Goal: Task Accomplishment & Management: Complete application form

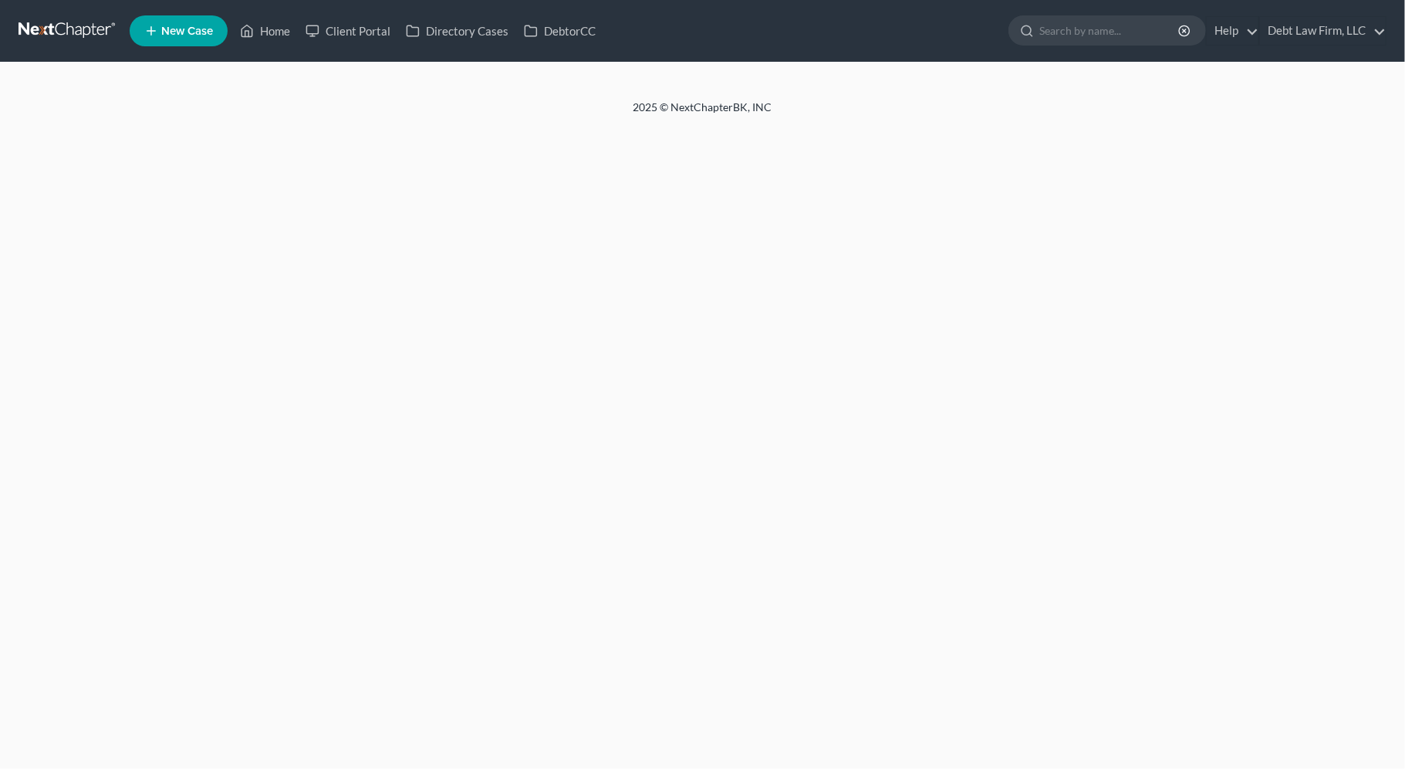
select select "3"
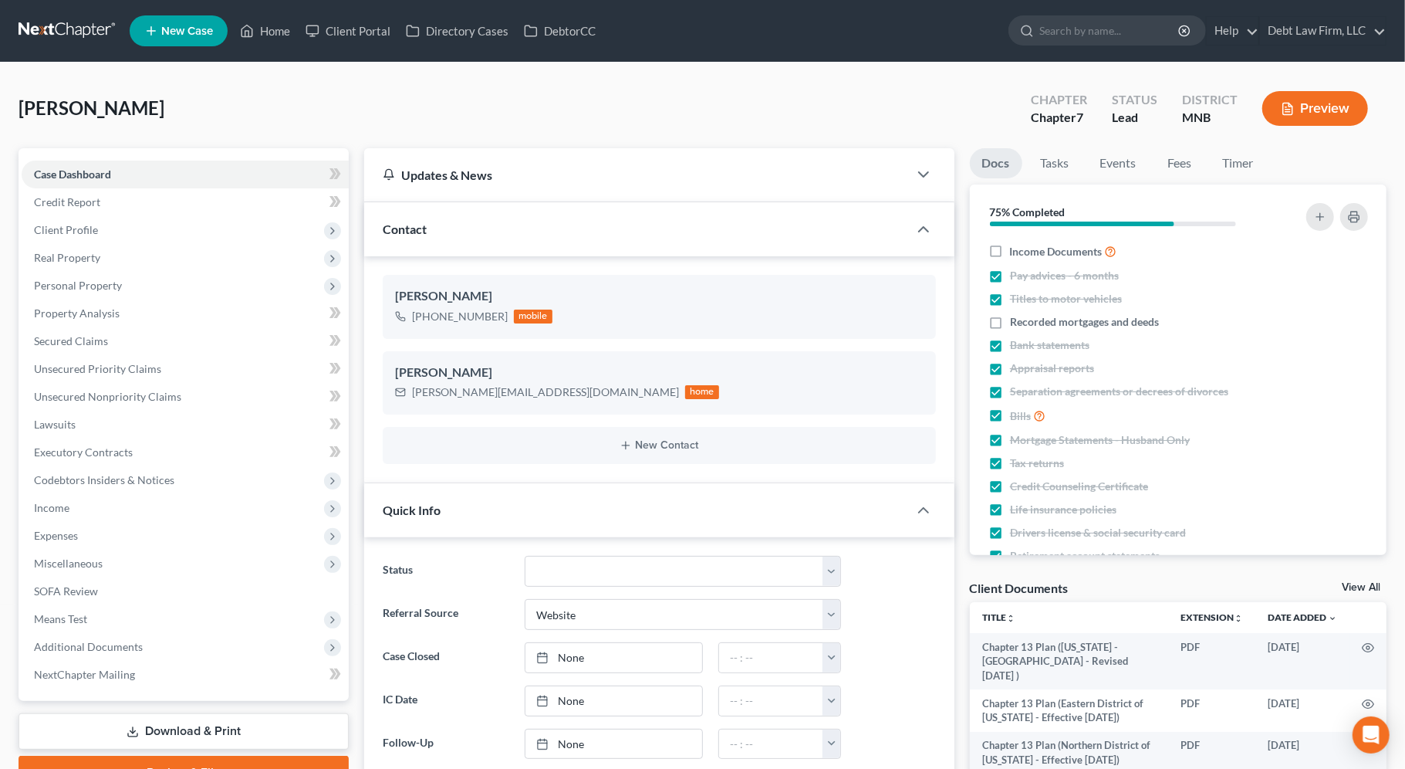
scroll to position [563, 0]
click at [131, 226] on span "Client Profile" at bounding box center [185, 230] width 327 height 28
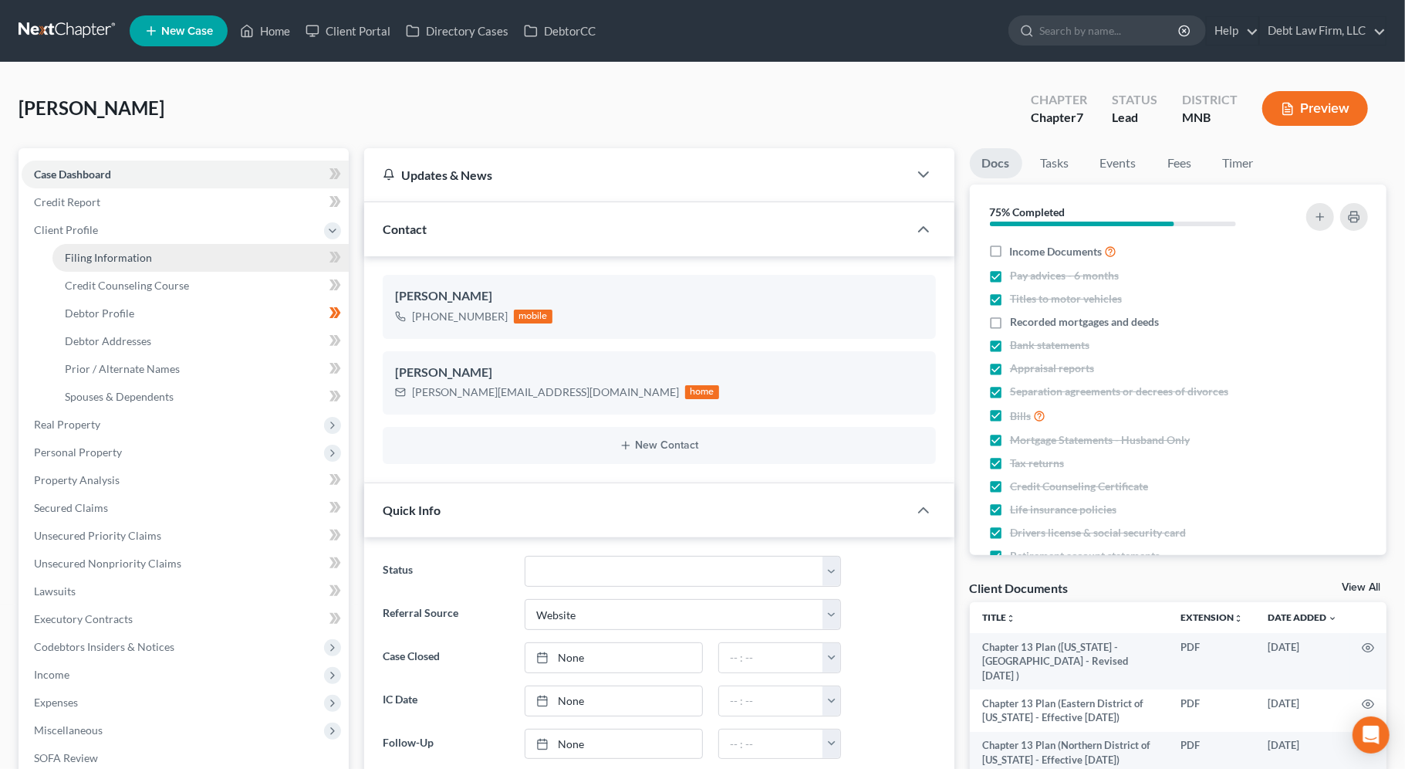
click at [265, 261] on link "Filing Information" at bounding box center [200, 258] width 296 height 28
select select "1"
select select "0"
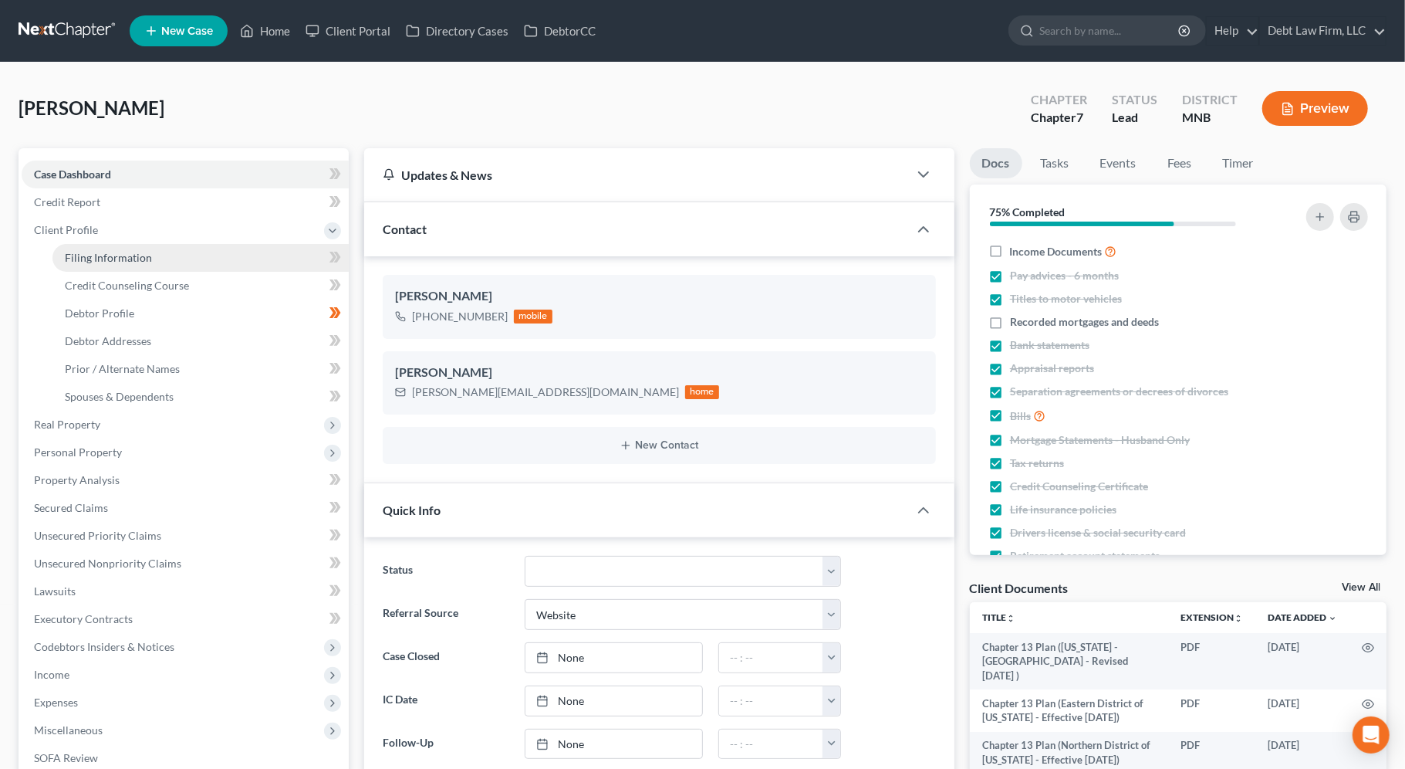
select select "50"
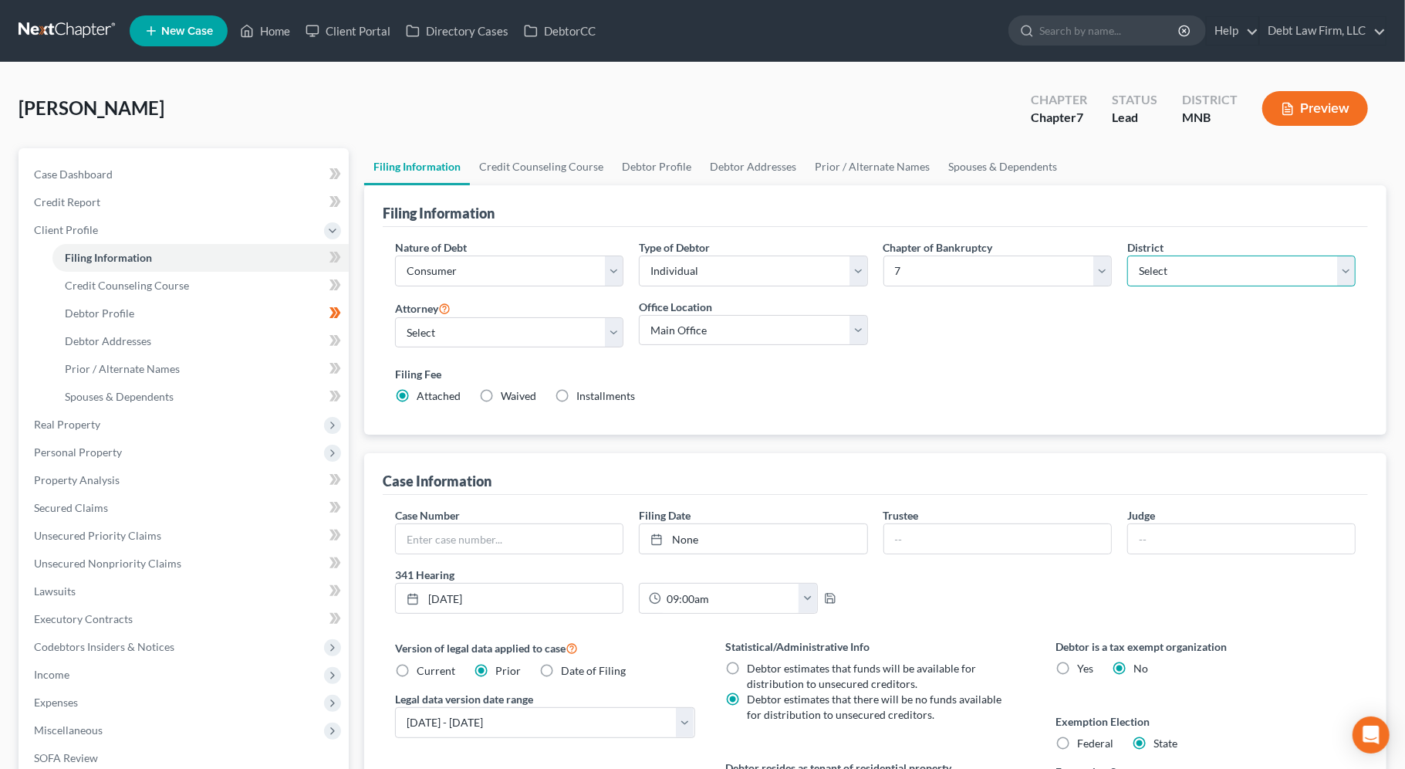
click at [1176, 259] on select "Select [US_STATE] - [GEOGRAPHIC_DATA] [US_STATE] - [GEOGRAPHIC_DATA][US_STATE] …" at bounding box center [1242, 270] width 228 height 31
select select "15"
click at [1128, 255] on select "Select [US_STATE] - [GEOGRAPHIC_DATA] [US_STATE] - [GEOGRAPHIC_DATA][US_STATE] …" at bounding box center [1242, 270] width 228 height 31
click at [658, 170] on link "Debtor Profile" at bounding box center [657, 166] width 88 height 37
select select "1"
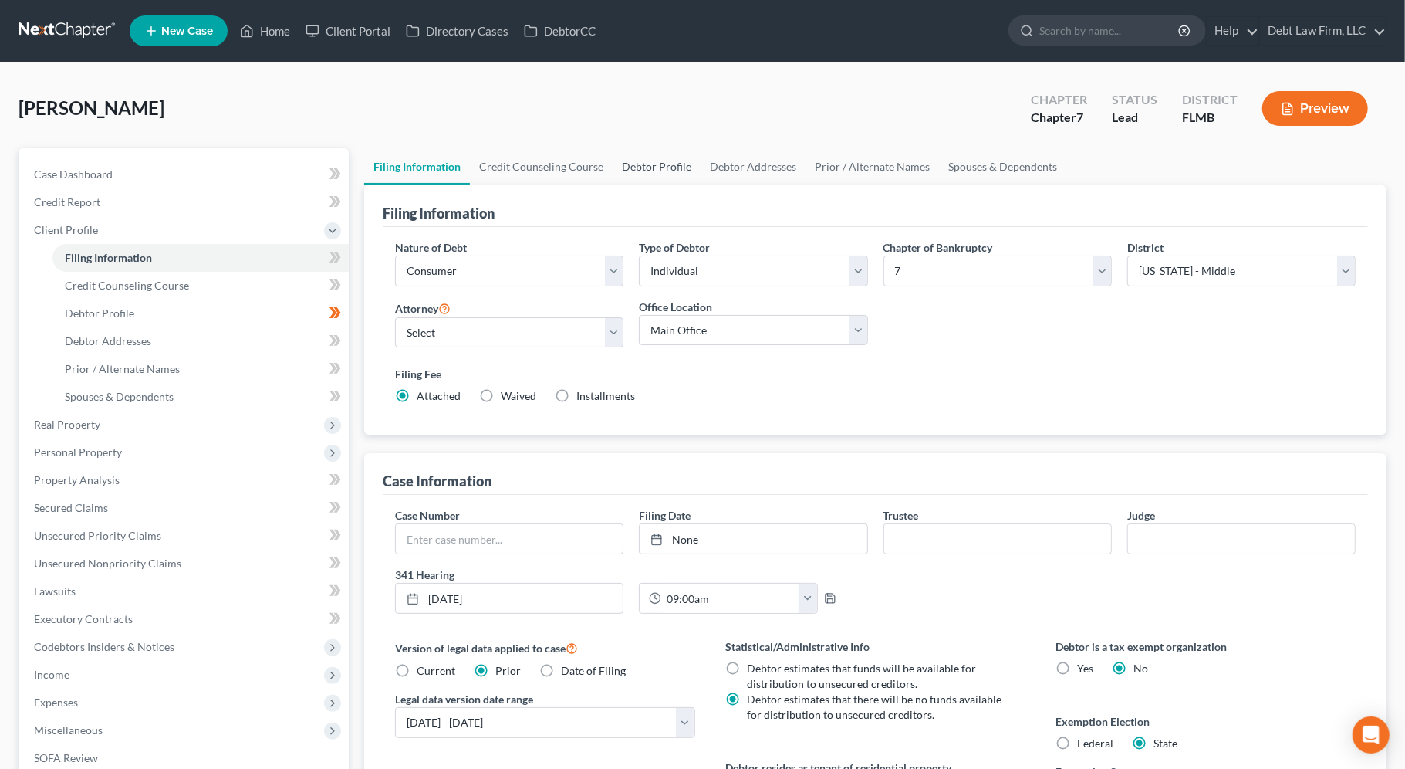
select select "3"
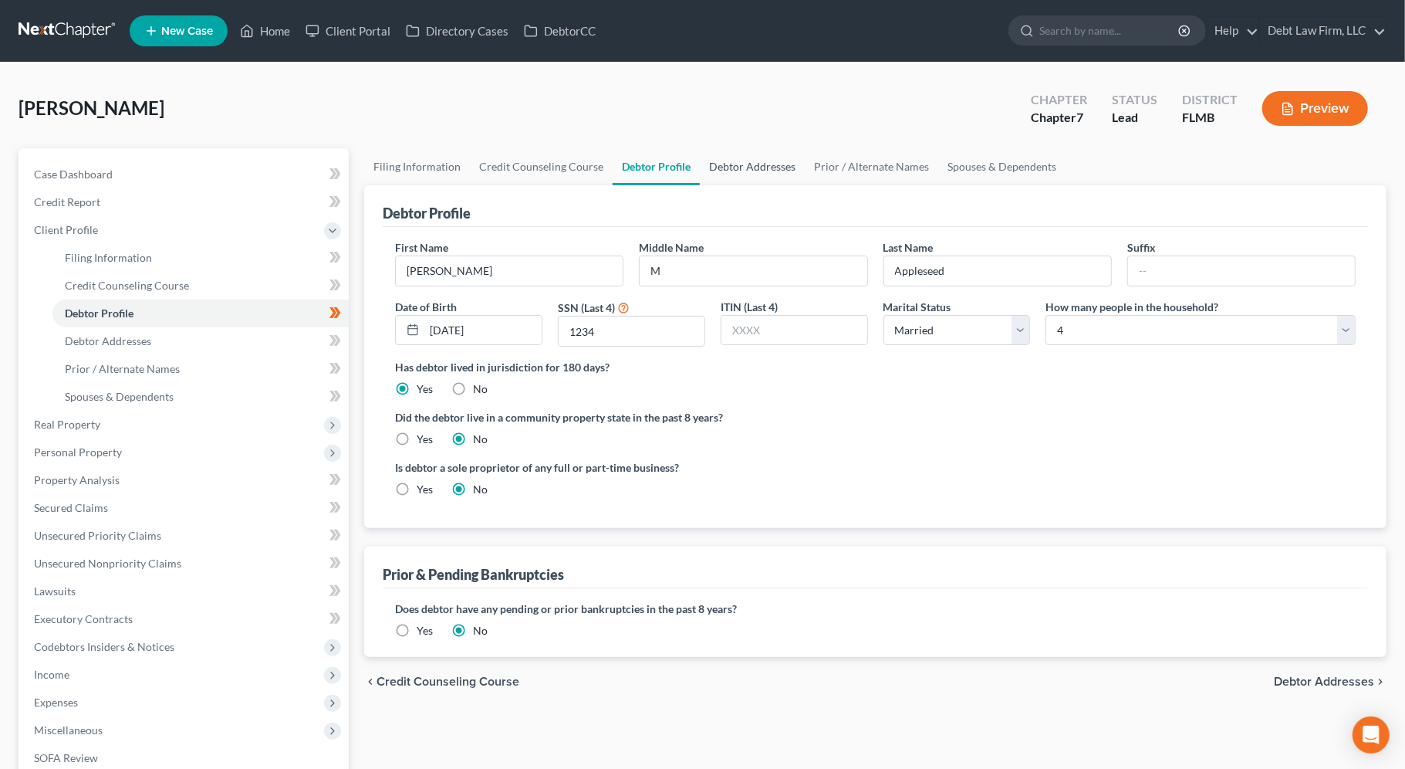
click at [761, 151] on link "Debtor Addresses" at bounding box center [752, 166] width 105 height 37
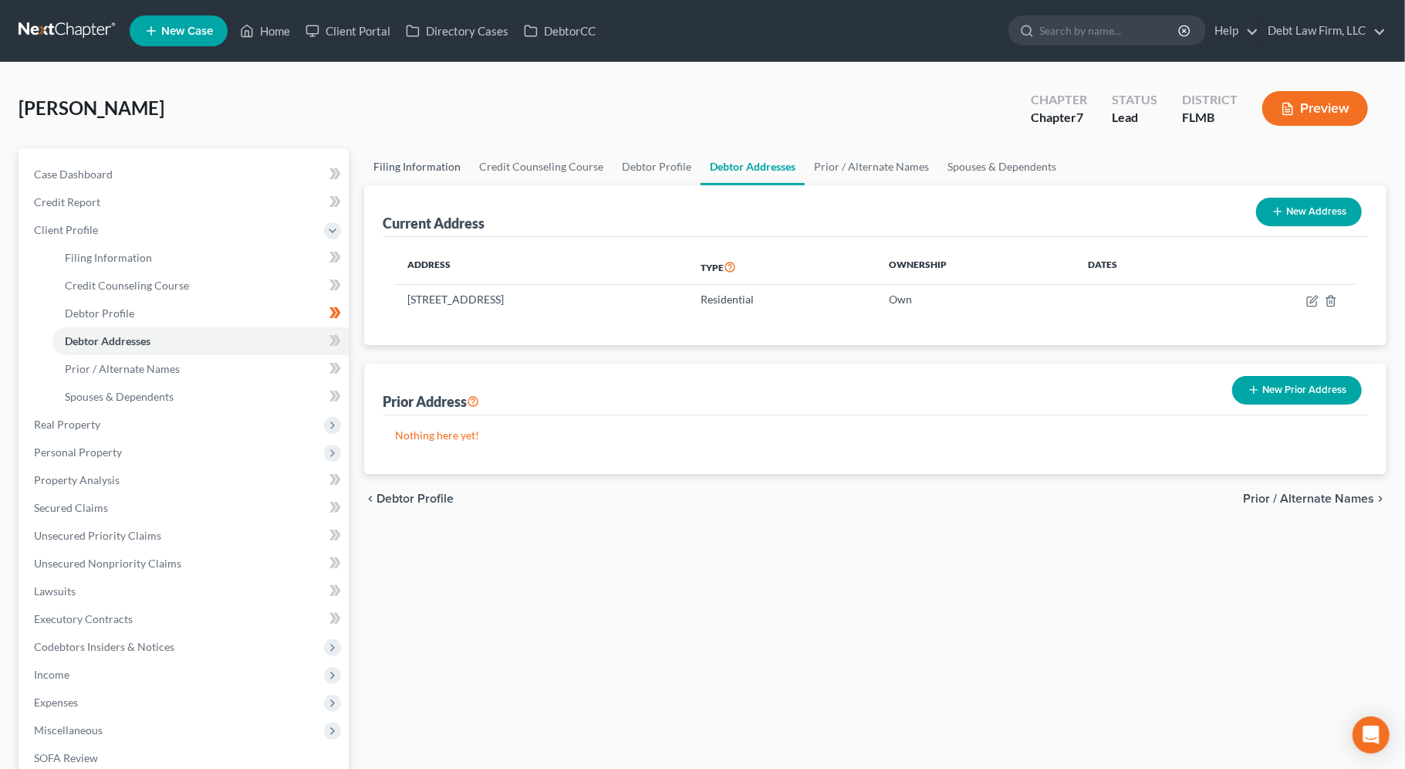
click at [409, 178] on link "Filing Information" at bounding box center [417, 166] width 106 height 37
select select "1"
select select "0"
select select "15"
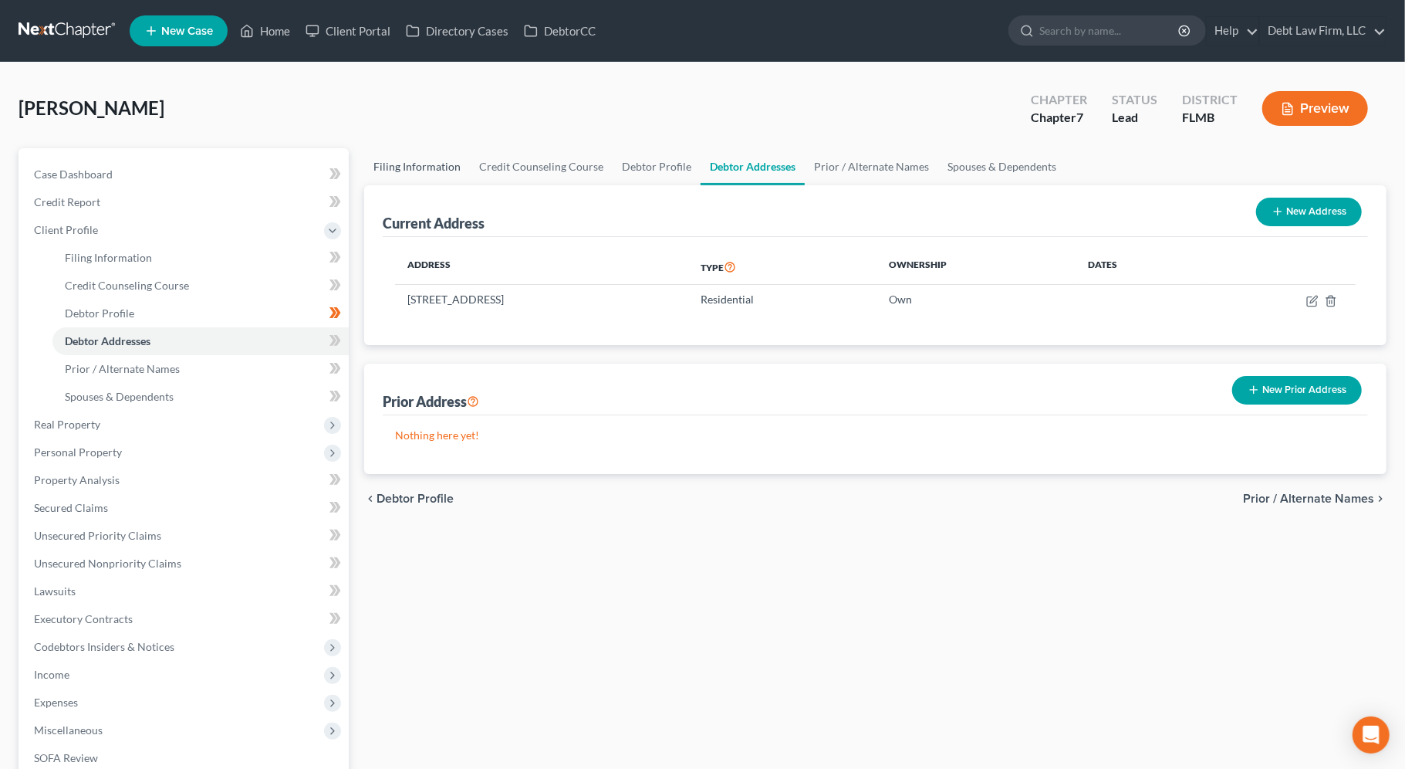
select select "8"
select select "0"
select select "50"
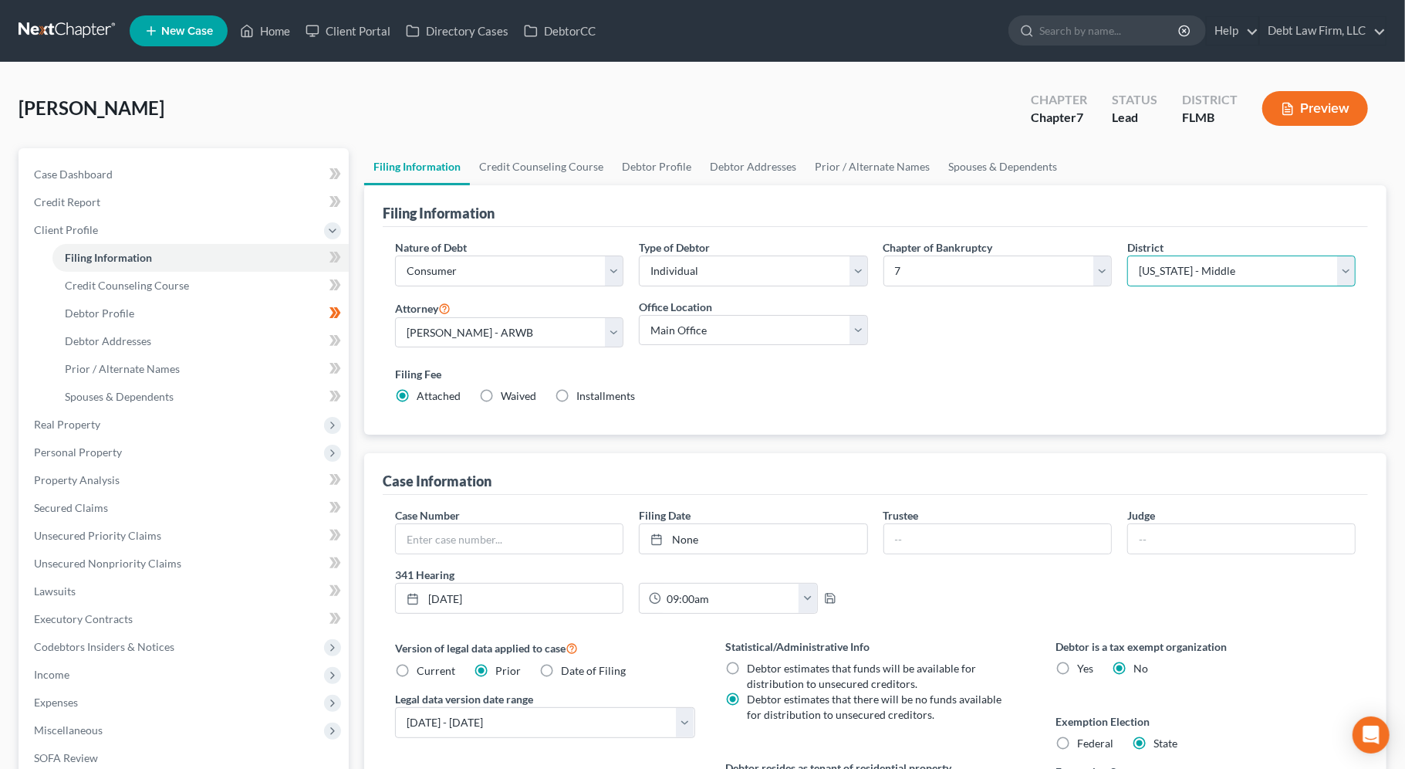
click at [1184, 272] on select "Select [US_STATE] - [GEOGRAPHIC_DATA] [US_STATE] - [GEOGRAPHIC_DATA][US_STATE] …" at bounding box center [1242, 270] width 228 height 31
select select "6"
click at [1128, 255] on select "Select [US_STATE] - [GEOGRAPHIC_DATA] [US_STATE] - [GEOGRAPHIC_DATA][US_STATE] …" at bounding box center [1242, 270] width 228 height 31
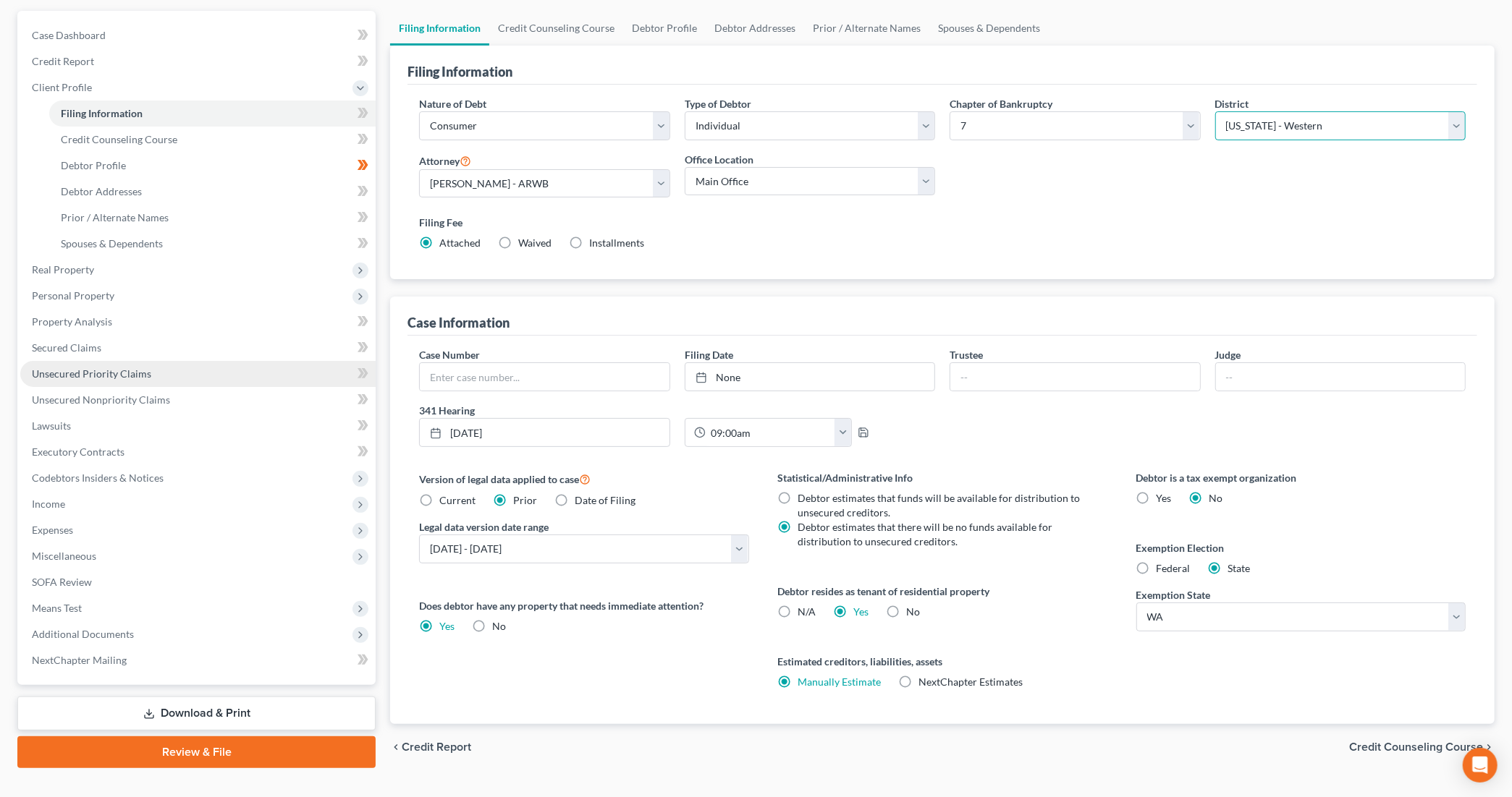
scroll to position [94, 0]
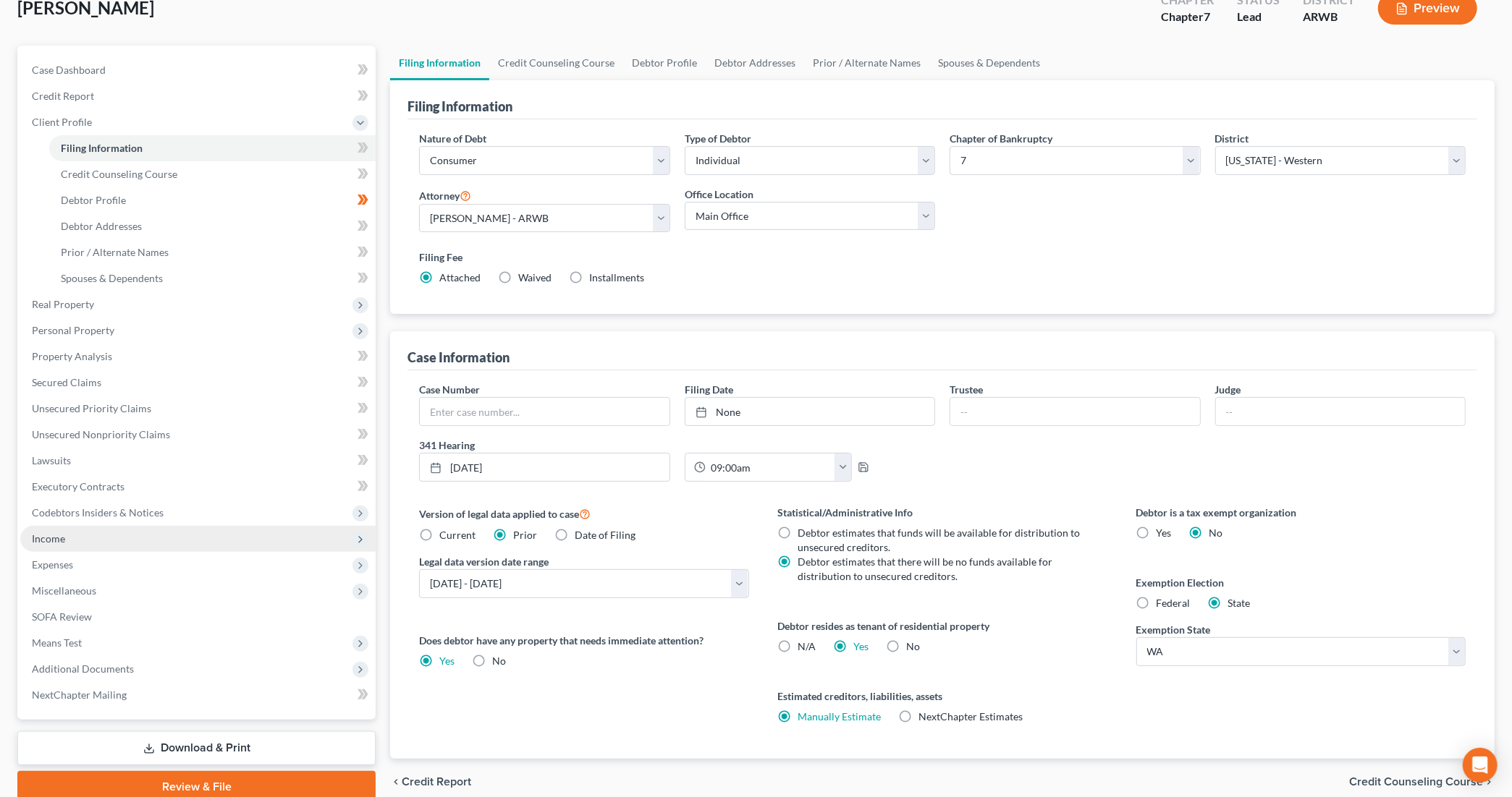
click at [78, 543] on span "Income" at bounding box center [198, 539] width 355 height 26
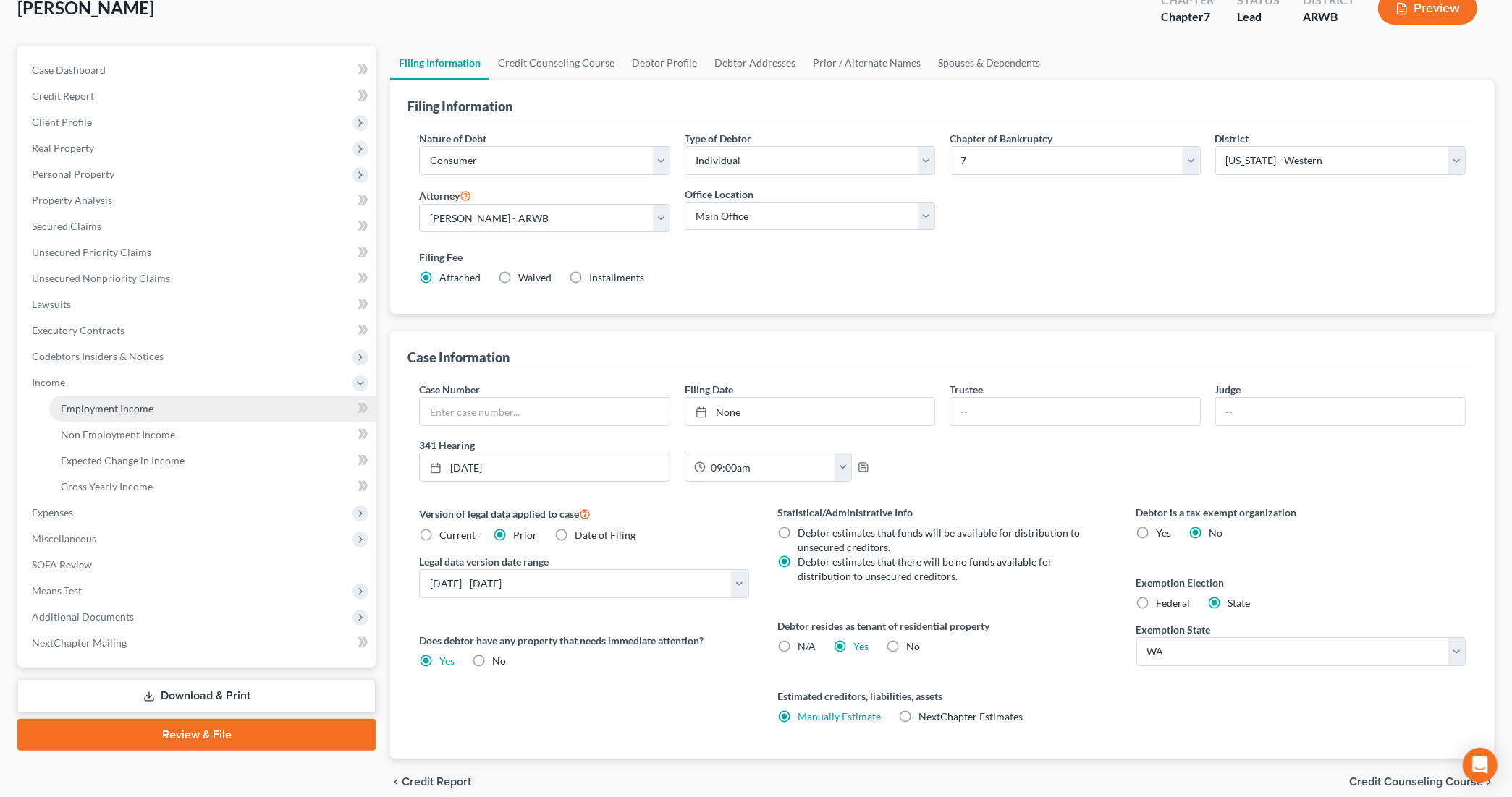
click at [142, 409] on span "Employment Income" at bounding box center [107, 408] width 93 height 12
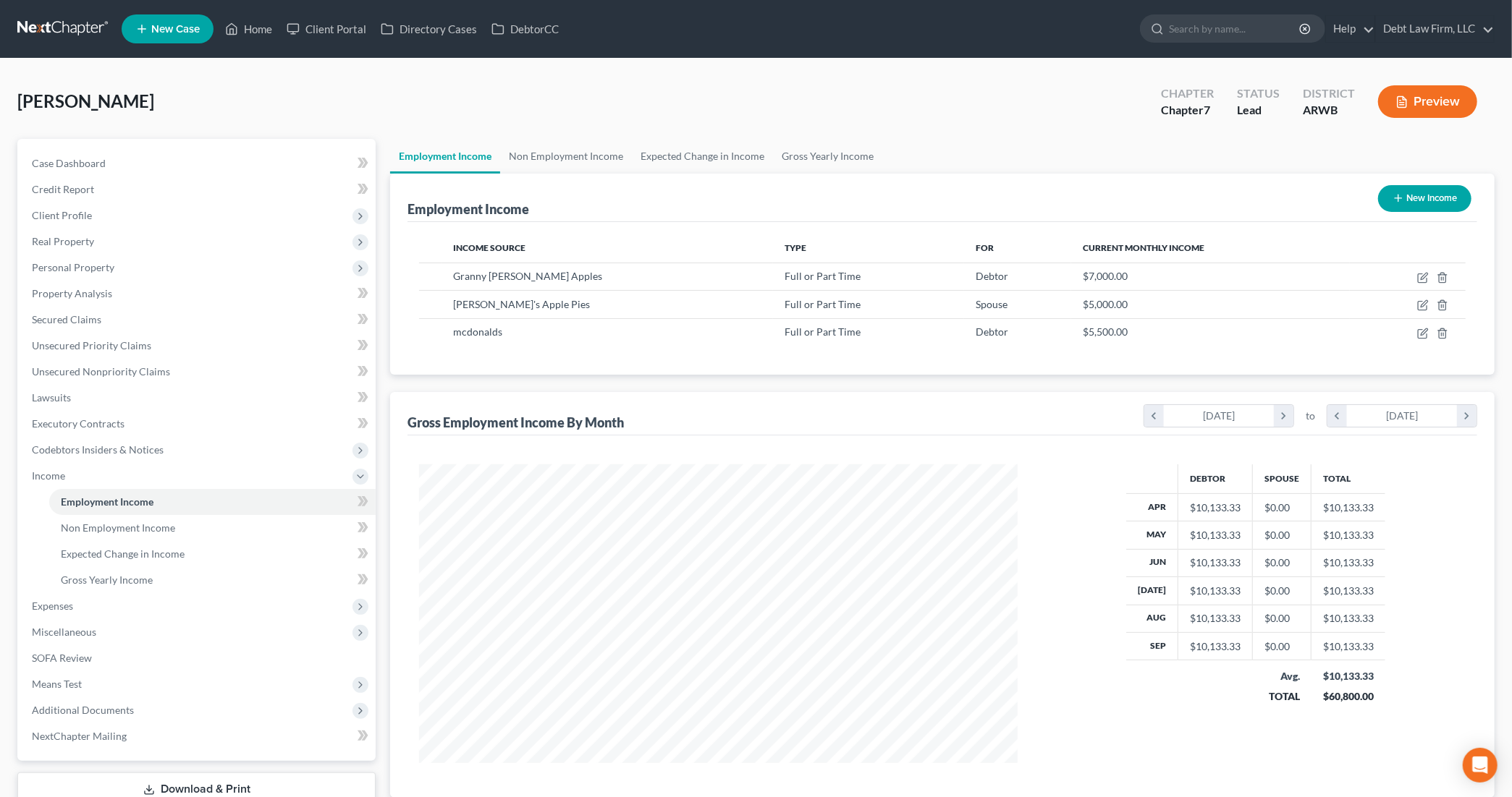
scroll to position [299, 627]
click at [1318, 277] on icon "button" at bounding box center [1423, 278] width 11 height 11
select select "0"
select select "4"
select select "0"
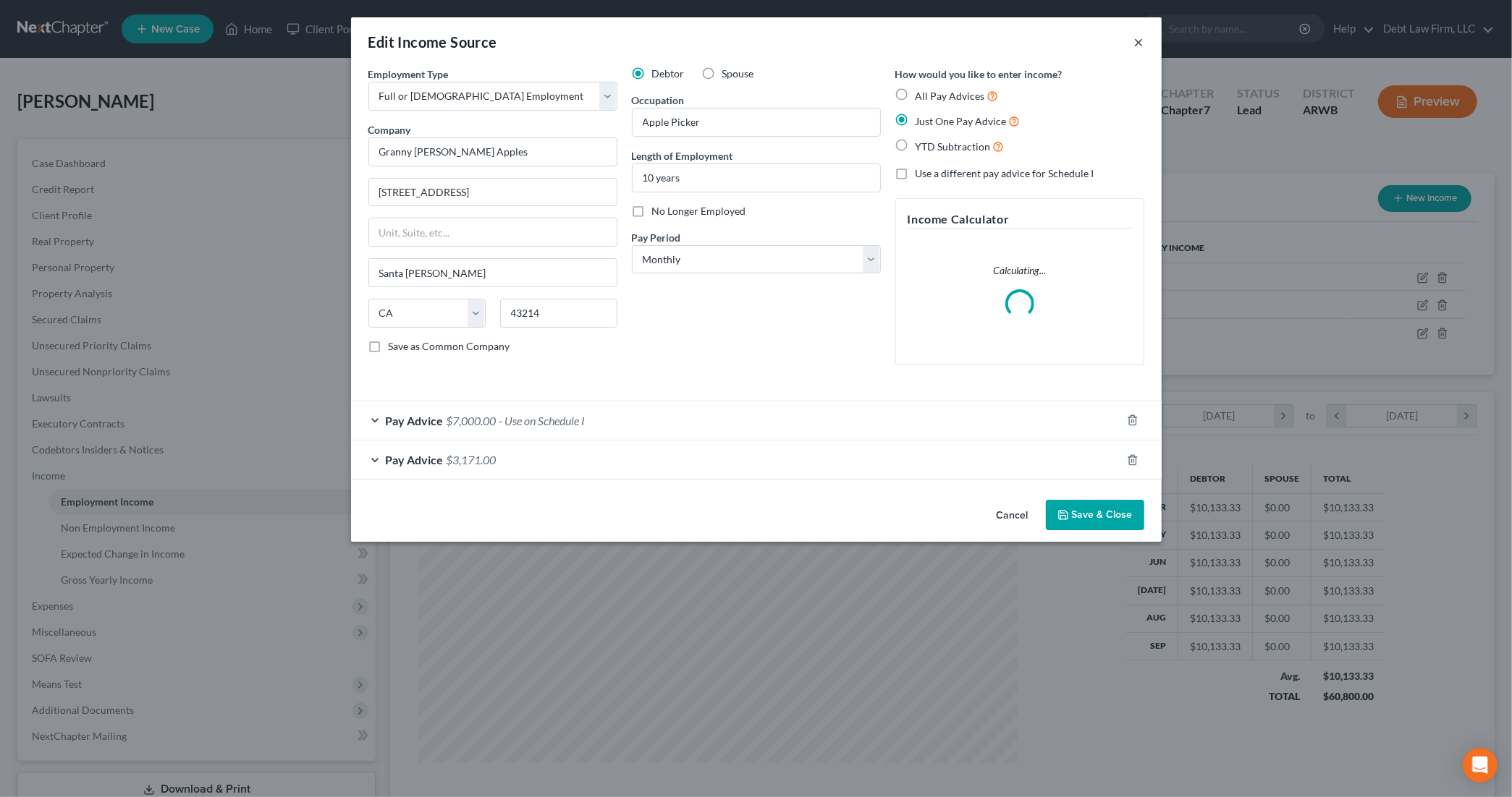
click at [1137, 48] on button "×" at bounding box center [1139, 42] width 10 height 18
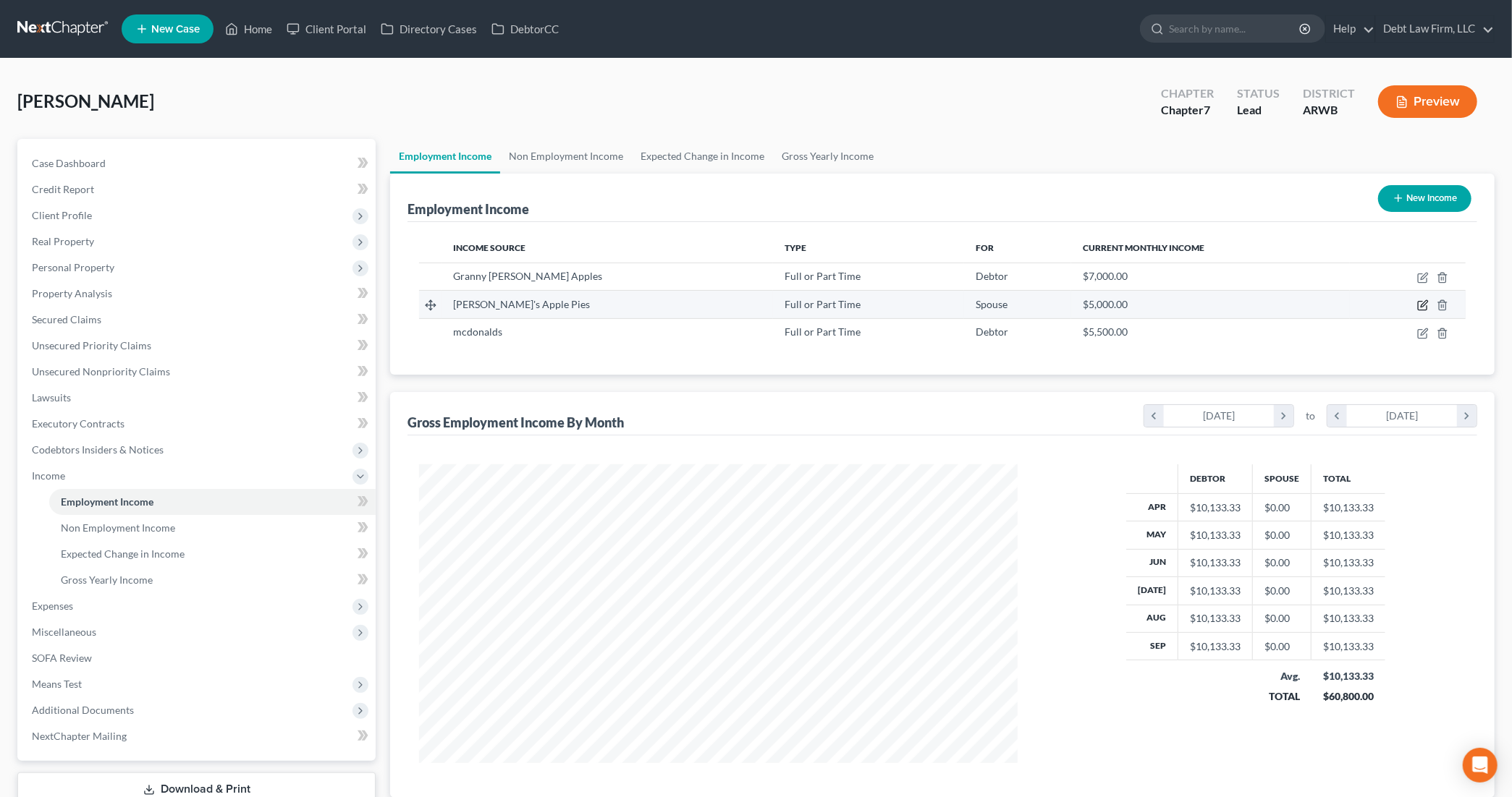
click at [1318, 303] on icon "button" at bounding box center [1423, 306] width 11 height 11
select select "0"
select select "4"
select select "0"
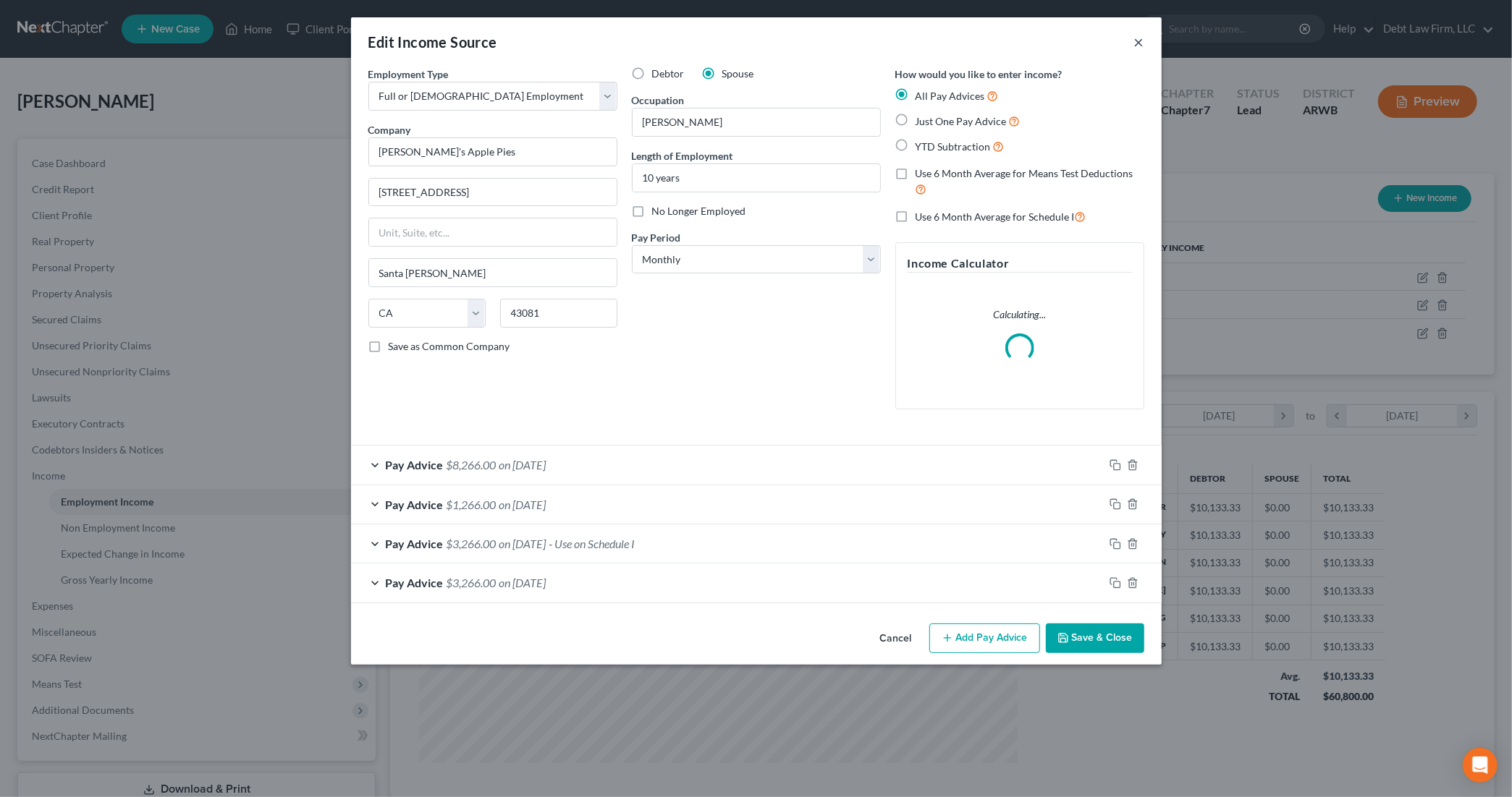
click at [1135, 43] on button "×" at bounding box center [1139, 42] width 10 height 18
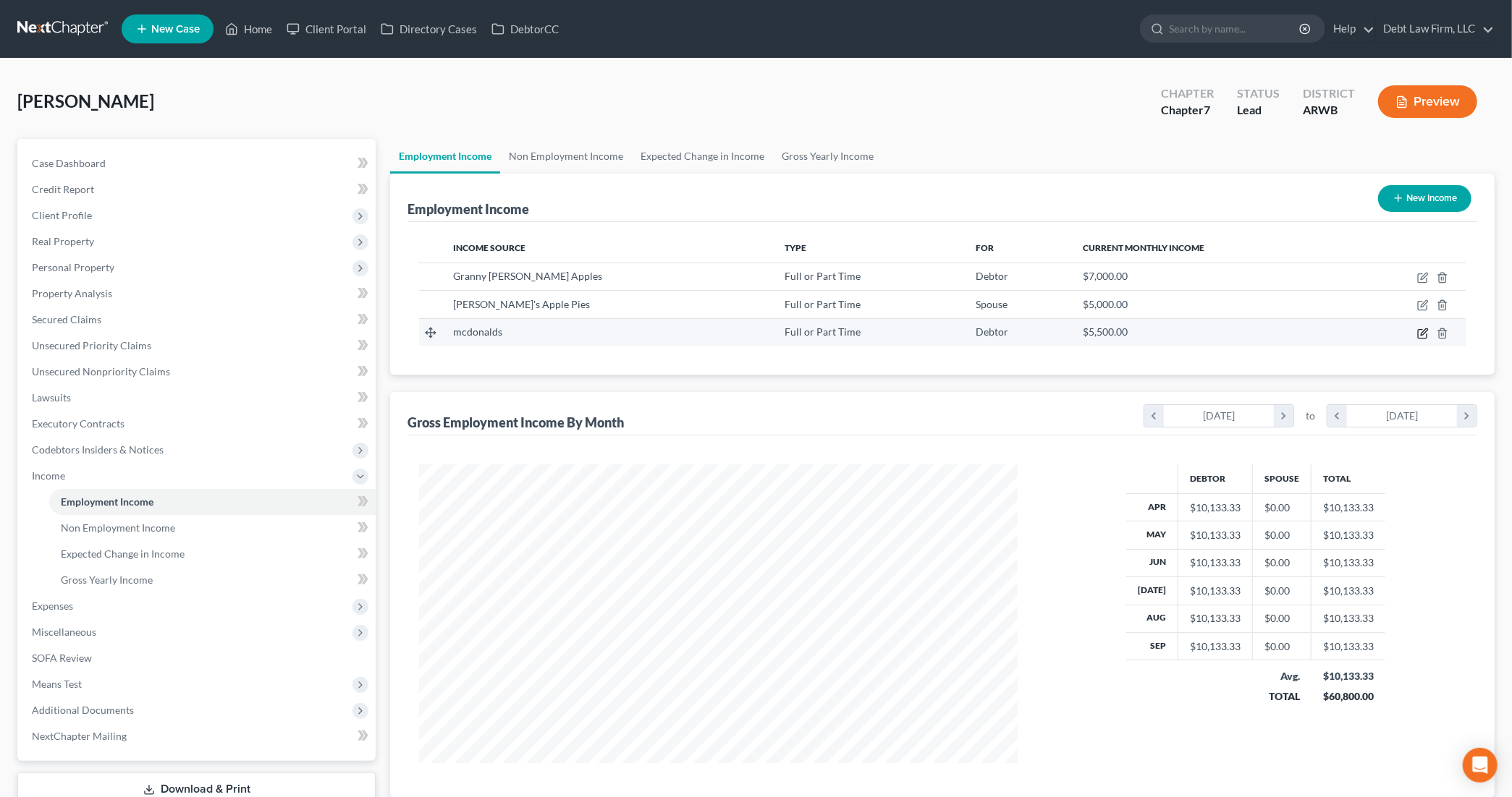
click at [1318, 338] on icon "button" at bounding box center [1422, 333] width 8 height 8
select select "0"
select select "36"
select select "0"
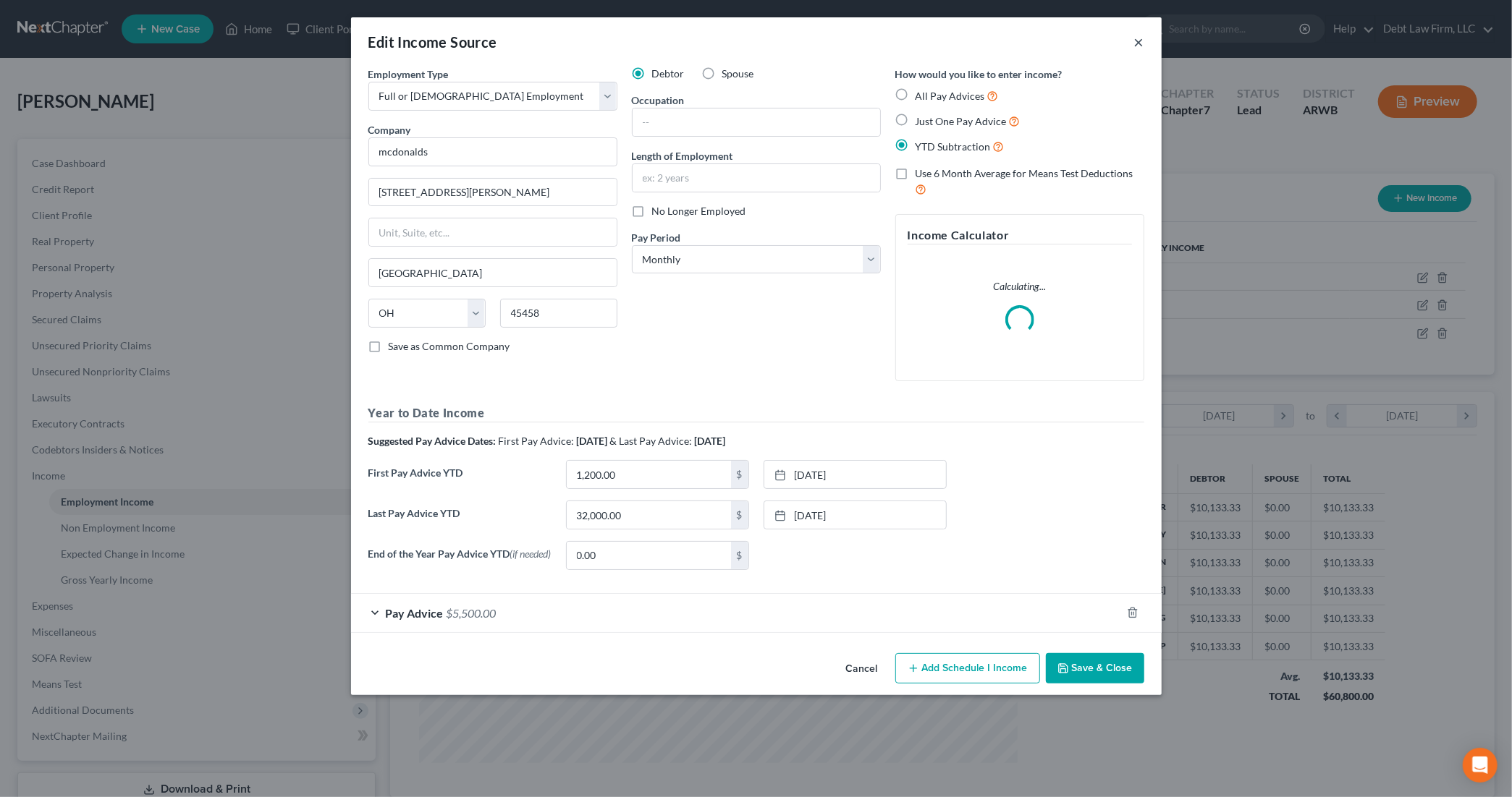
click at [1137, 40] on button "×" at bounding box center [1139, 42] width 10 height 18
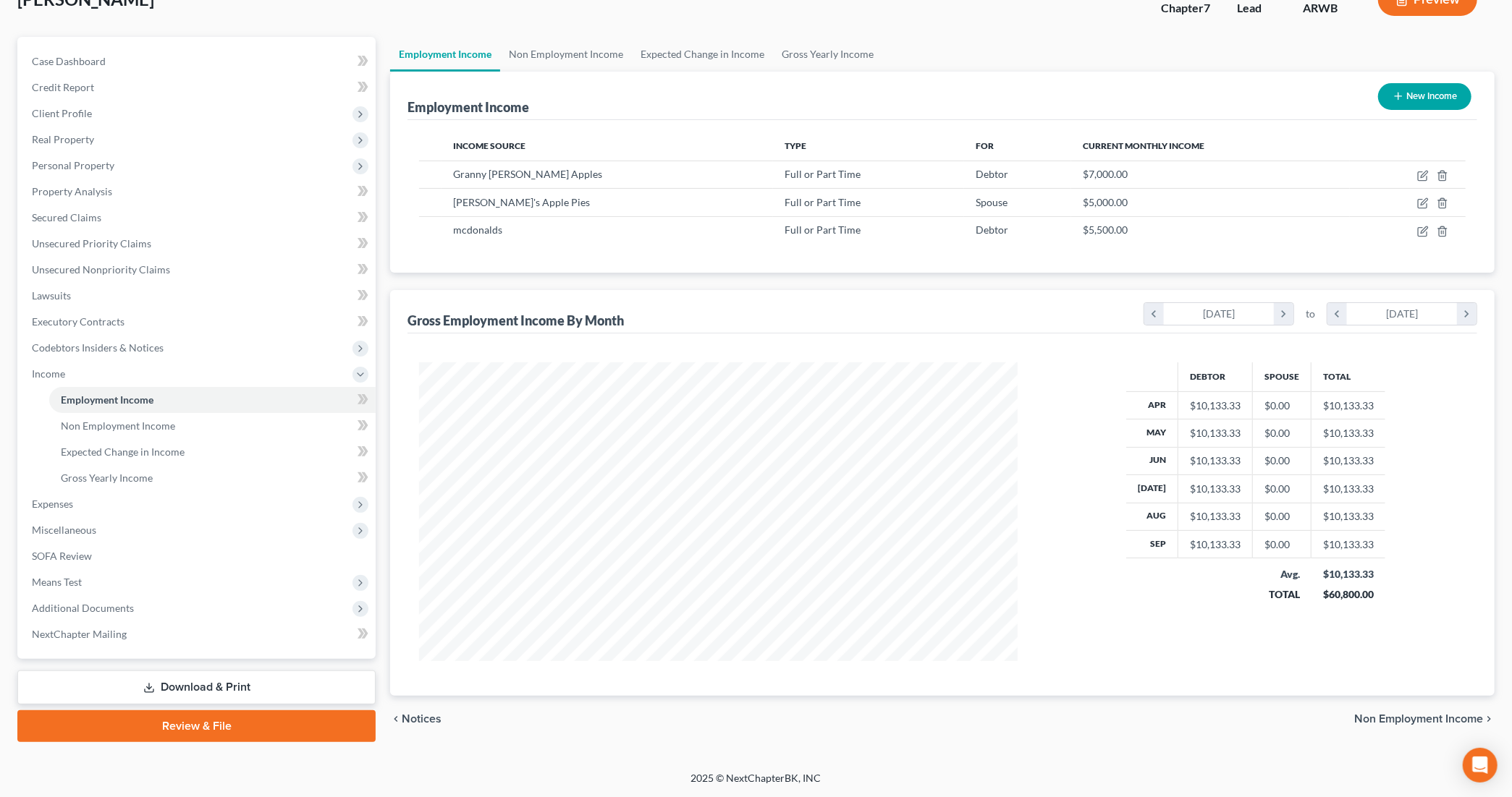
scroll to position [0, 0]
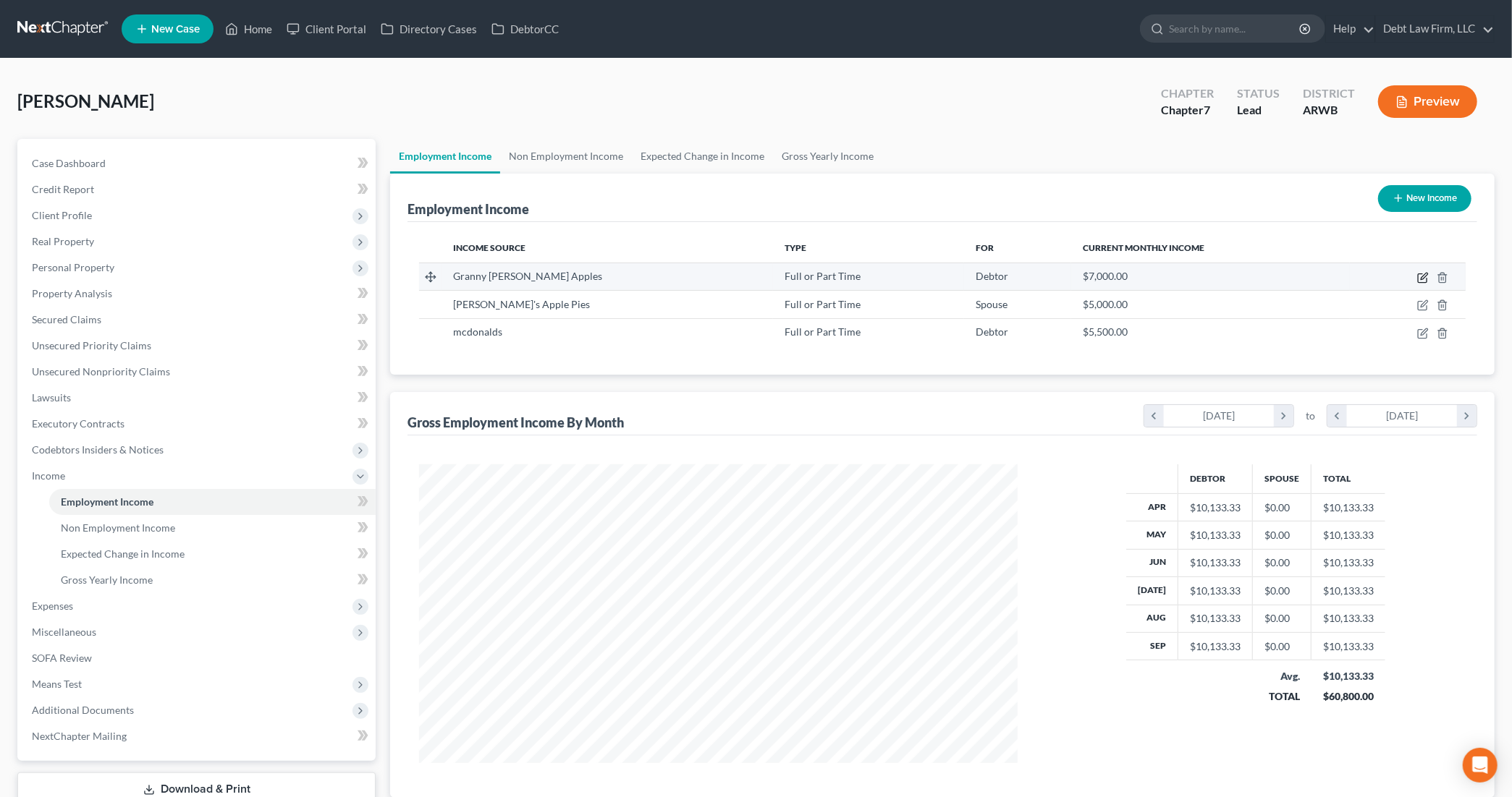
click at [1318, 274] on icon "button" at bounding box center [1424, 276] width 7 height 7
select select "0"
select select "4"
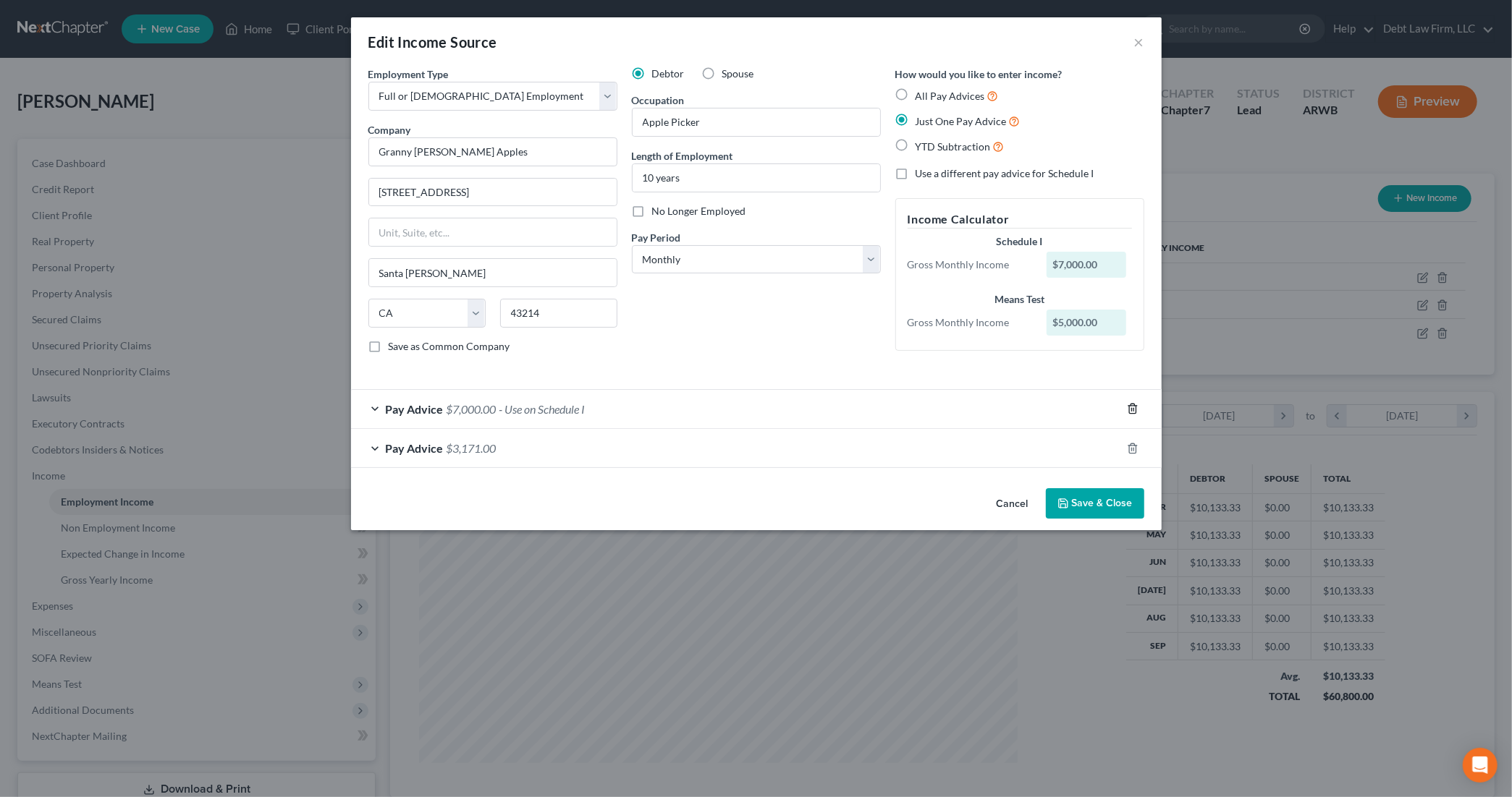
click at [1134, 411] on line "button" at bounding box center [1134, 410] width 0 height 3
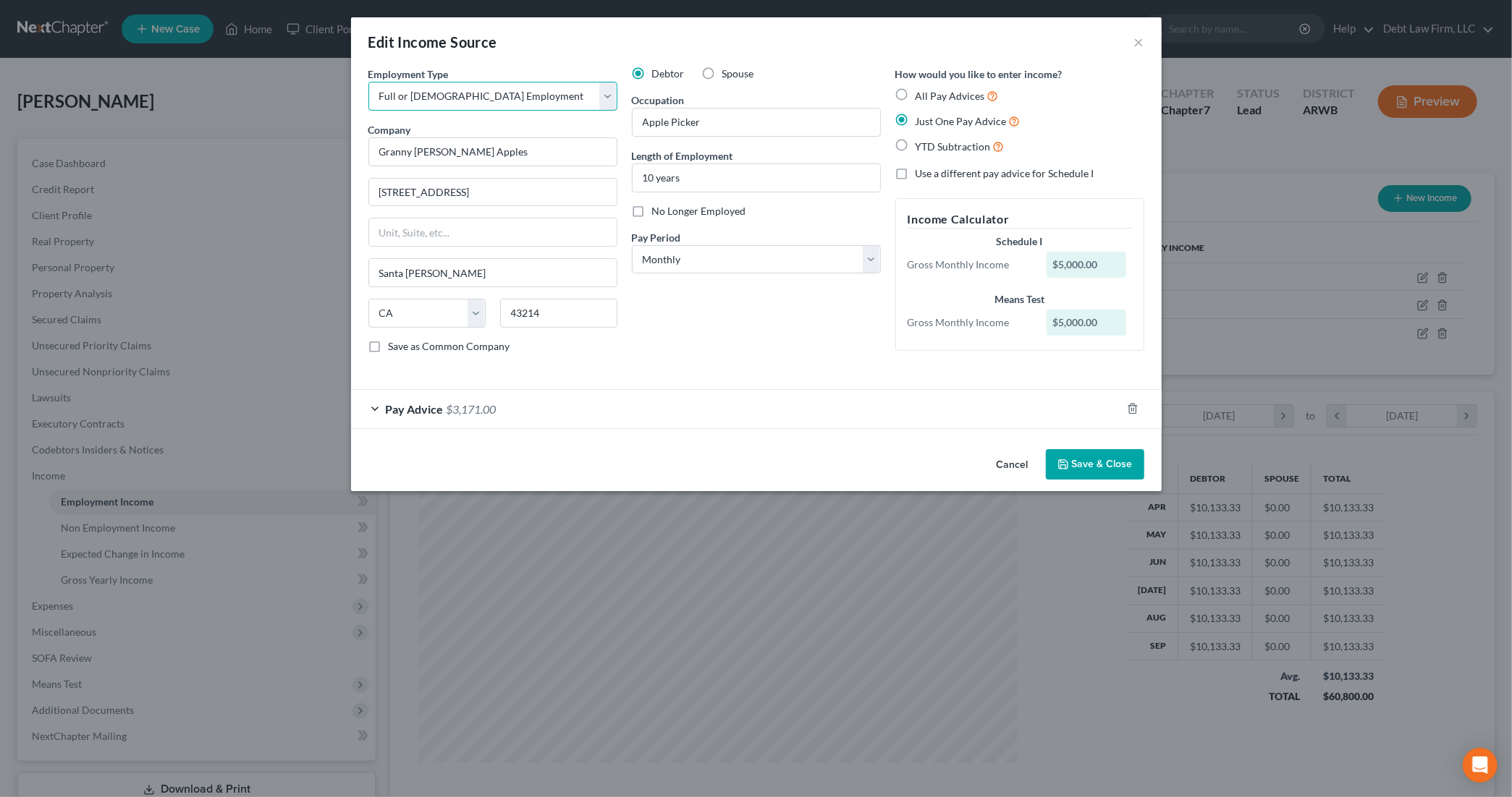
click at [547, 100] on select "Select Full or [DEMOGRAPHIC_DATA] Employment Self Employment" at bounding box center [492, 96] width 249 height 29
click at [745, 262] on select "Select Monthly Twice Monthly Every Other Week Weekly" at bounding box center [756, 260] width 249 height 29
click at [632, 246] on select "Select Monthly Twice Monthly Every Other Week Weekly" at bounding box center [756, 260] width 249 height 29
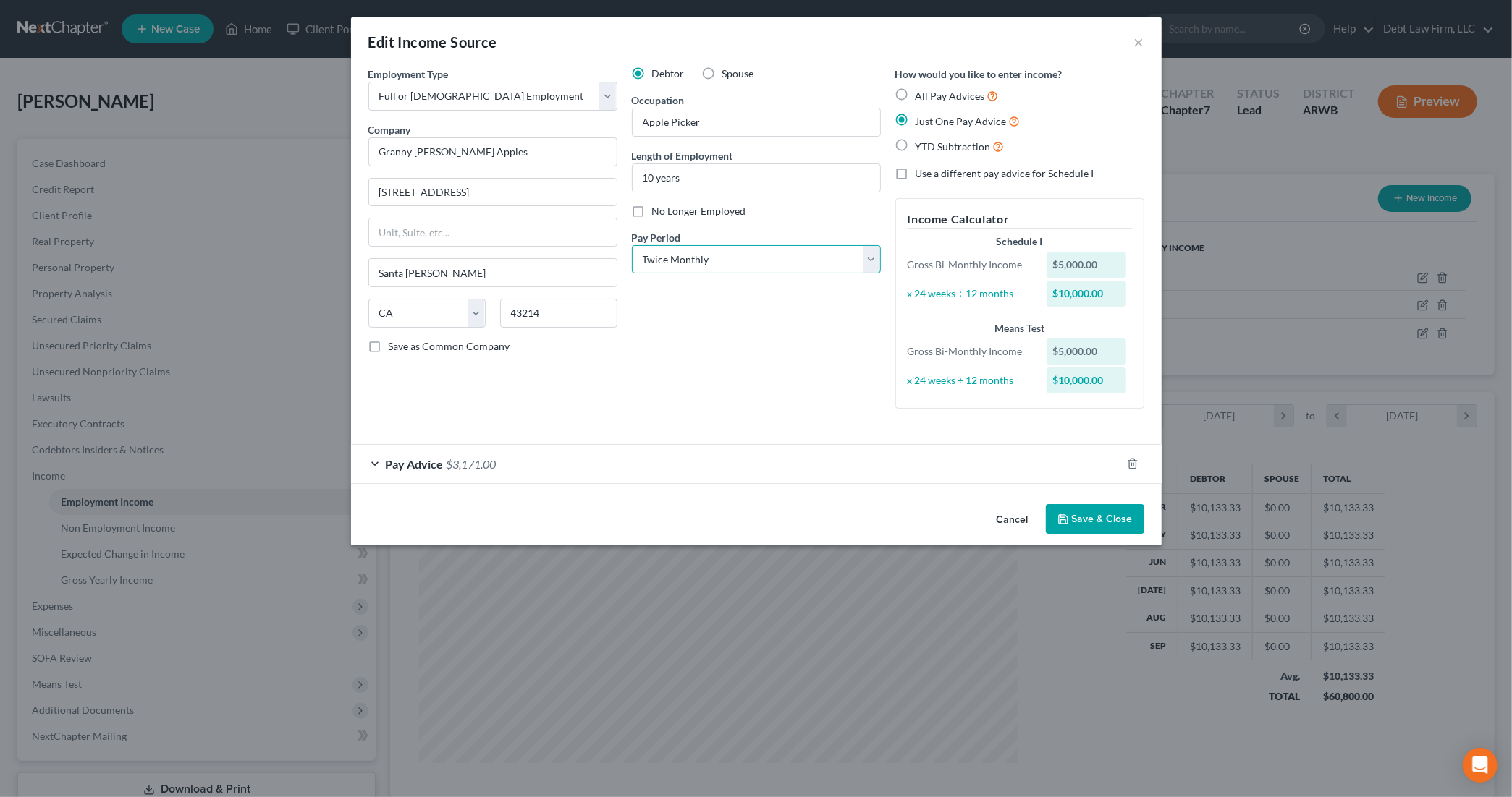
click at [870, 261] on select "Select Monthly Twice Monthly Every Other Week Weekly" at bounding box center [756, 260] width 249 height 29
select select "0"
click at [632, 246] on select "Select Monthly Twice Monthly Every Other Week Weekly" at bounding box center [756, 260] width 249 height 29
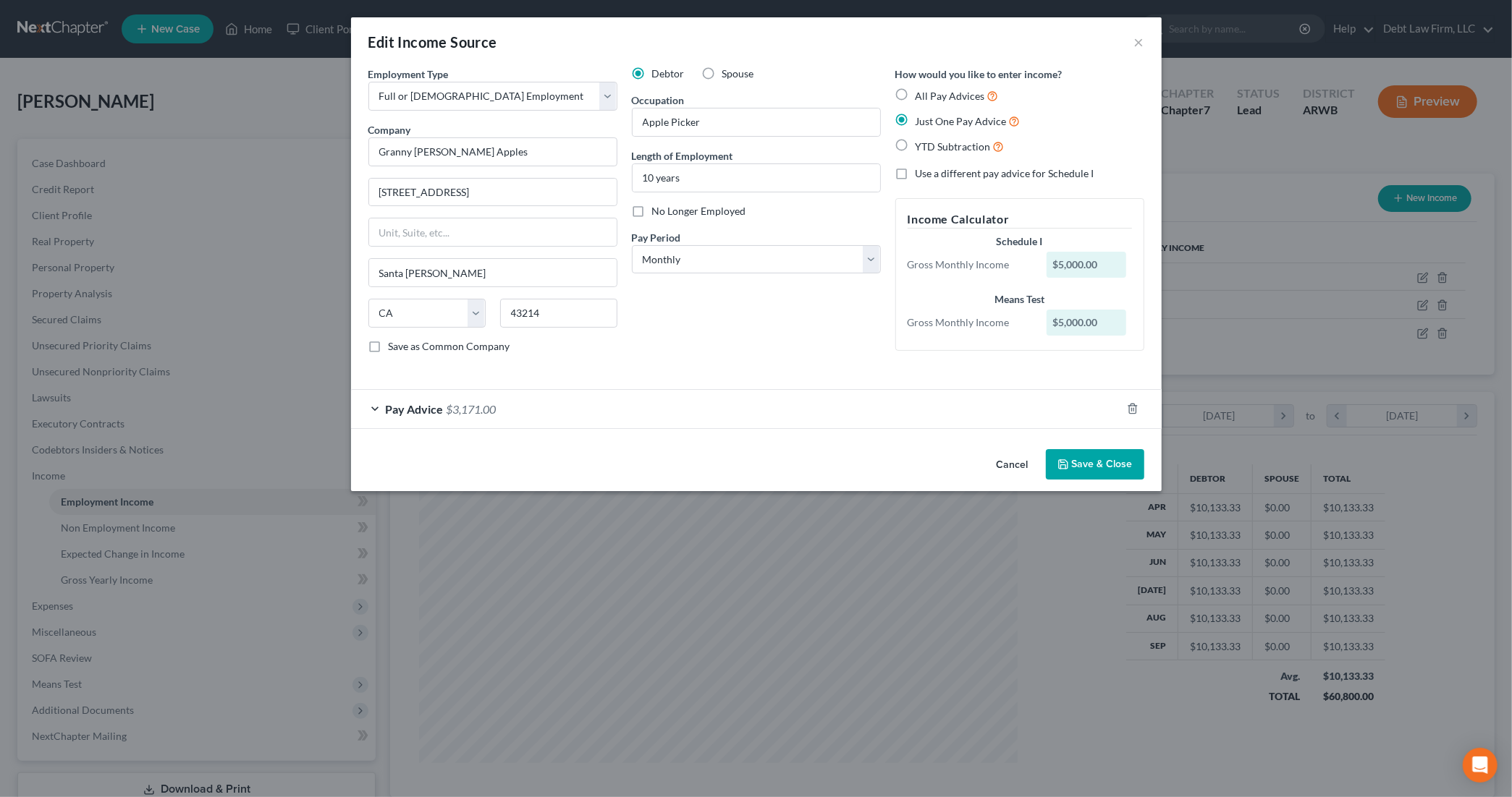
click at [652, 213] on label "No Longer Employed" at bounding box center [699, 211] width 94 height 14
click at [658, 213] on input "No Longer Employed" at bounding box center [663, 209] width 9 height 9
checkbox input "true"
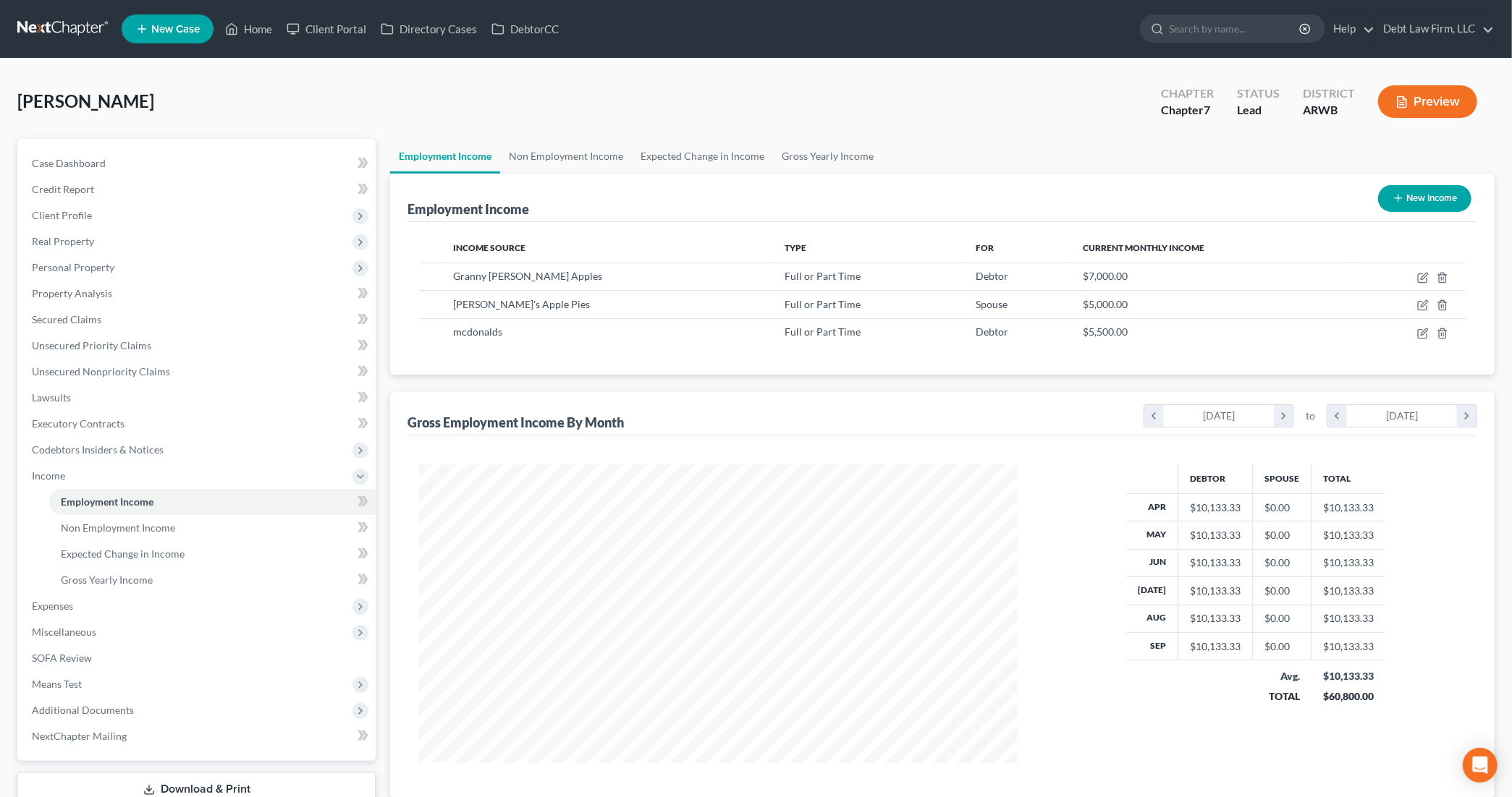
scroll to position [299, 627]
click at [1423, 278] on icon "button" at bounding box center [1423, 278] width 11 height 11
select select "0"
select select "4"
select select "0"
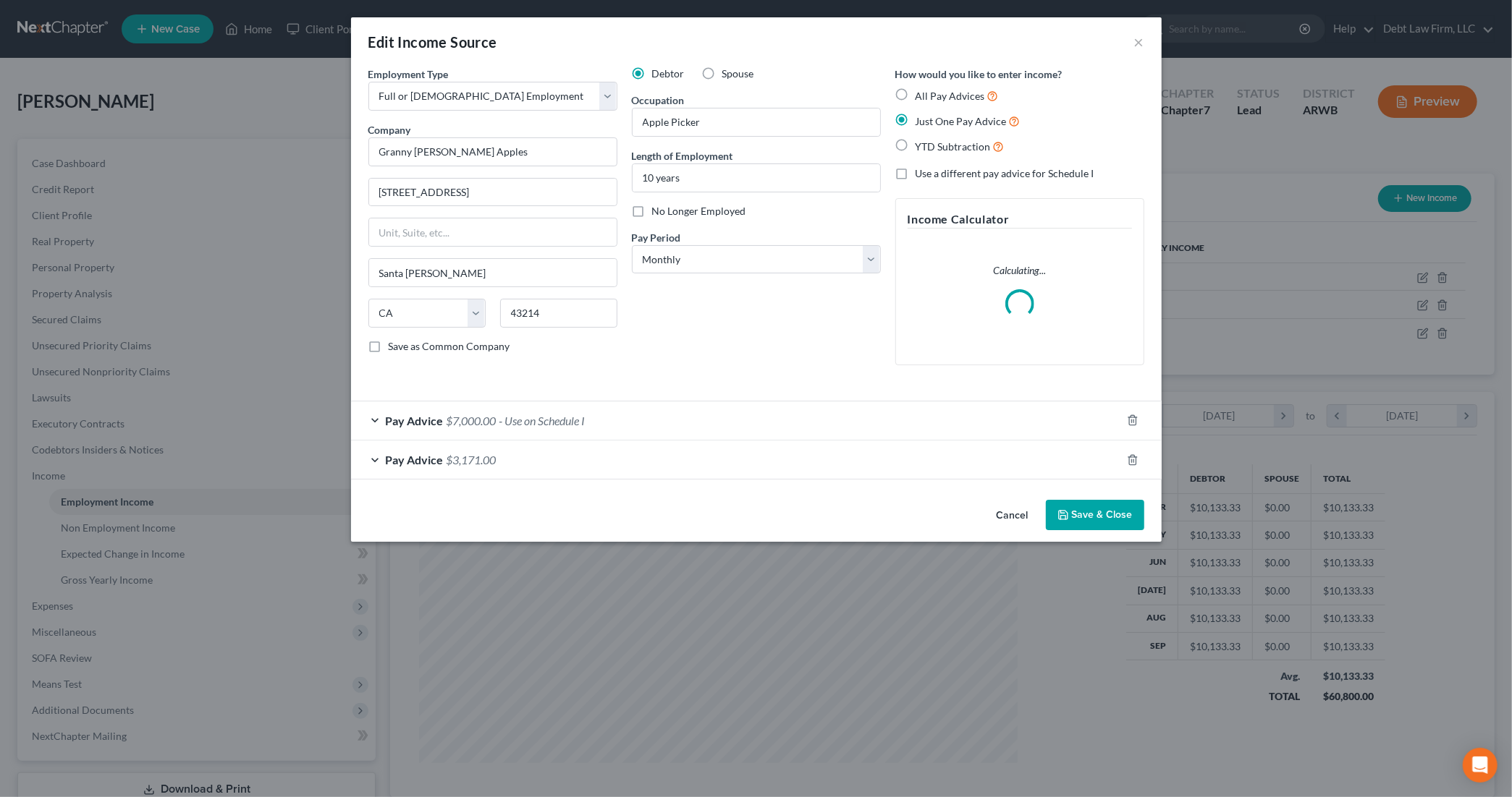
click at [652, 217] on label "No Longer Employed" at bounding box center [699, 211] width 94 height 14
click at [658, 214] on input "No Longer Employed" at bounding box center [663, 209] width 9 height 9
checkbox input "true"
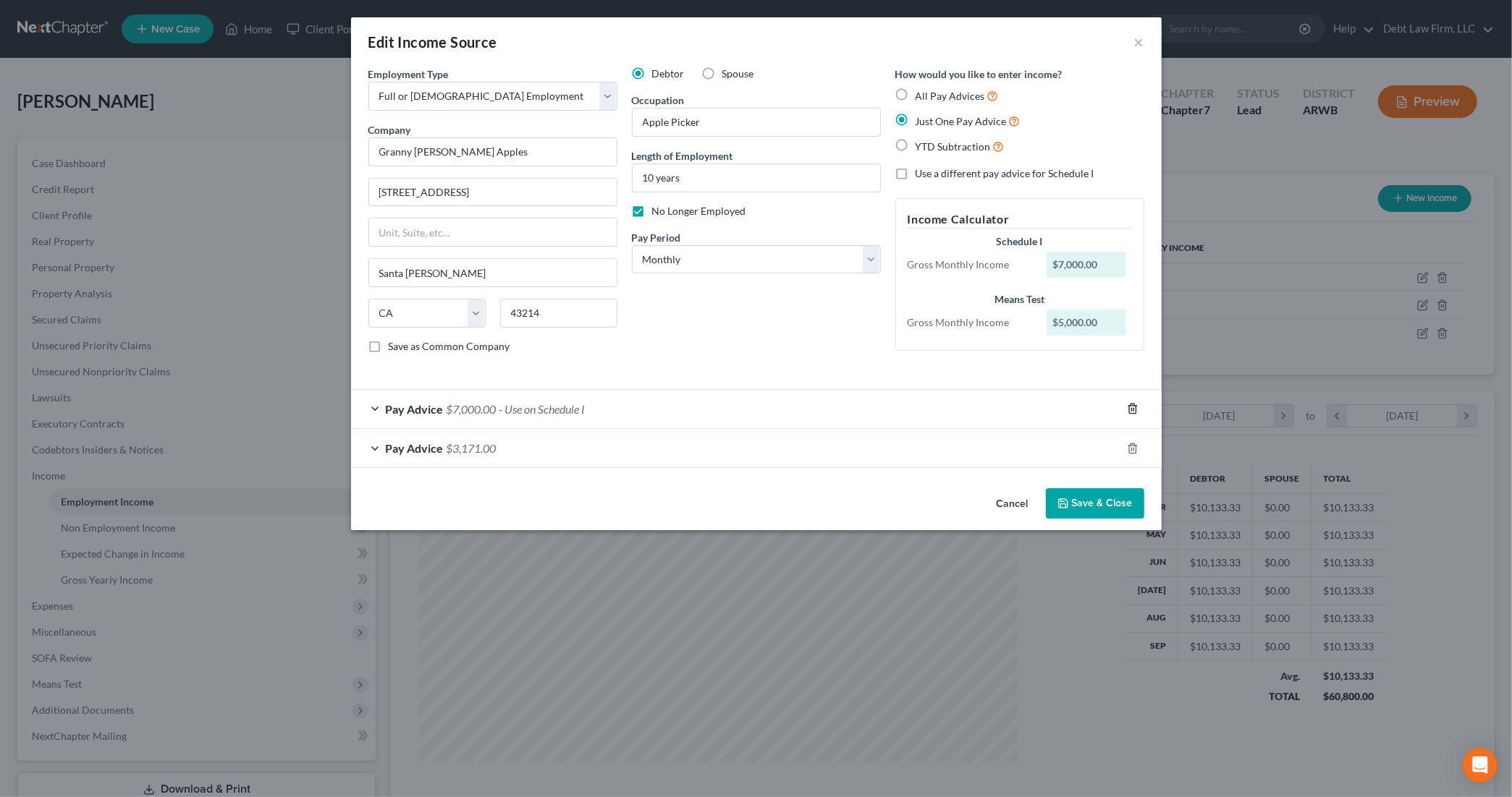
click at [1134, 414] on icon "button" at bounding box center [1133, 409] width 11 height 11
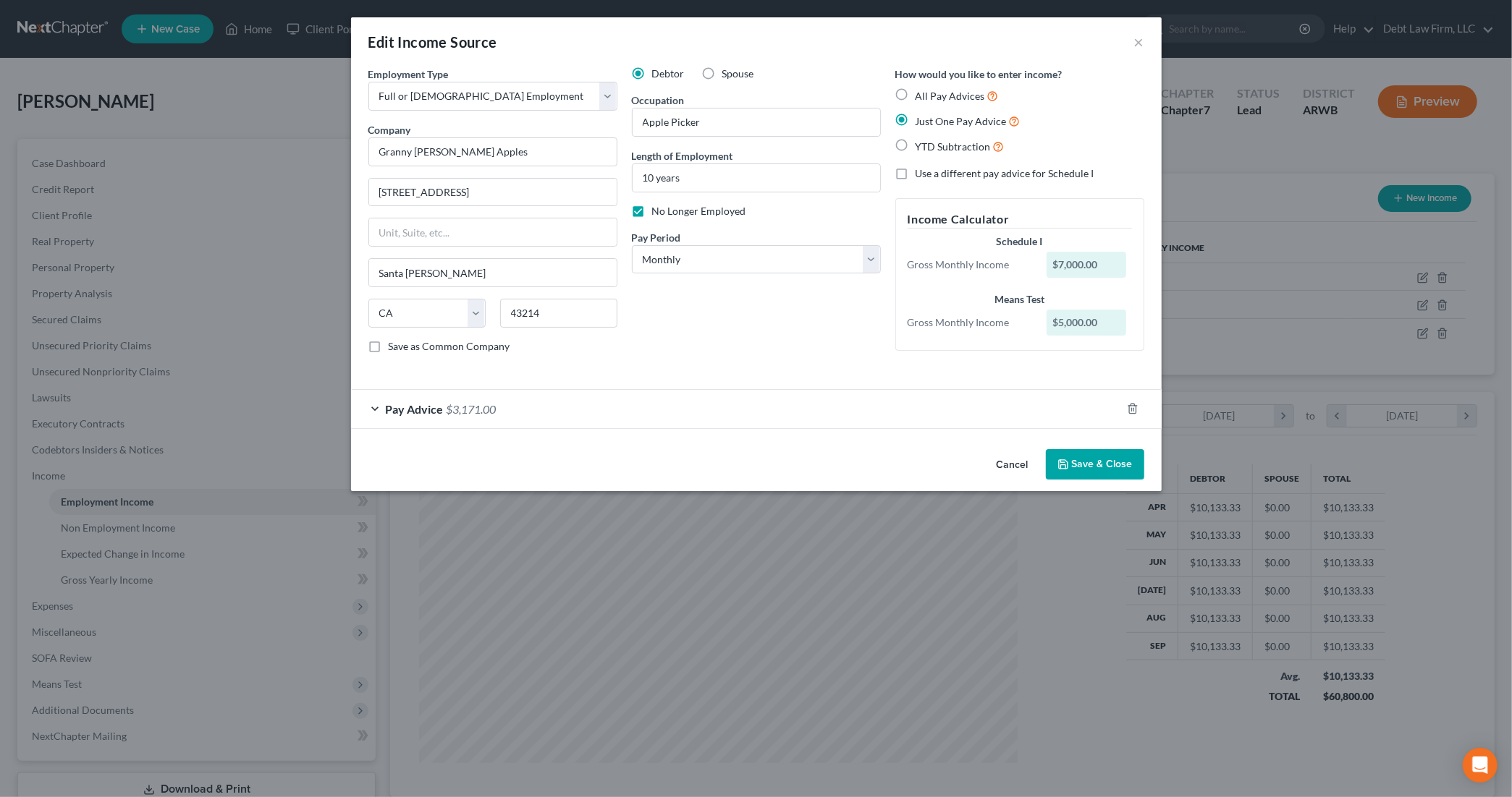
click at [1093, 466] on button "Save & Close" at bounding box center [1095, 464] width 98 height 30
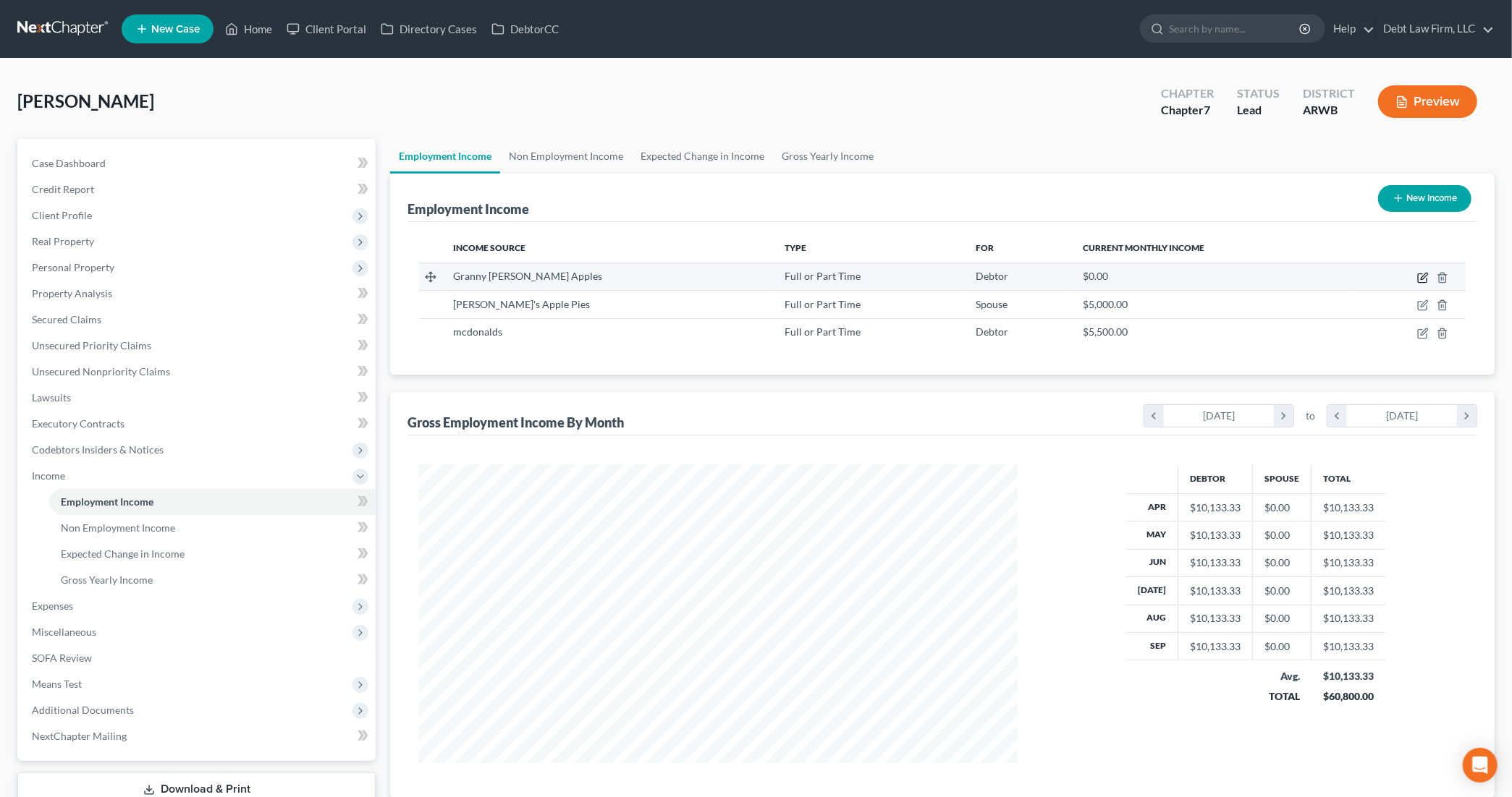
click at [1423, 280] on icon "button" at bounding box center [1423, 278] width 11 height 11
select select "0"
select select "4"
select select "0"
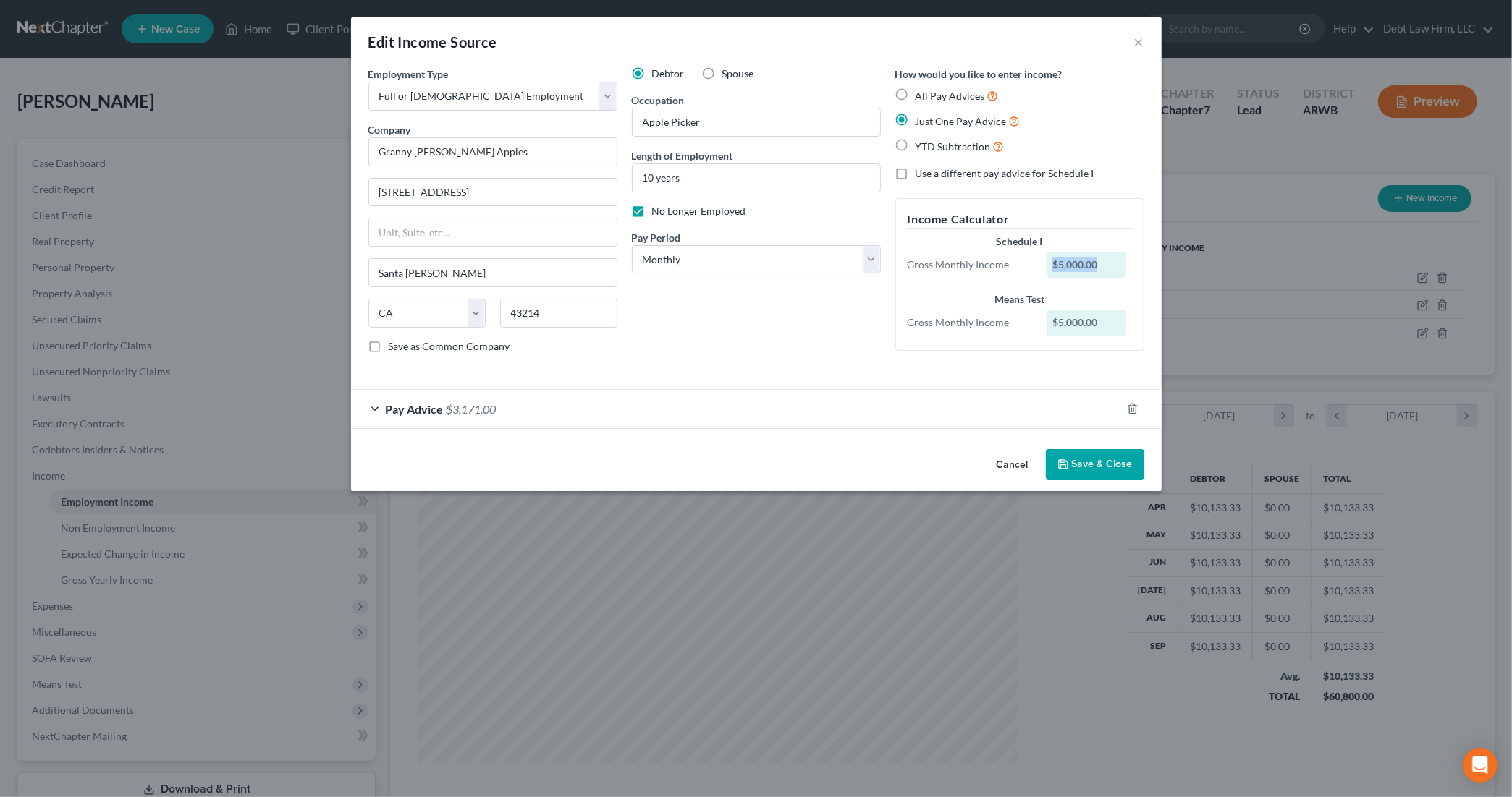
drag, startPoint x: 1112, startPoint y: 265, endPoint x: 1018, endPoint y: 264, distance: 94.0
click at [1017, 265] on div "Gross Monthly Income $5,000.00" at bounding box center [1020, 265] width 239 height 26
click at [734, 353] on div "Debtor Spouse Occupation Apple Picker Length of Employment 10 years No Longer E…" at bounding box center [756, 216] width 264 height 299
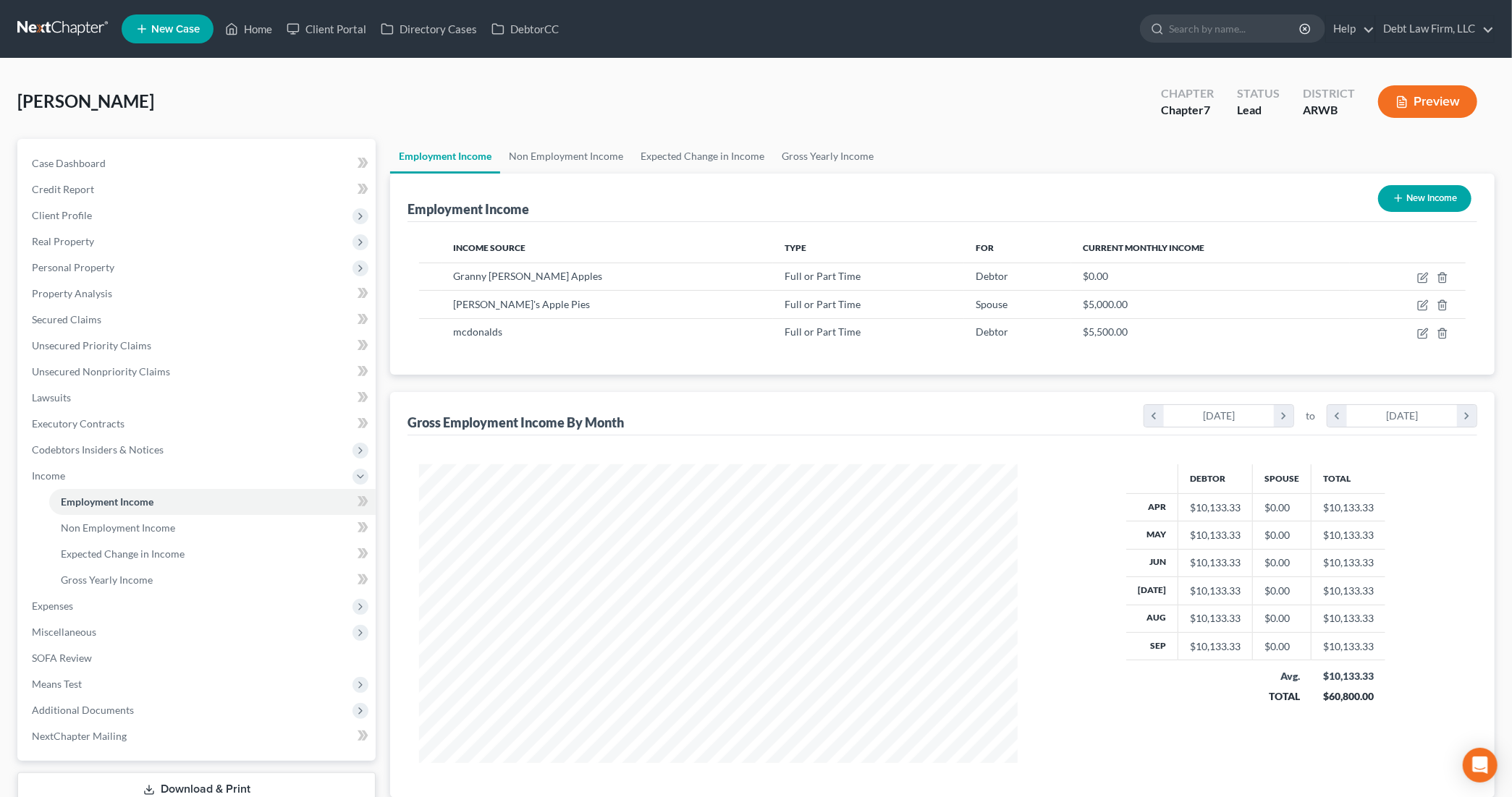
scroll to position [299, 627]
click at [1429, 277] on icon "button" at bounding box center [1423, 278] width 11 height 11
select select "0"
select select "4"
select select "0"
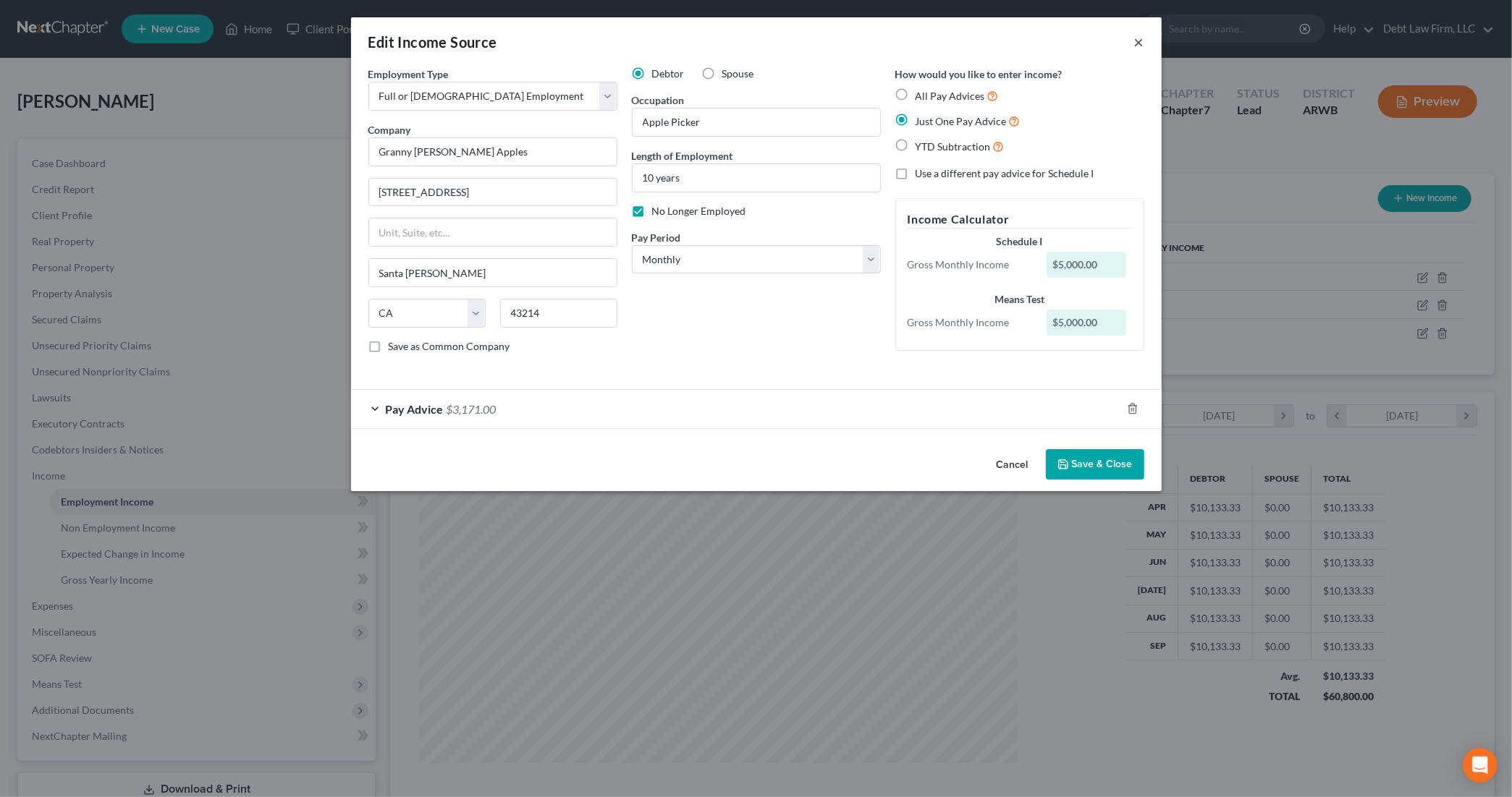
click at [1137, 43] on button "×" at bounding box center [1139, 42] width 10 height 18
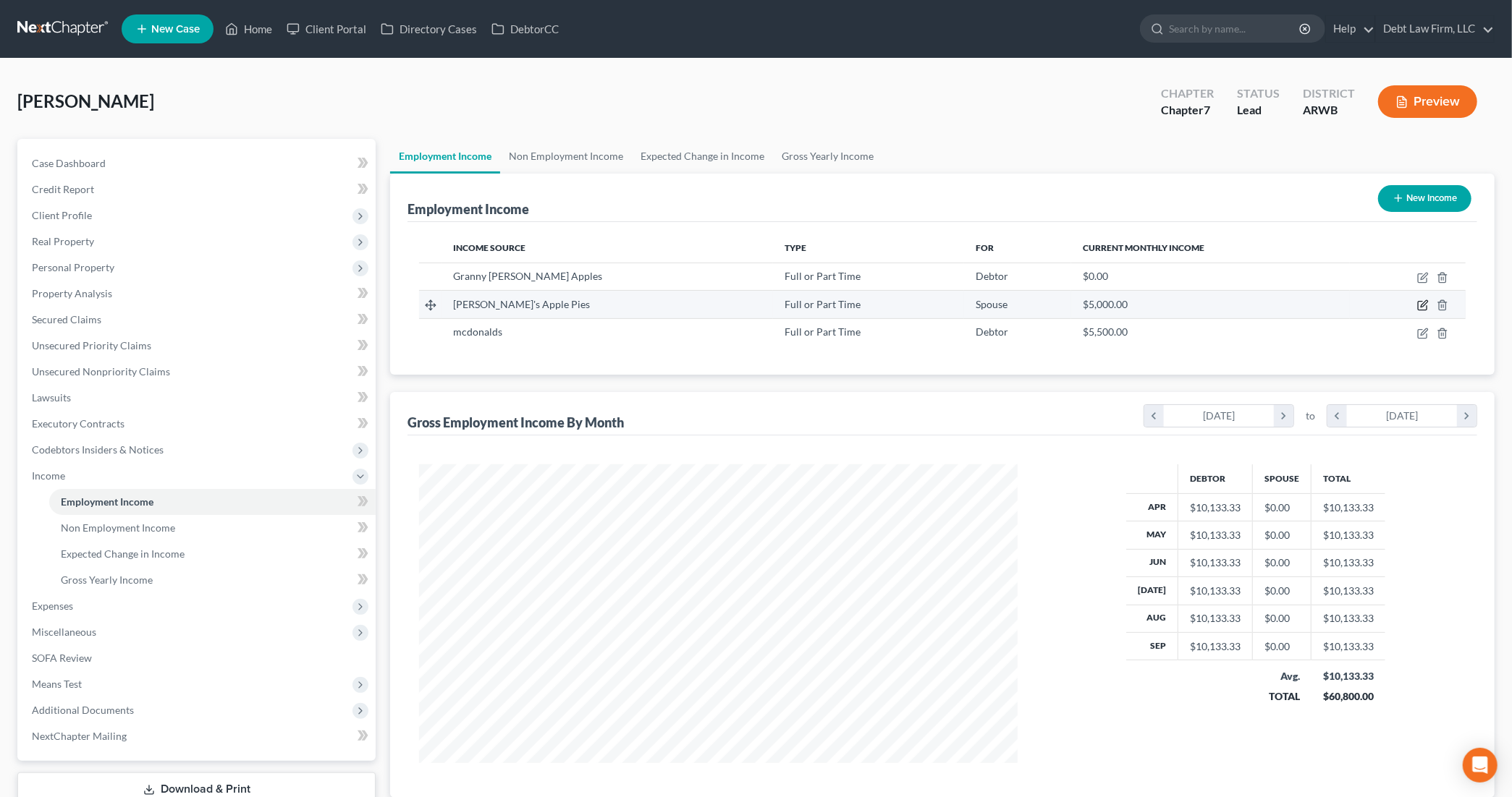
click at [1425, 305] on icon "button" at bounding box center [1424, 304] width 7 height 7
select select "0"
select select "4"
select select "0"
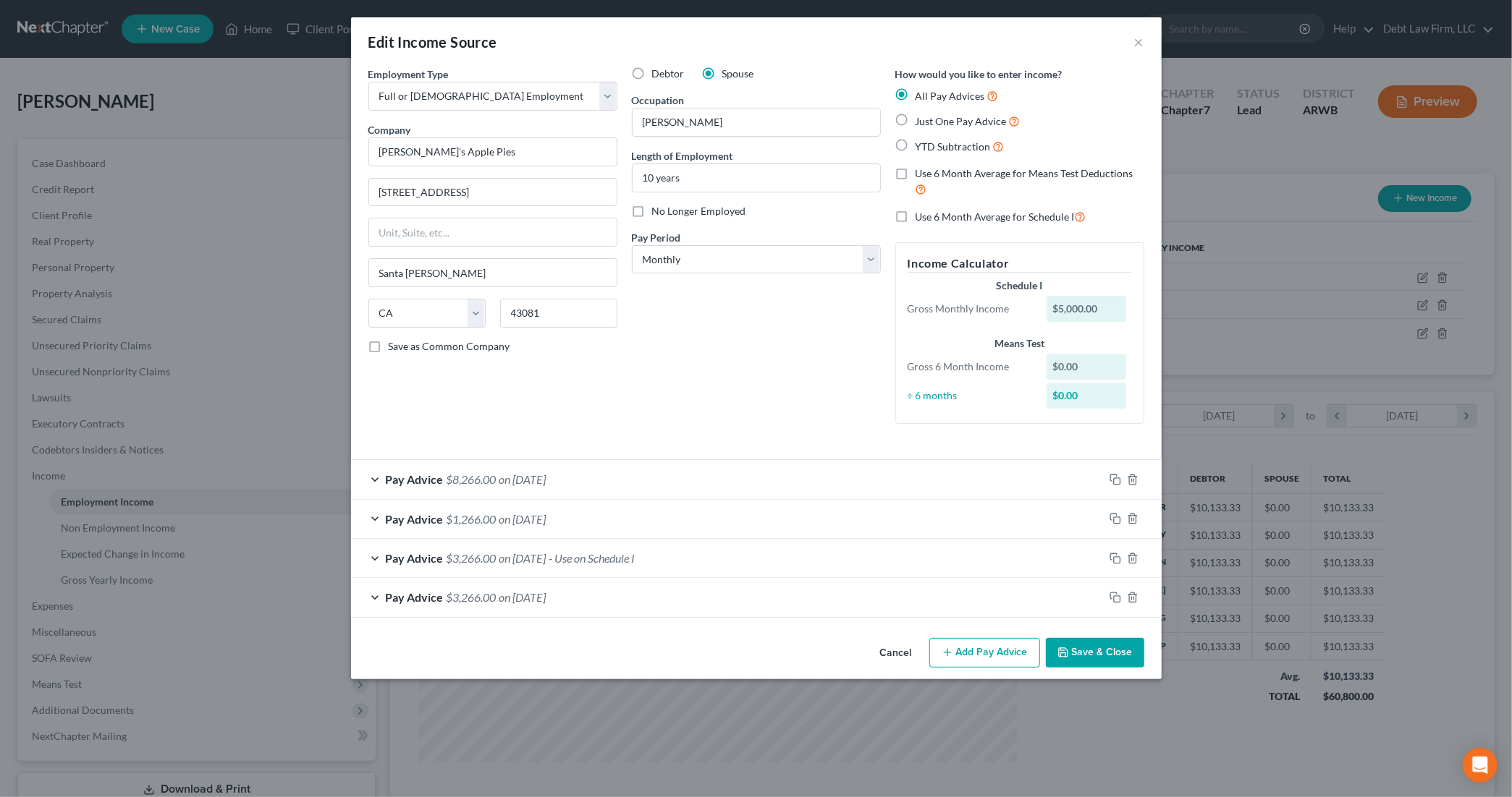
click at [833, 548] on div "Pay Advice $3,266.00 on 01/23/2024 - Use on Schedule I" at bounding box center [727, 558] width 753 height 38
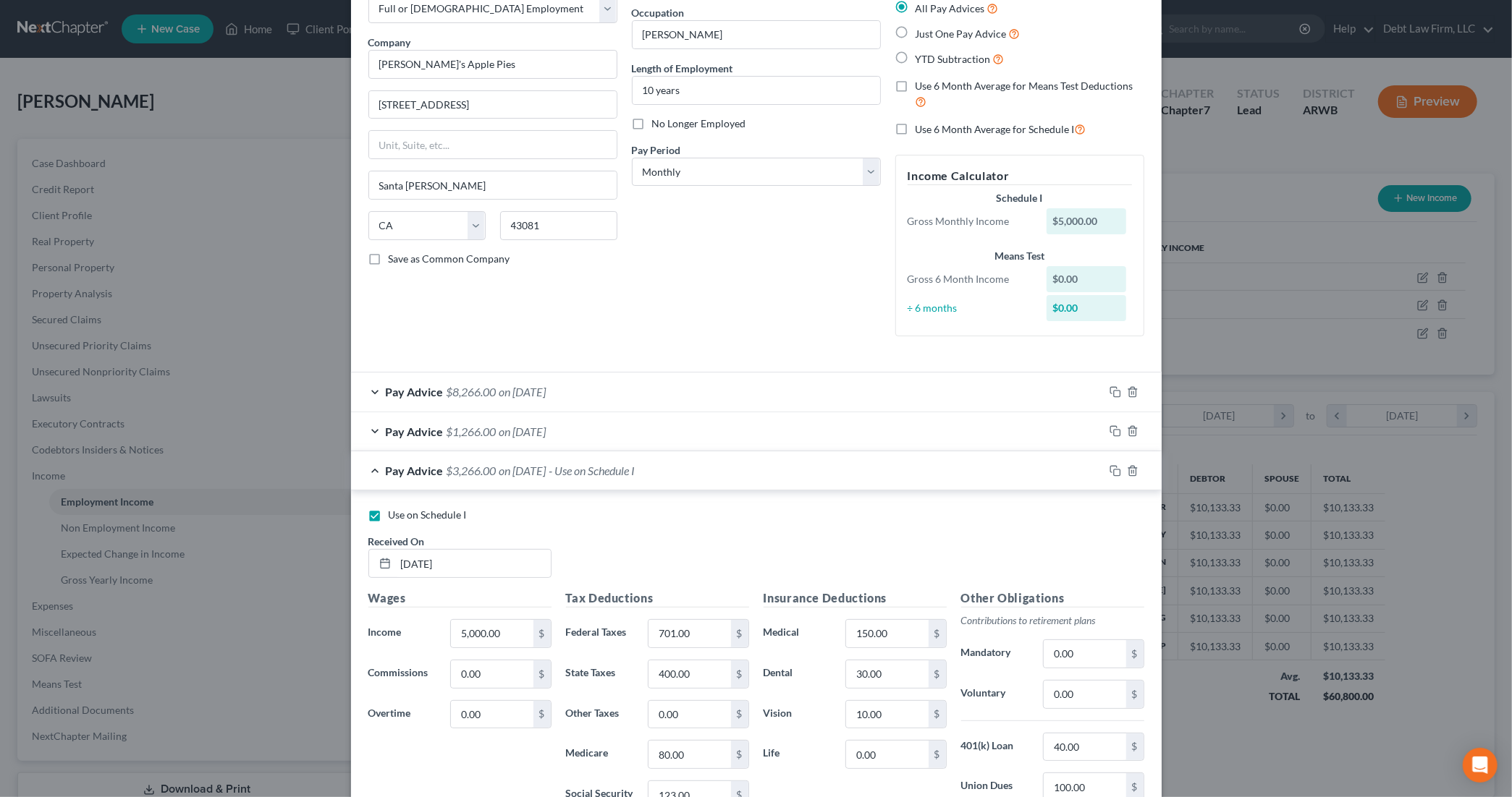
scroll to position [0, 0]
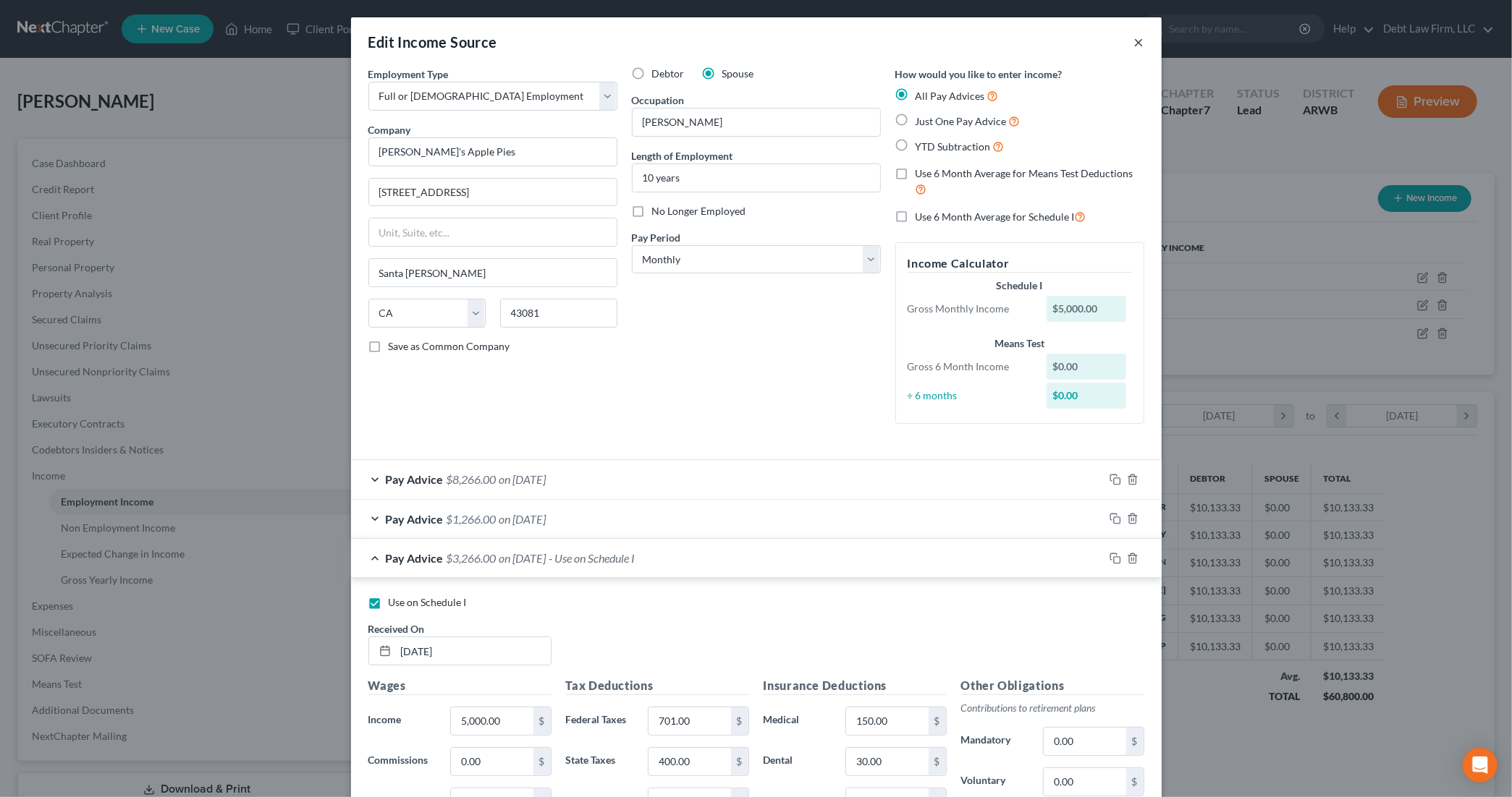
click at [1137, 42] on button "×" at bounding box center [1139, 42] width 10 height 18
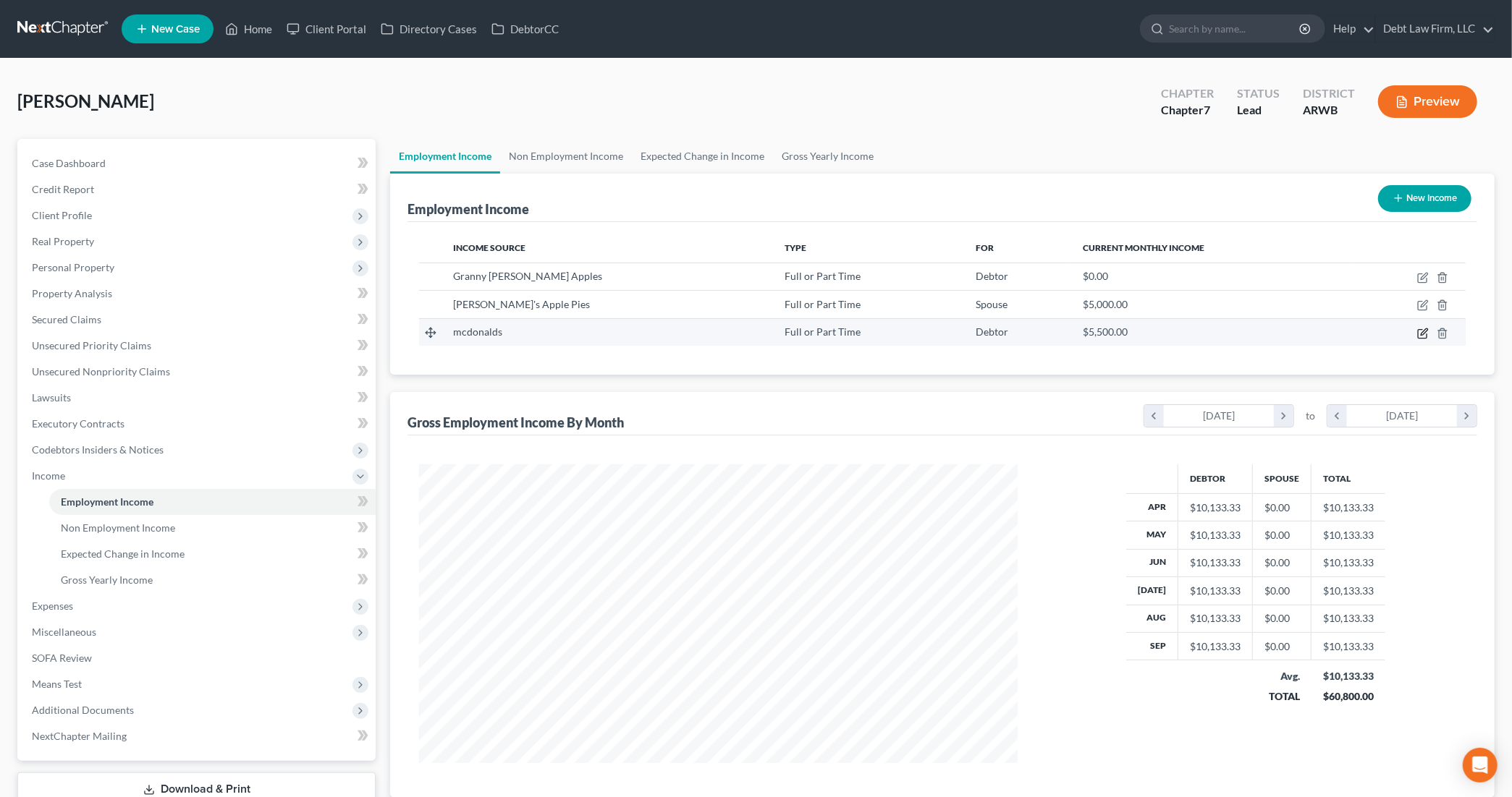
click at [1423, 334] on icon "button" at bounding box center [1423, 334] width 11 height 11
select select "0"
select select "36"
select select "0"
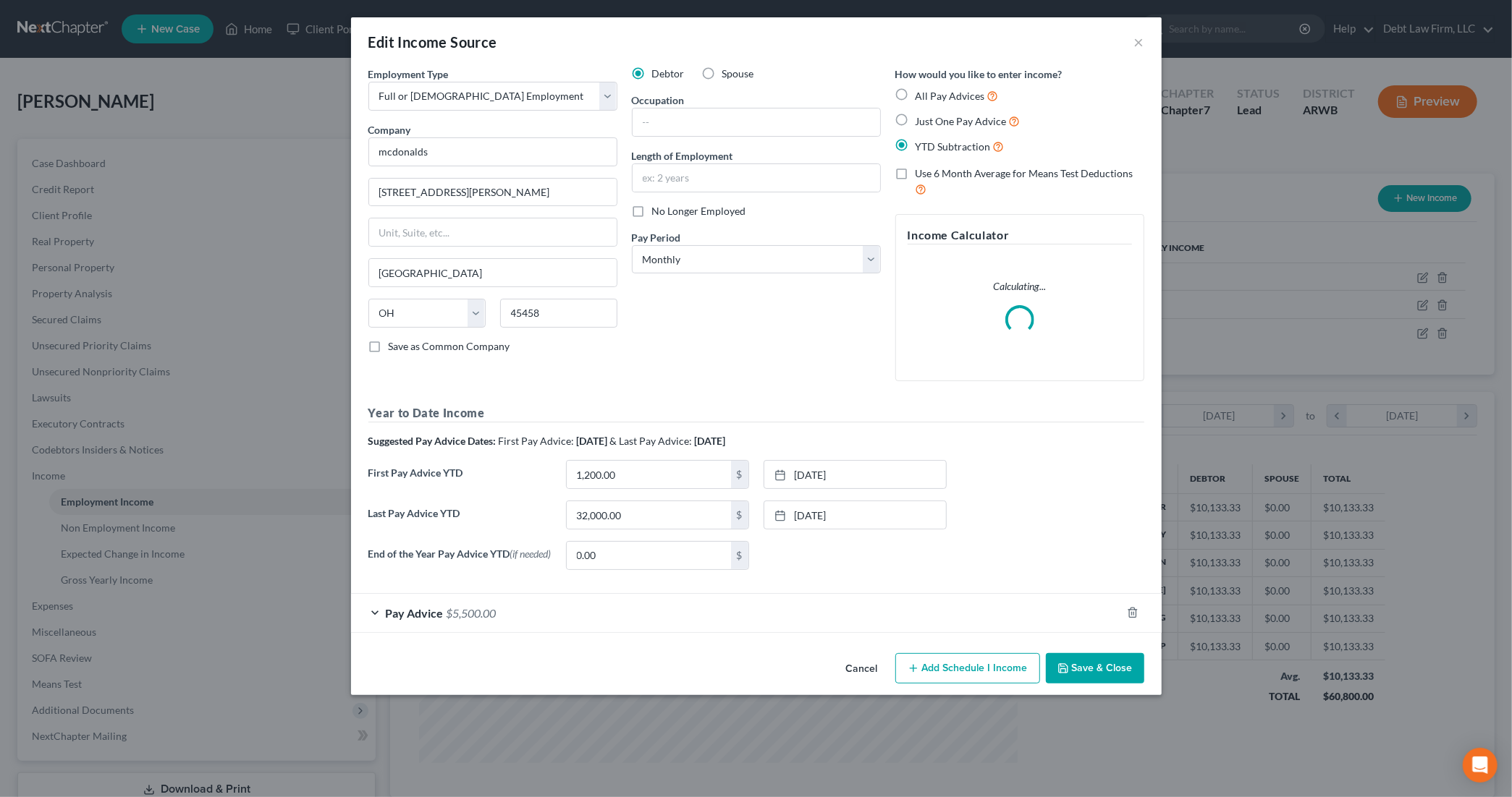
click at [665, 626] on div "Pay Advice $5,500.00" at bounding box center [735, 613] width 770 height 38
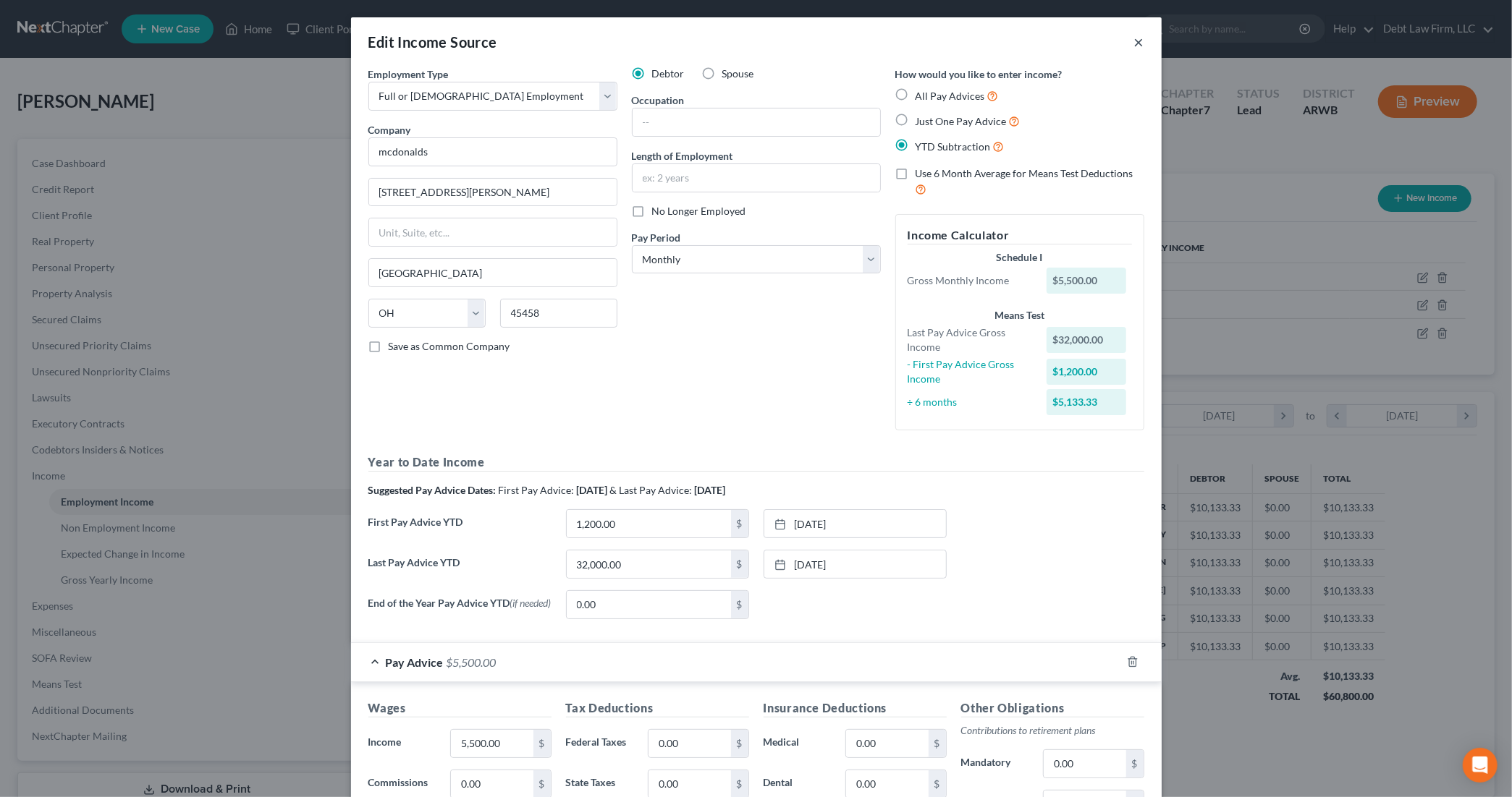
click at [1134, 43] on button "×" at bounding box center [1139, 42] width 10 height 18
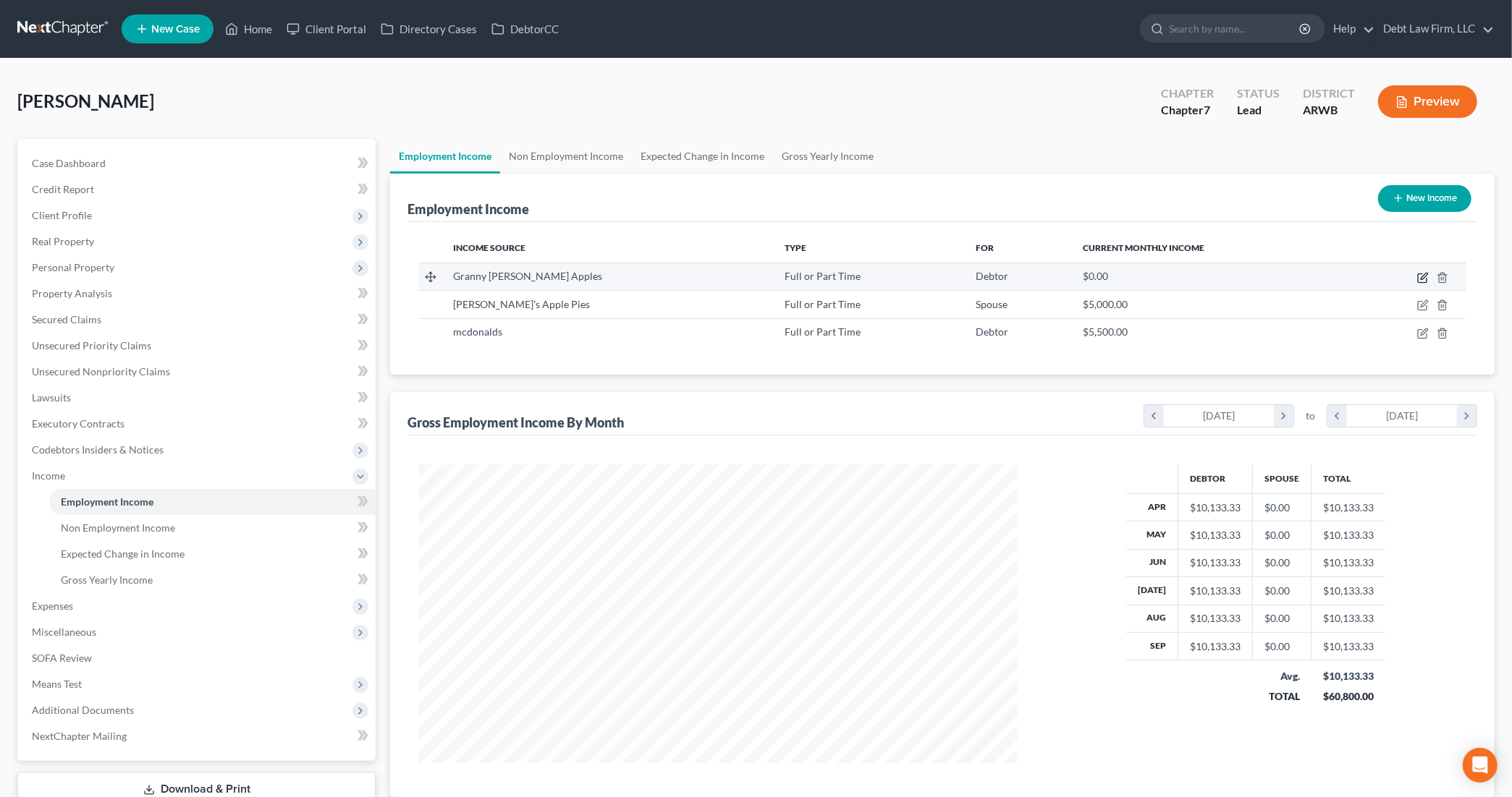
click at [1426, 277] on icon "button" at bounding box center [1423, 278] width 11 height 11
select select "0"
select select "4"
select select "0"
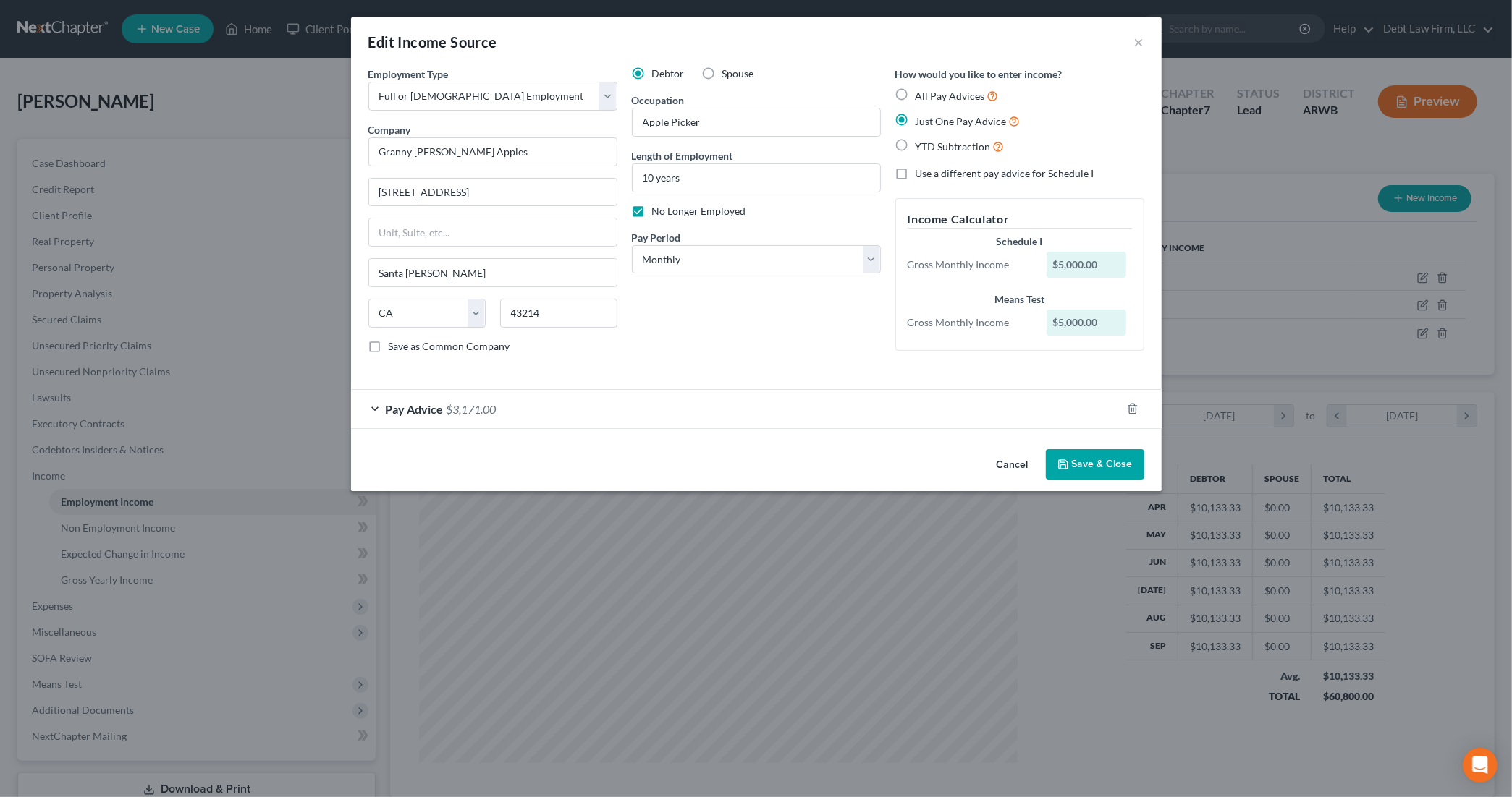
click at [915, 179] on label "Use a different pay advice for Schedule I" at bounding box center [1005, 173] width 179 height 14
click at [921, 176] on input "Use a different pay advice for Schedule I" at bounding box center [926, 172] width 9 height 9
checkbox input "true"
click at [849, 414] on div "Pay Advice $3,171.00" at bounding box center [735, 409] width 770 height 38
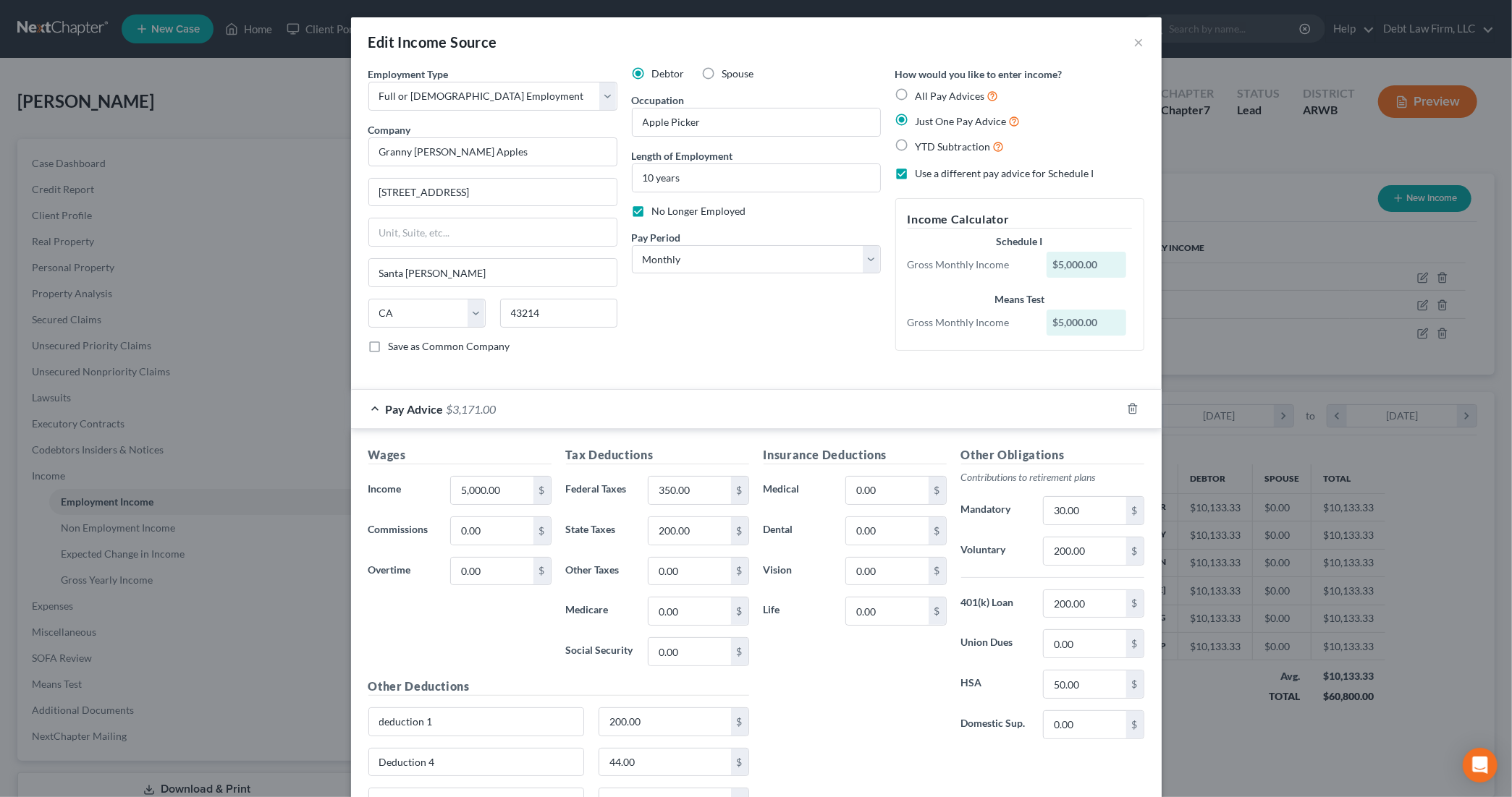
click at [849, 413] on div "Pay Advice $3,171.00" at bounding box center [735, 409] width 770 height 38
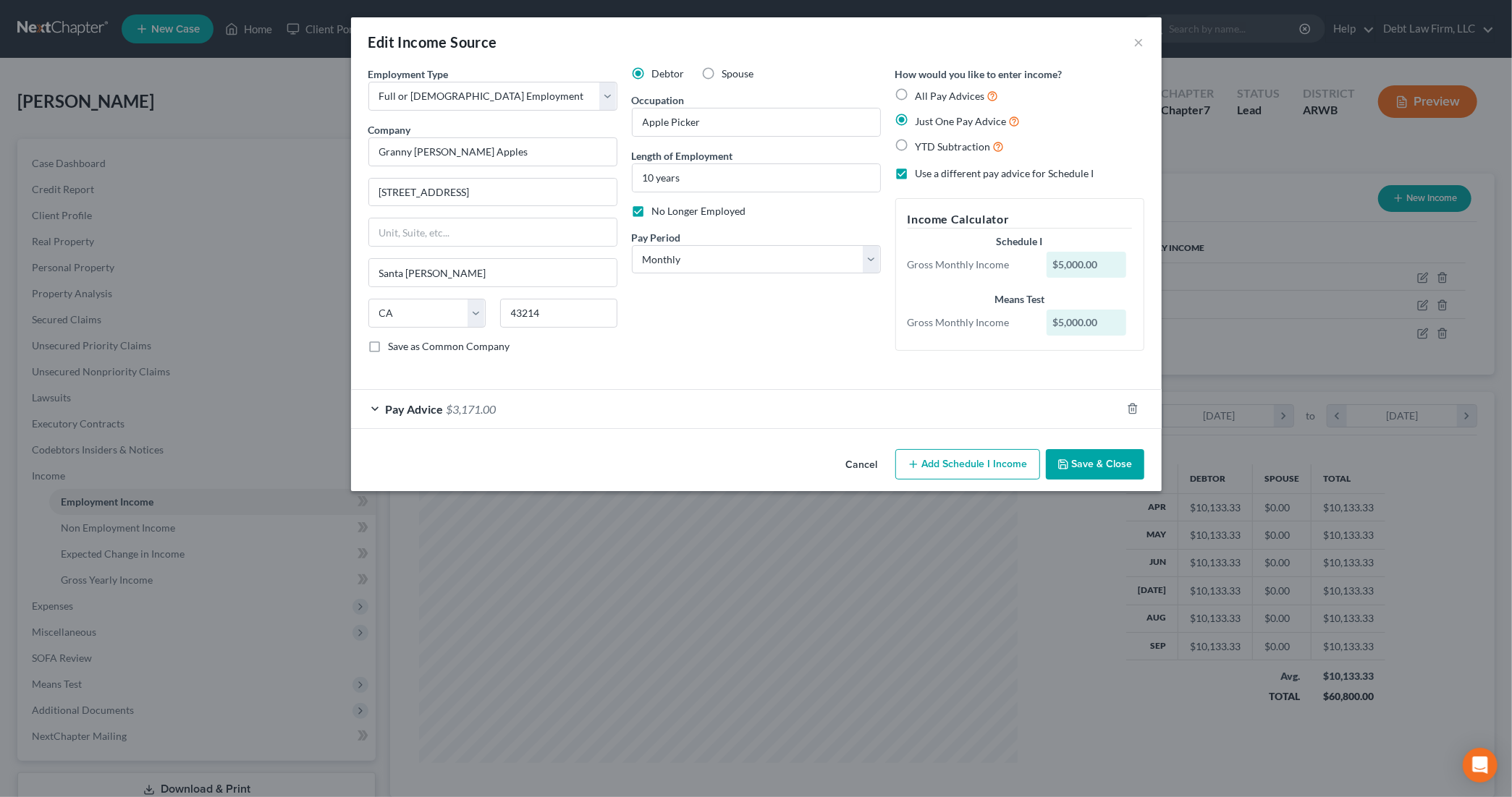
click at [652, 217] on label "No Longer Employed" at bounding box center [699, 211] width 94 height 14
click at [658, 214] on input "No Longer Employed" at bounding box center [663, 209] width 9 height 9
checkbox input "false"
click at [969, 468] on button "Add Schedule I Income" at bounding box center [968, 464] width 144 height 30
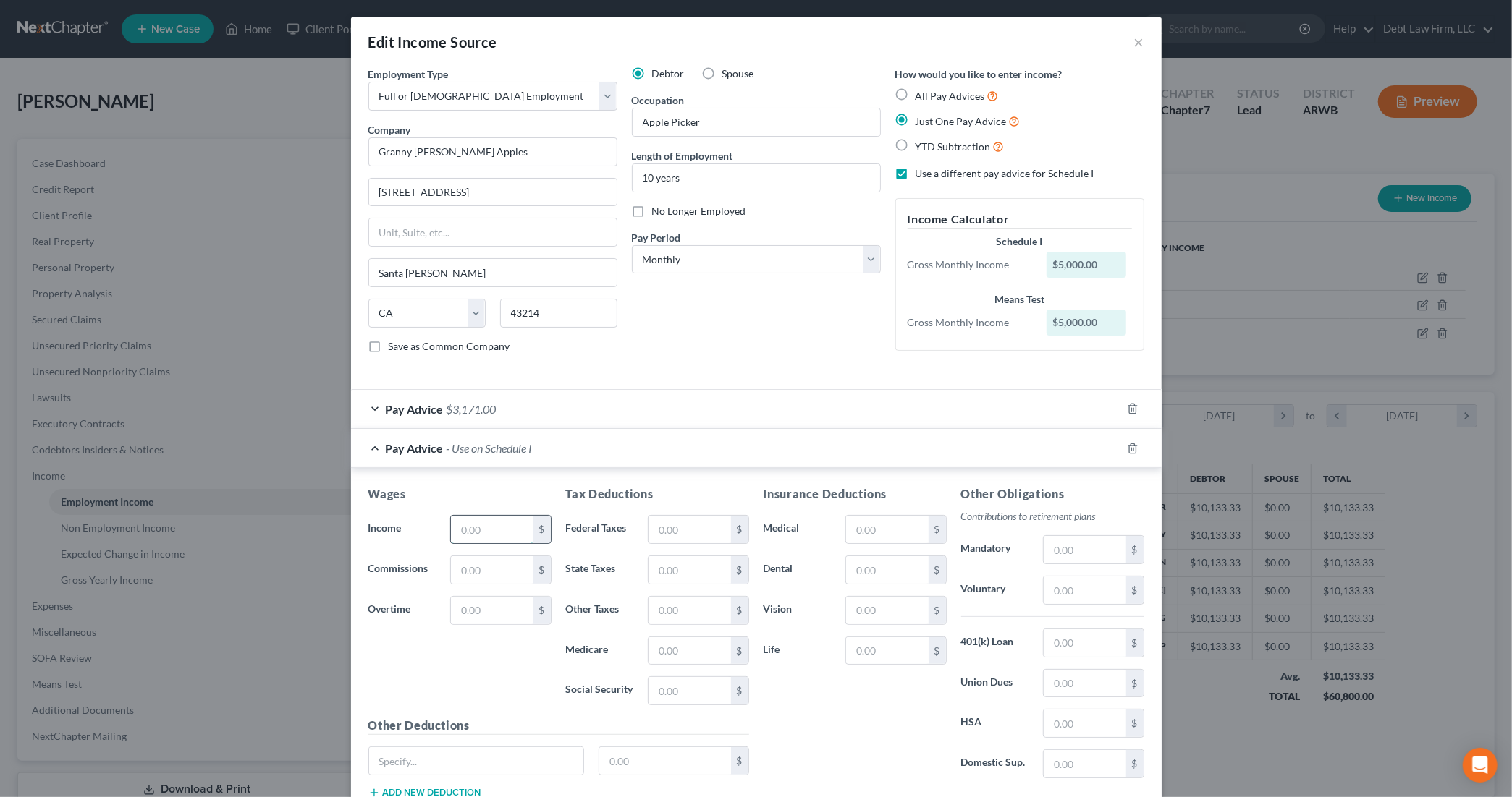
click at [471, 533] on input "text" at bounding box center [491, 529] width 82 height 27
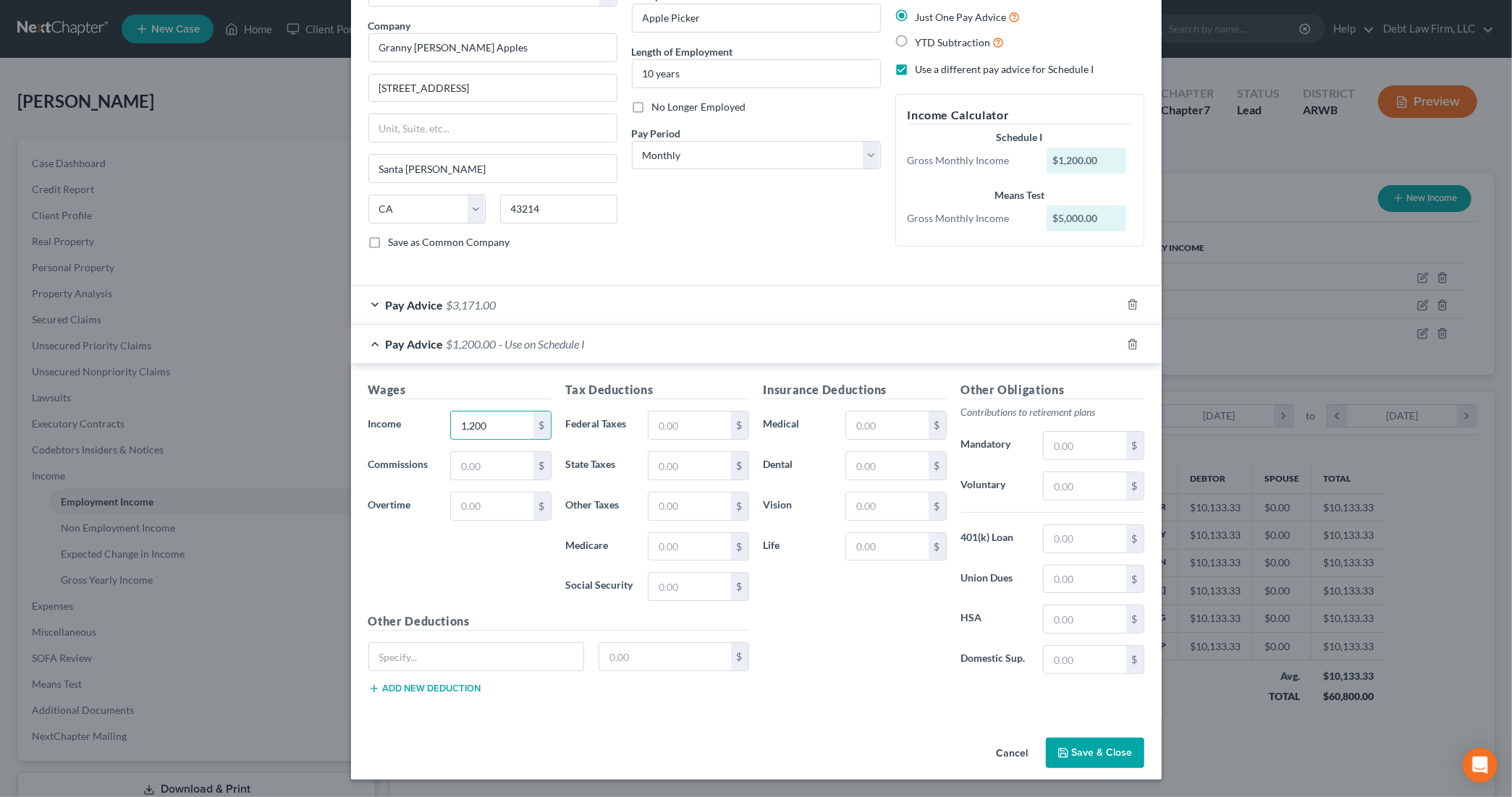
type input "1,200"
click at [1099, 759] on button "Save & Close" at bounding box center [1095, 753] width 98 height 30
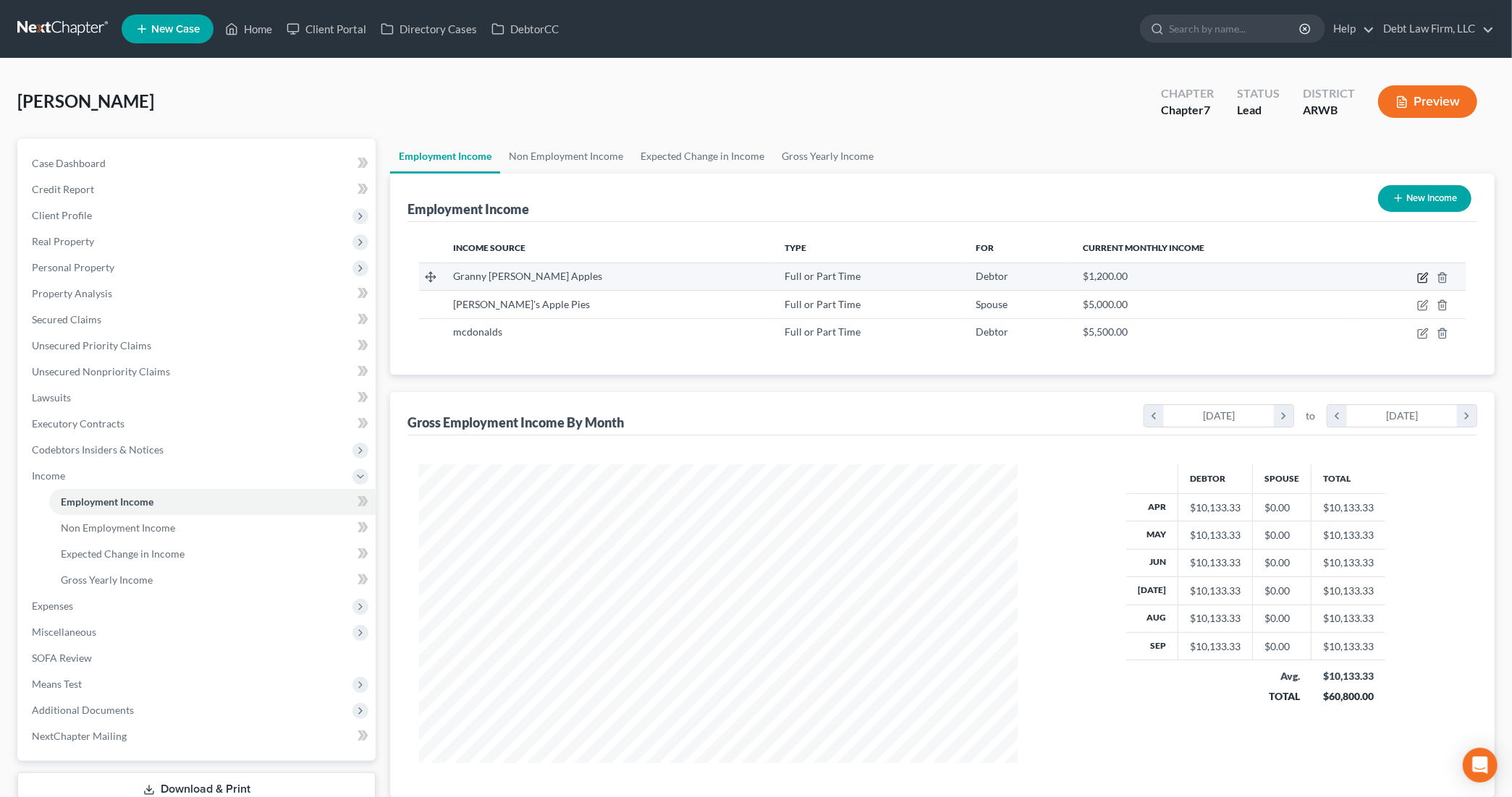
click at [1424, 278] on icon "button" at bounding box center [1423, 278] width 11 height 11
select select "0"
select select "4"
select select "0"
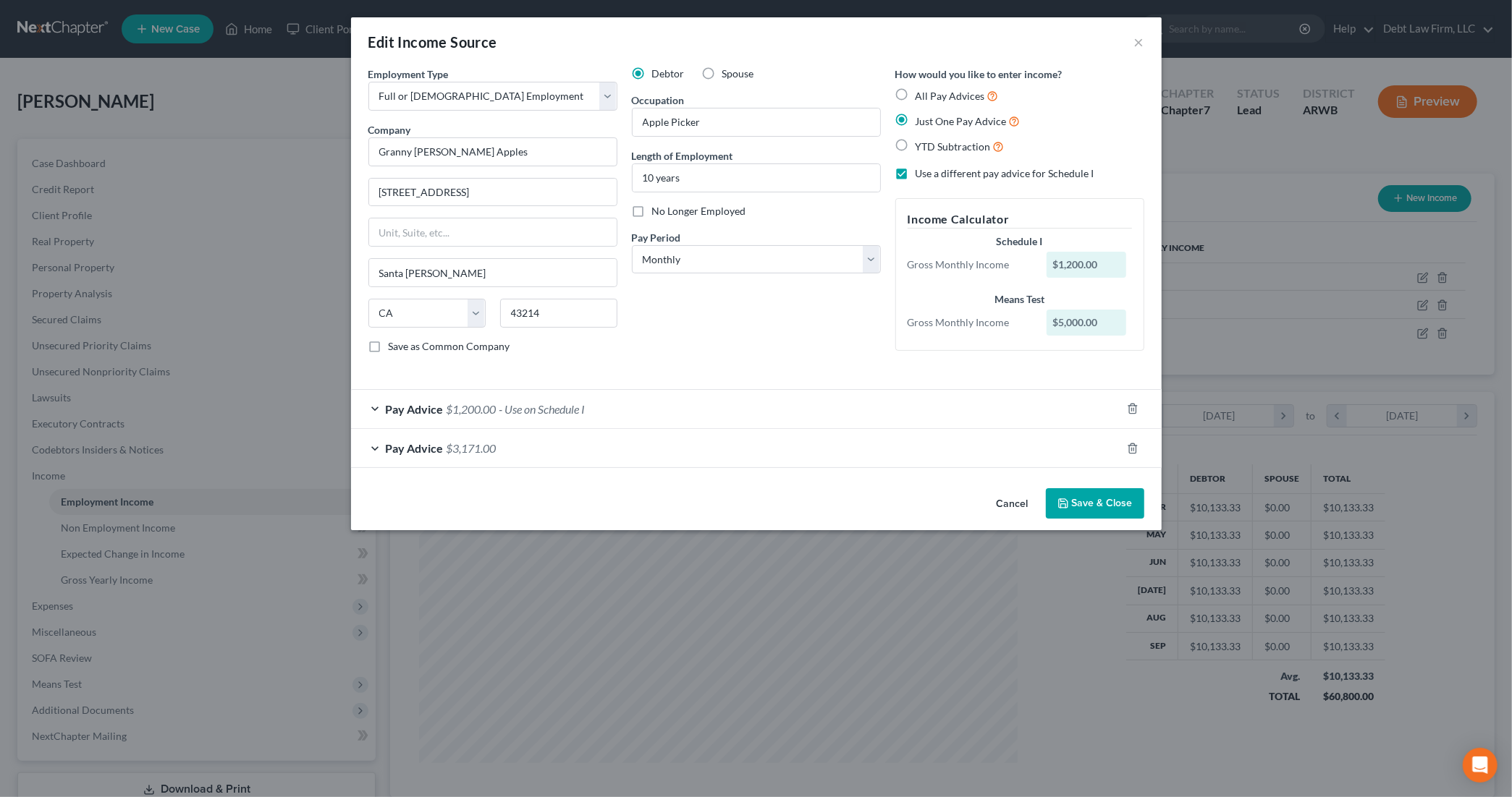
click at [652, 218] on label "No Longer Employed" at bounding box center [699, 211] width 94 height 14
click at [658, 214] on input "No Longer Employed" at bounding box center [663, 209] width 9 height 9
click at [652, 211] on label "No Longer Employed" at bounding box center [699, 211] width 94 height 14
click at [658, 211] on input "No Longer Employed" at bounding box center [663, 209] width 9 height 9
click at [652, 214] on label "No Longer Employed" at bounding box center [699, 211] width 94 height 14
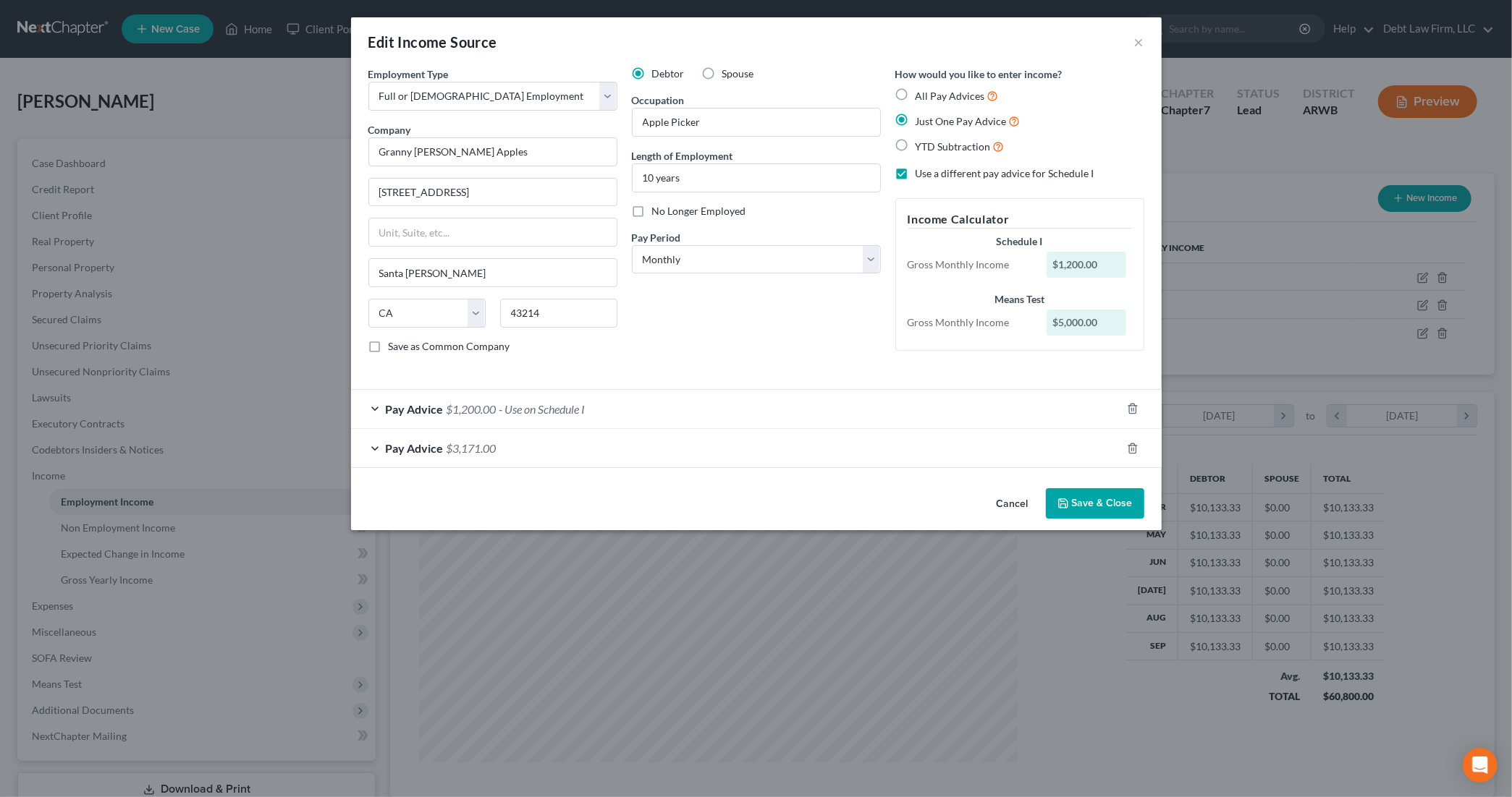
click at [658, 214] on input "No Longer Employed" at bounding box center [663, 209] width 9 height 9
checkbox input "true"
click at [1095, 524] on div "Cancel Save & Close" at bounding box center [756, 506] width 810 height 48
click at [1093, 514] on button "Save & Close" at bounding box center [1095, 504] width 98 height 30
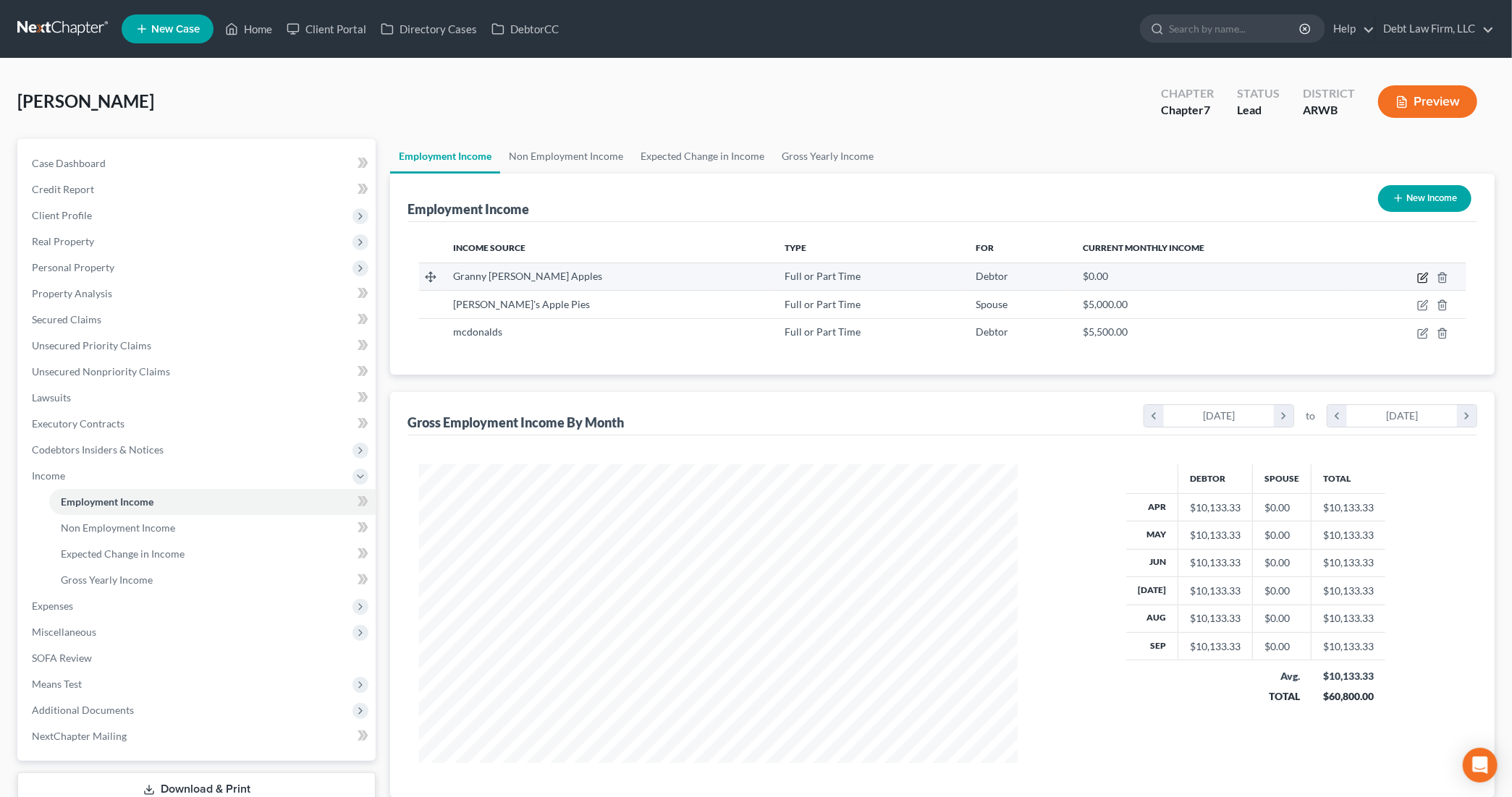
click at [1421, 274] on icon "button" at bounding box center [1423, 278] width 11 height 11
select select "0"
select select "4"
select select "0"
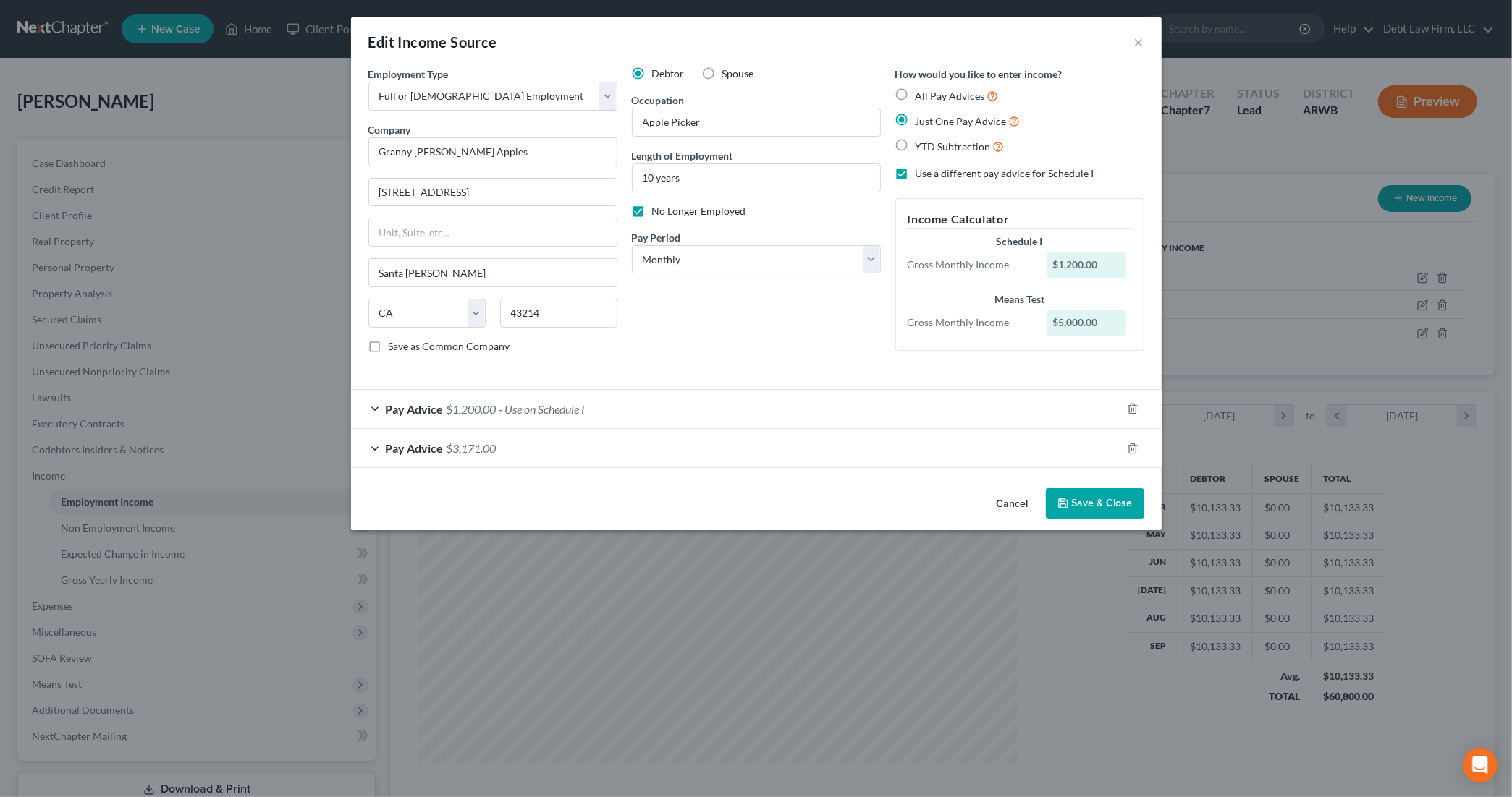
click at [652, 213] on label "No Longer Employed" at bounding box center [699, 211] width 94 height 14
click at [658, 213] on input "No Longer Employed" at bounding box center [663, 209] width 9 height 9
checkbox input "false"
click at [1134, 412] on line "button" at bounding box center [1134, 410] width 0 height 3
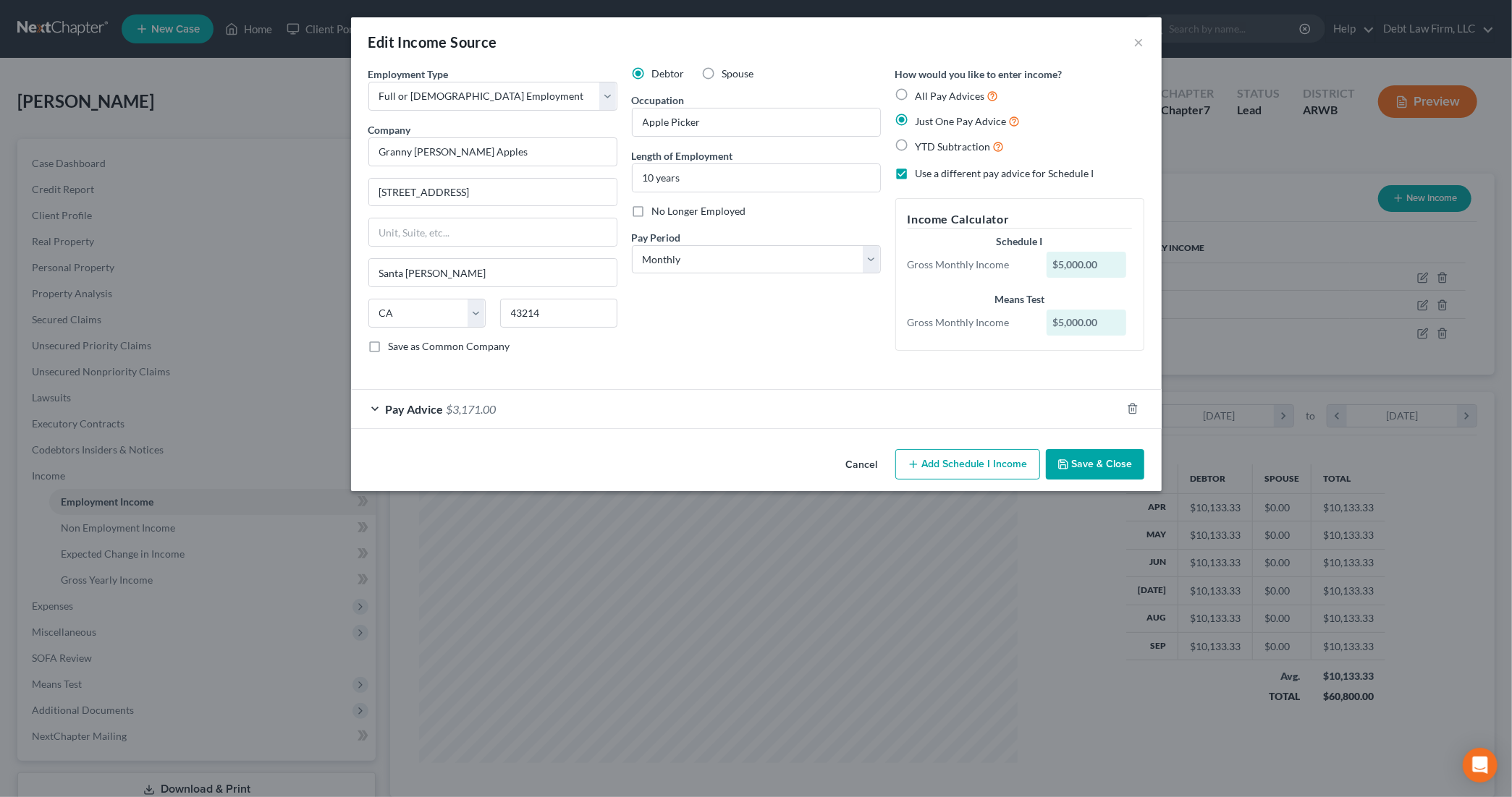
click at [915, 171] on label "Use a different pay advice for Schedule I" at bounding box center [1005, 173] width 179 height 14
click at [921, 171] on input "Use a different pay advice for Schedule I" at bounding box center [926, 172] width 9 height 9
checkbox input "false"
click at [1141, 38] on button "×" at bounding box center [1139, 42] width 10 height 18
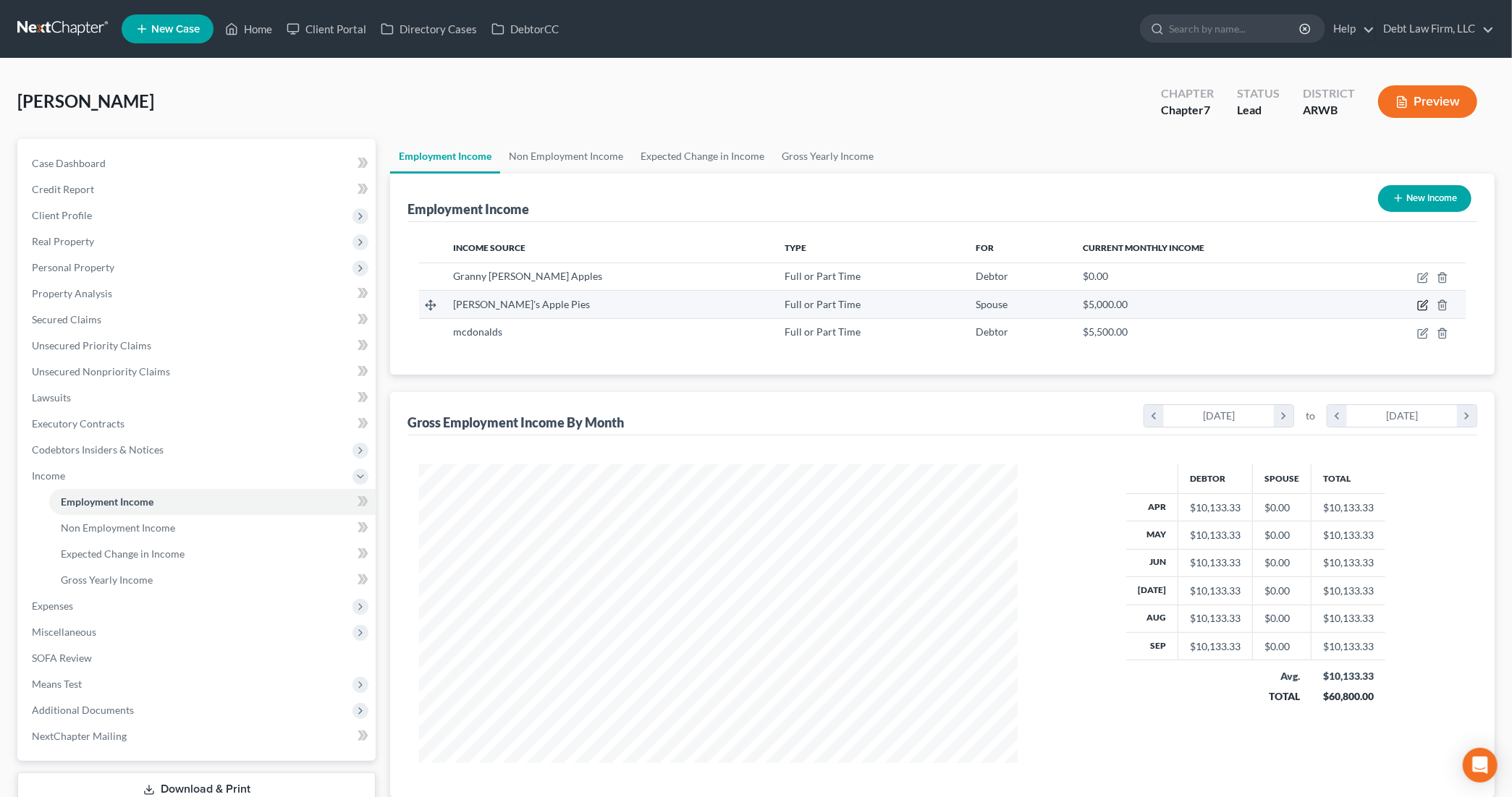
click at [1426, 303] on icon "button" at bounding box center [1423, 306] width 11 height 11
select select "0"
select select "4"
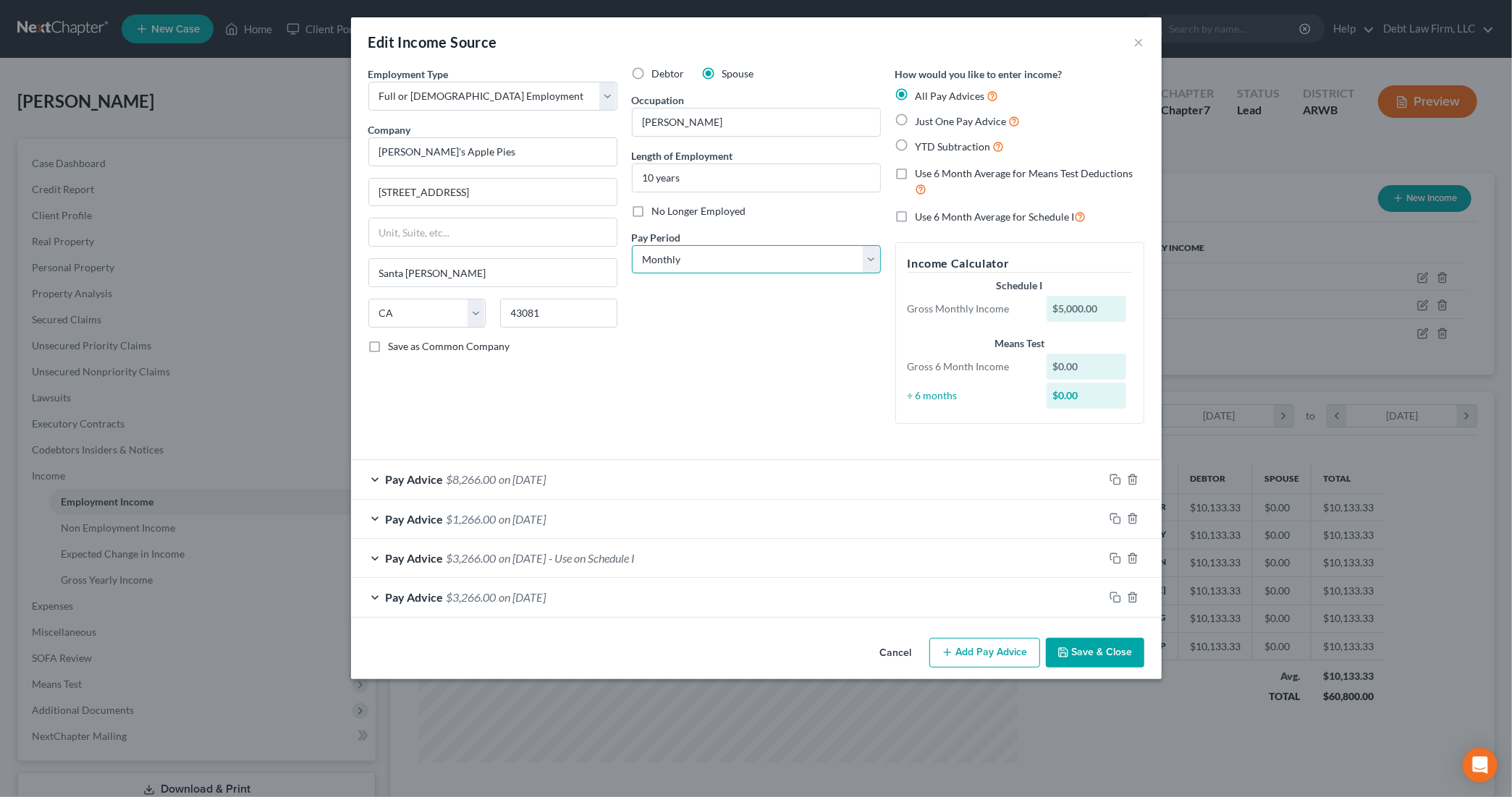
click at [801, 260] on select "Select Monthly Twice Monthly Every Other Week Weekly" at bounding box center [756, 260] width 249 height 29
click at [632, 246] on select "Select Monthly Twice Monthly Every Other Week Weekly" at bounding box center [756, 260] width 249 height 29
click at [764, 259] on select "Select Monthly Twice Monthly Every Other Week Weekly" at bounding box center [756, 260] width 249 height 29
click at [632, 246] on select "Select Monthly Twice Monthly Every Other Week Weekly" at bounding box center [756, 260] width 249 height 29
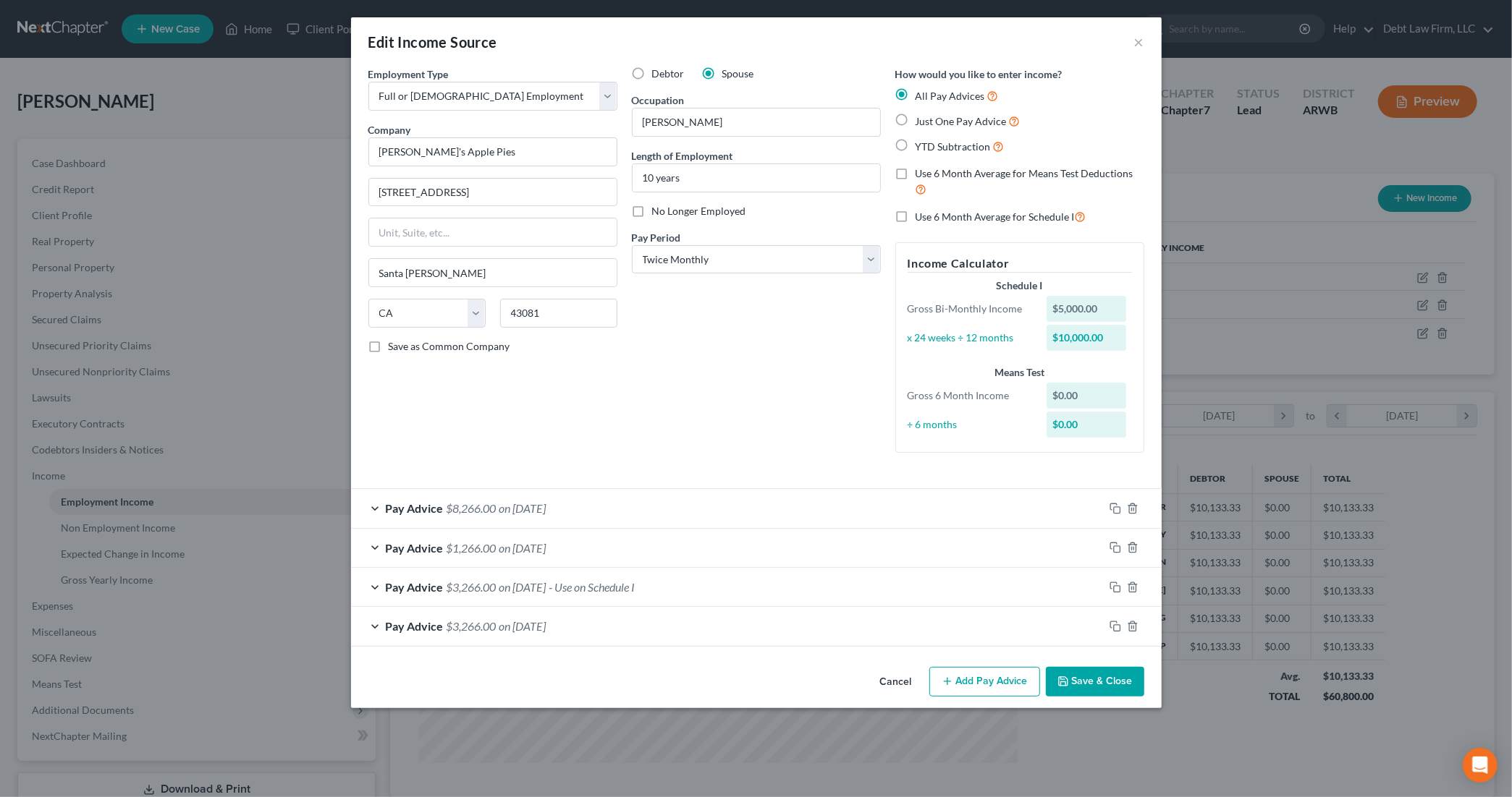
click at [679, 588] on div "Pay Advice $3,266.00 on 01/23/2024 - Use on Schedule I" at bounding box center [727, 587] width 753 height 38
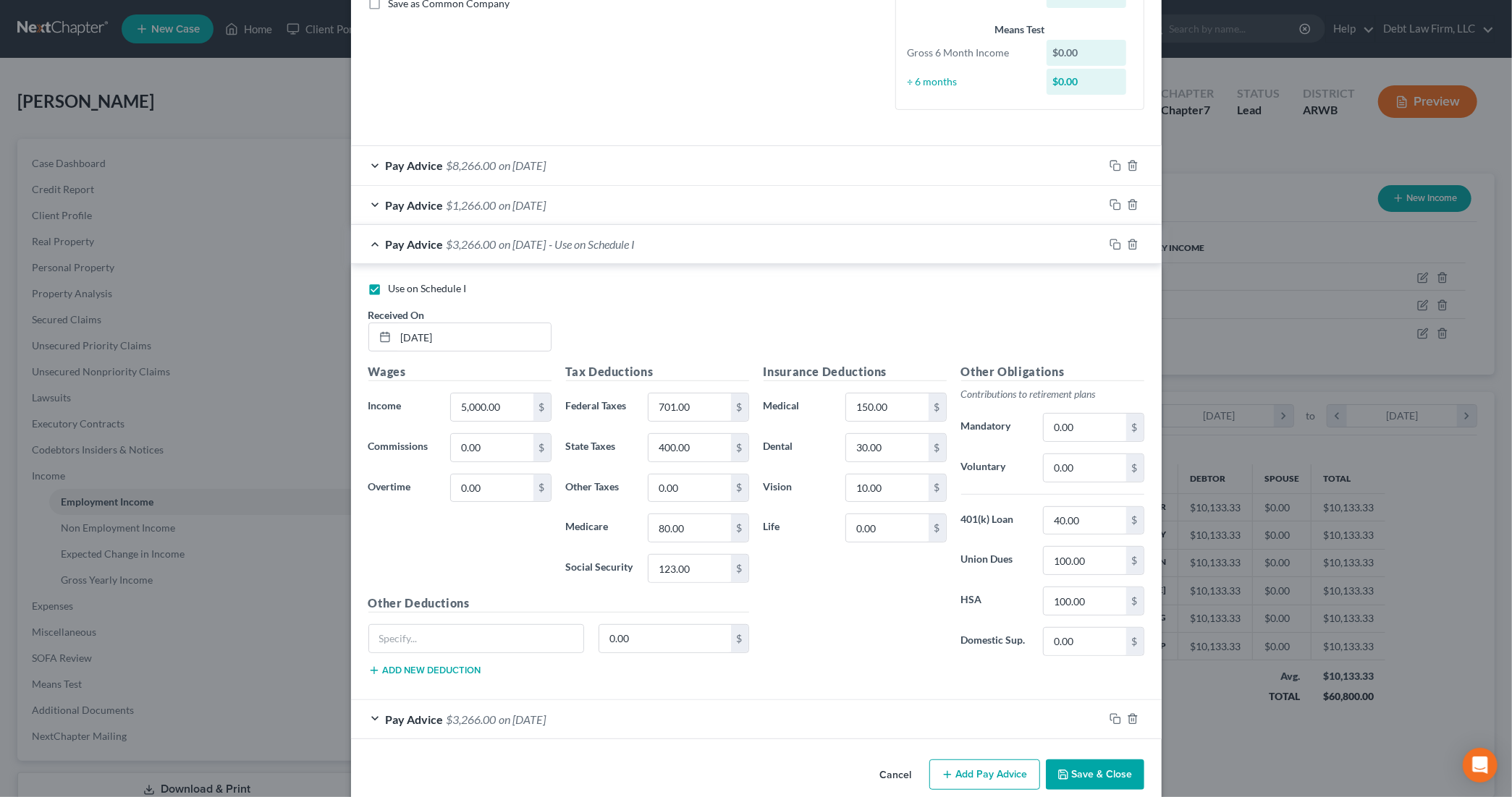
scroll to position [356, 0]
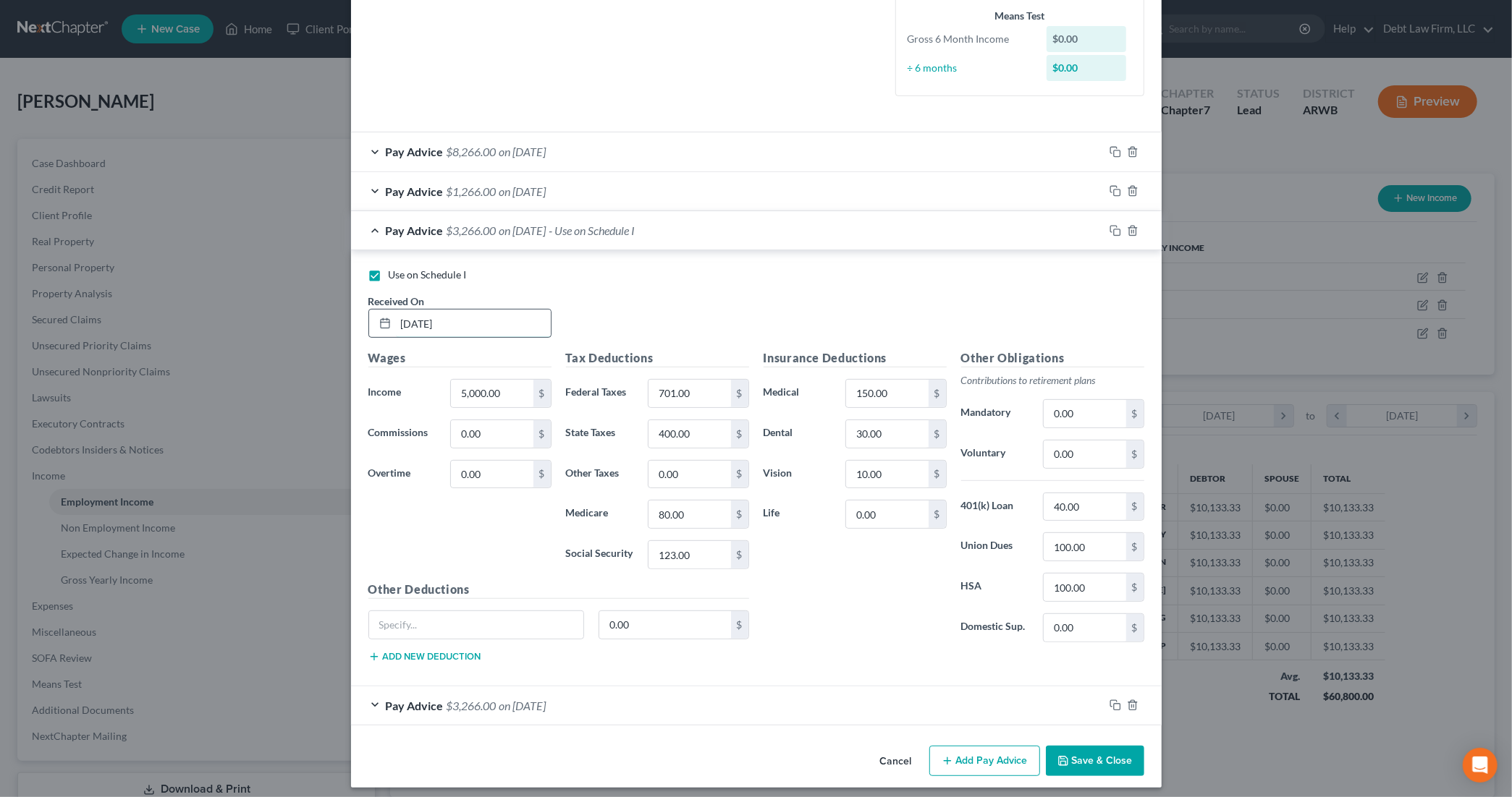
click at [413, 324] on input "[DATE]" at bounding box center [473, 323] width 155 height 27
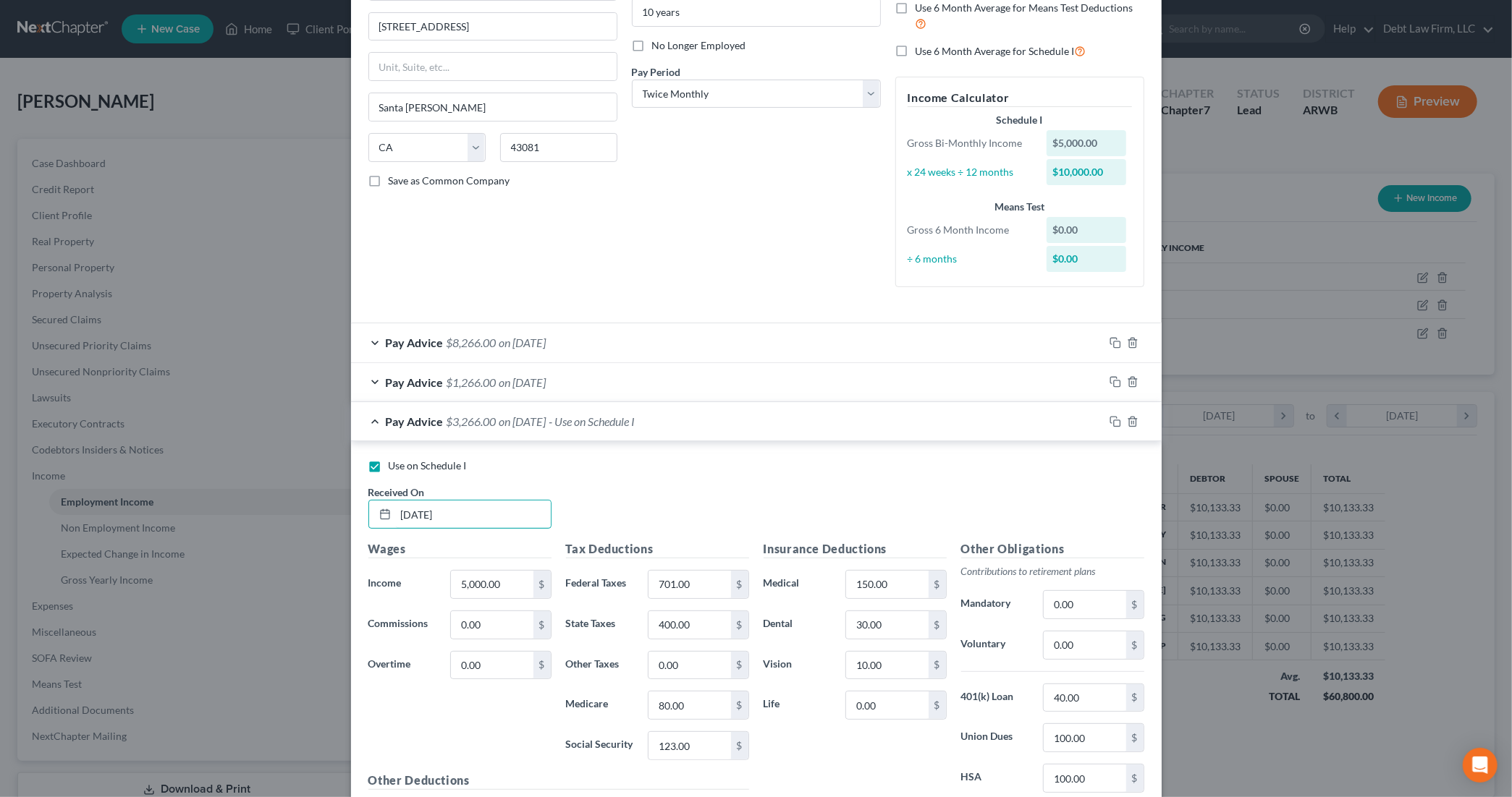
scroll to position [0, 0]
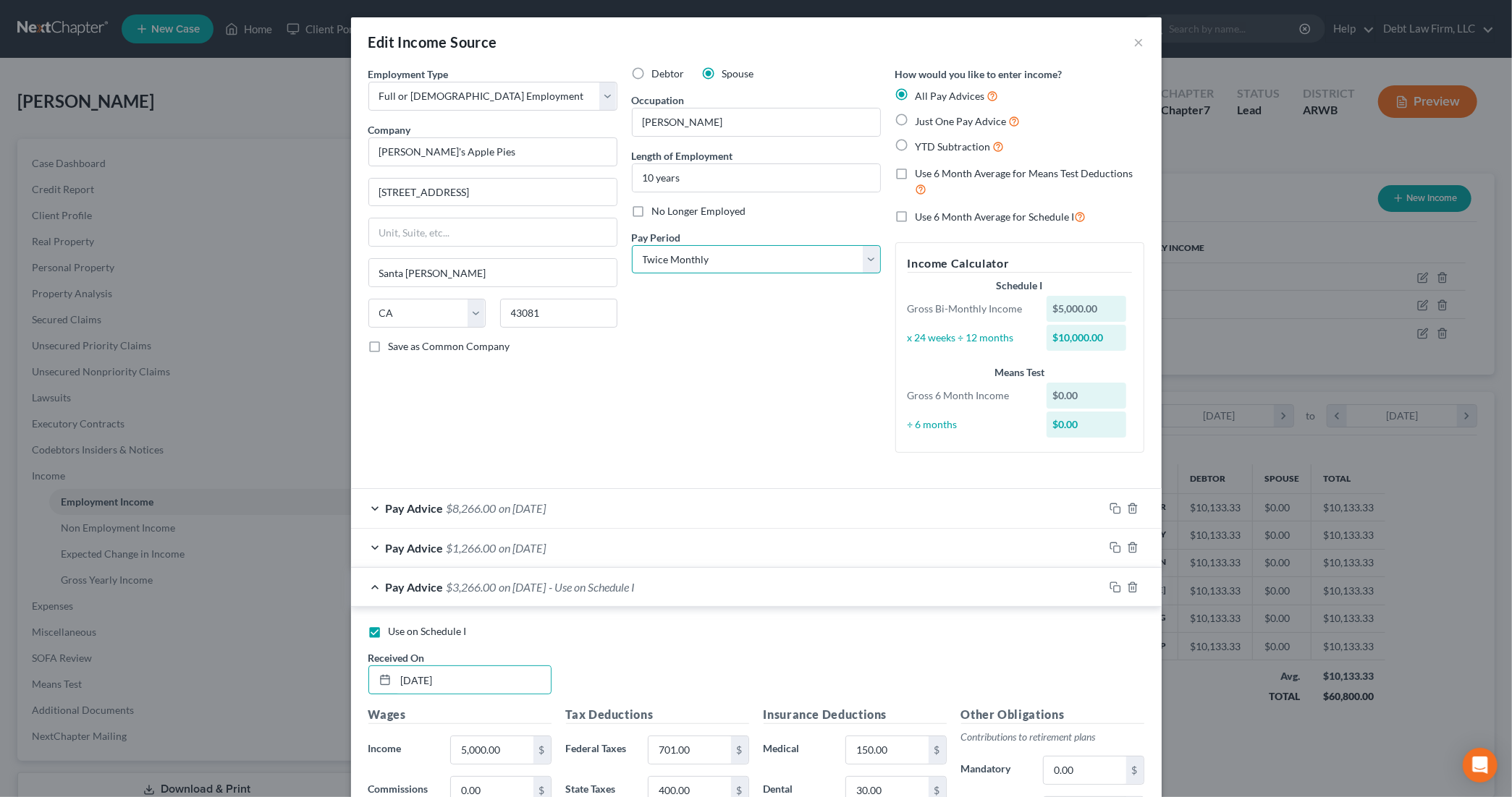
click at [801, 262] on select "Select Monthly Twice Monthly Every Other Week Weekly" at bounding box center [756, 260] width 249 height 29
select select "0"
click at [632, 246] on select "Select Monthly Twice Monthly Every Other Week Weekly" at bounding box center [756, 260] width 249 height 29
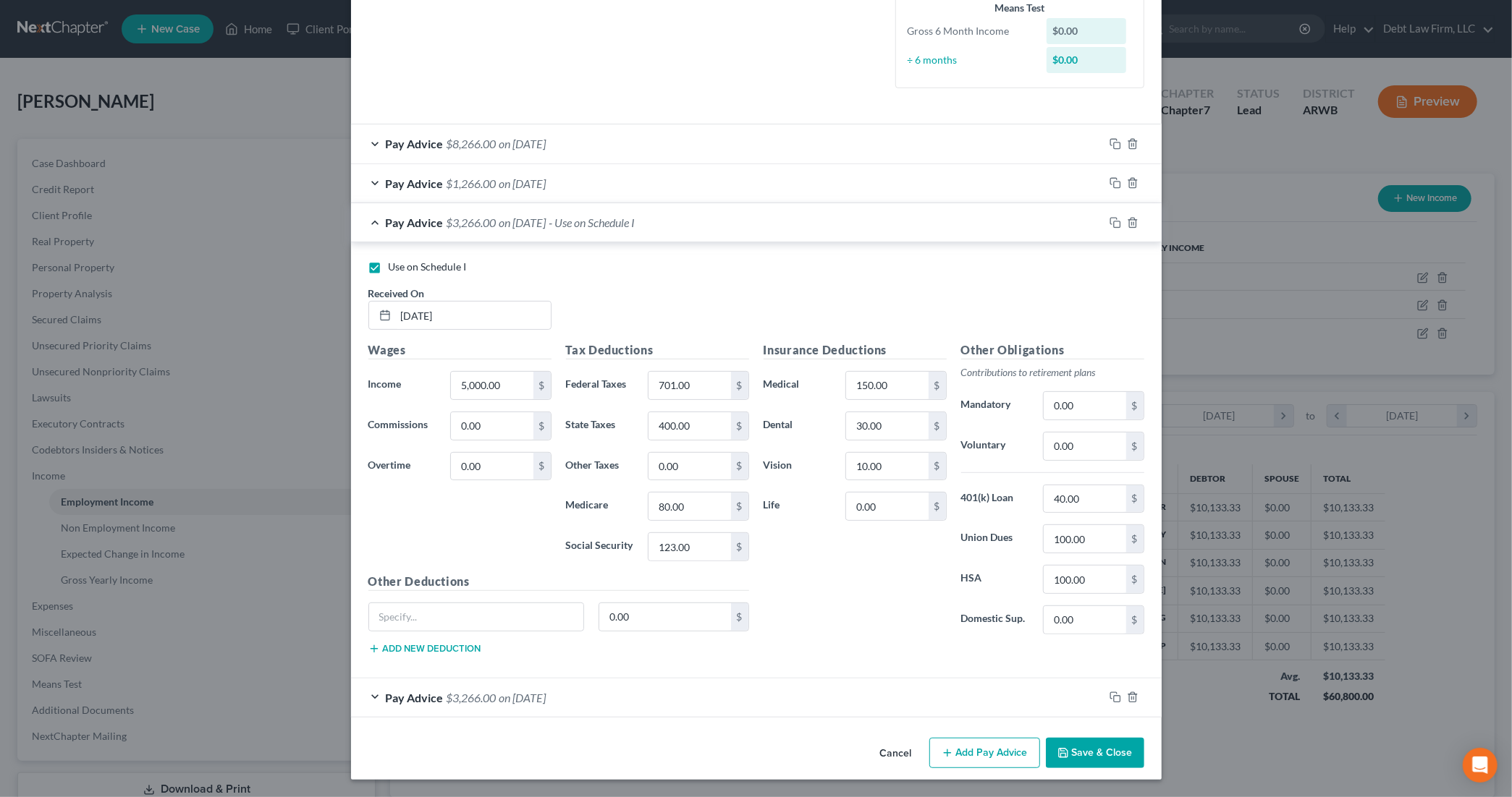
scroll to position [341, 0]
click at [475, 142] on span "$8,266.00" at bounding box center [471, 143] width 50 height 14
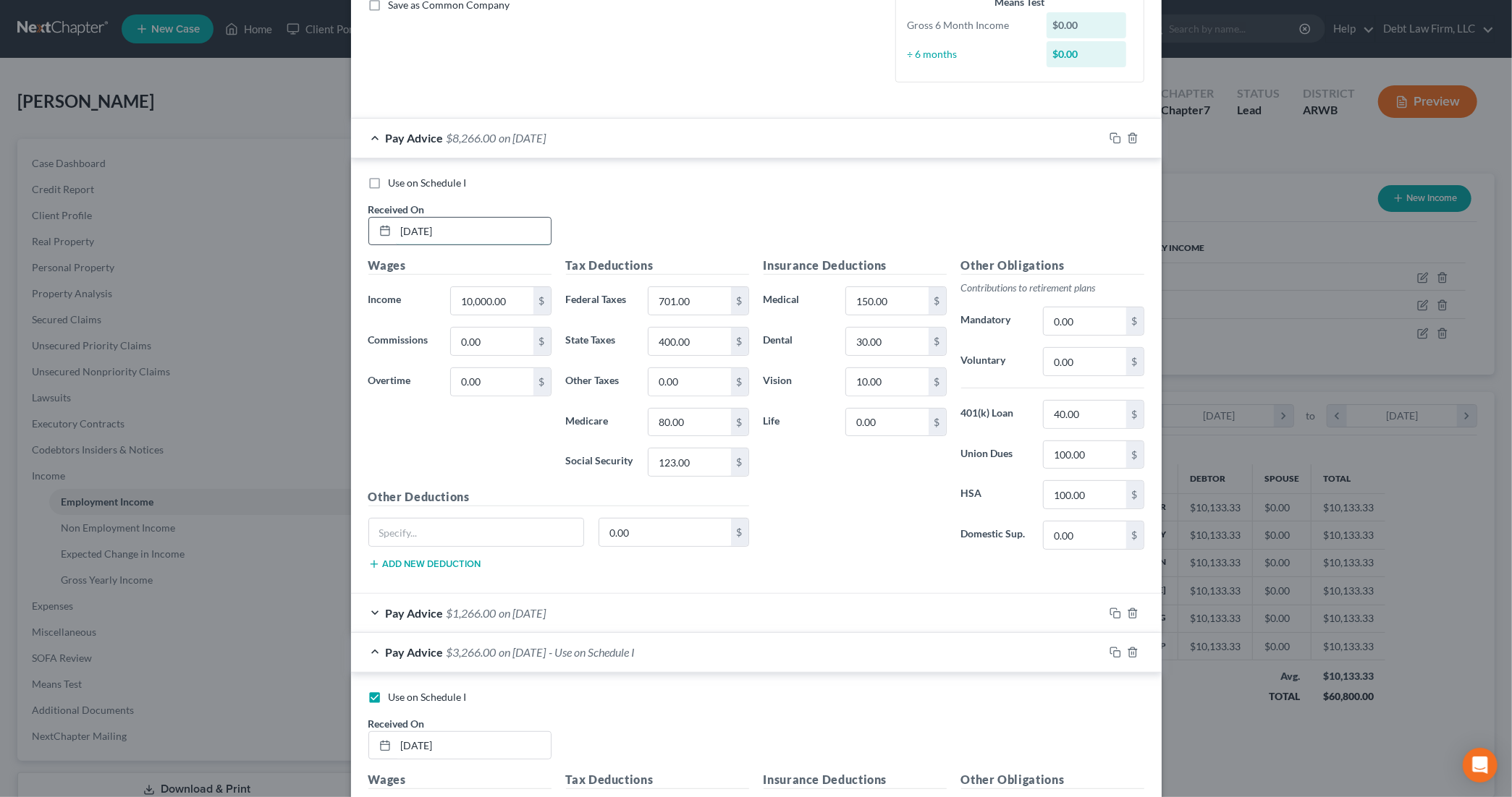
click at [410, 235] on input "[DATE]" at bounding box center [473, 231] width 155 height 27
type input "05/23/2024"
click at [542, 207] on div "Received On * 05/23/2024" at bounding box center [460, 223] width 198 height 44
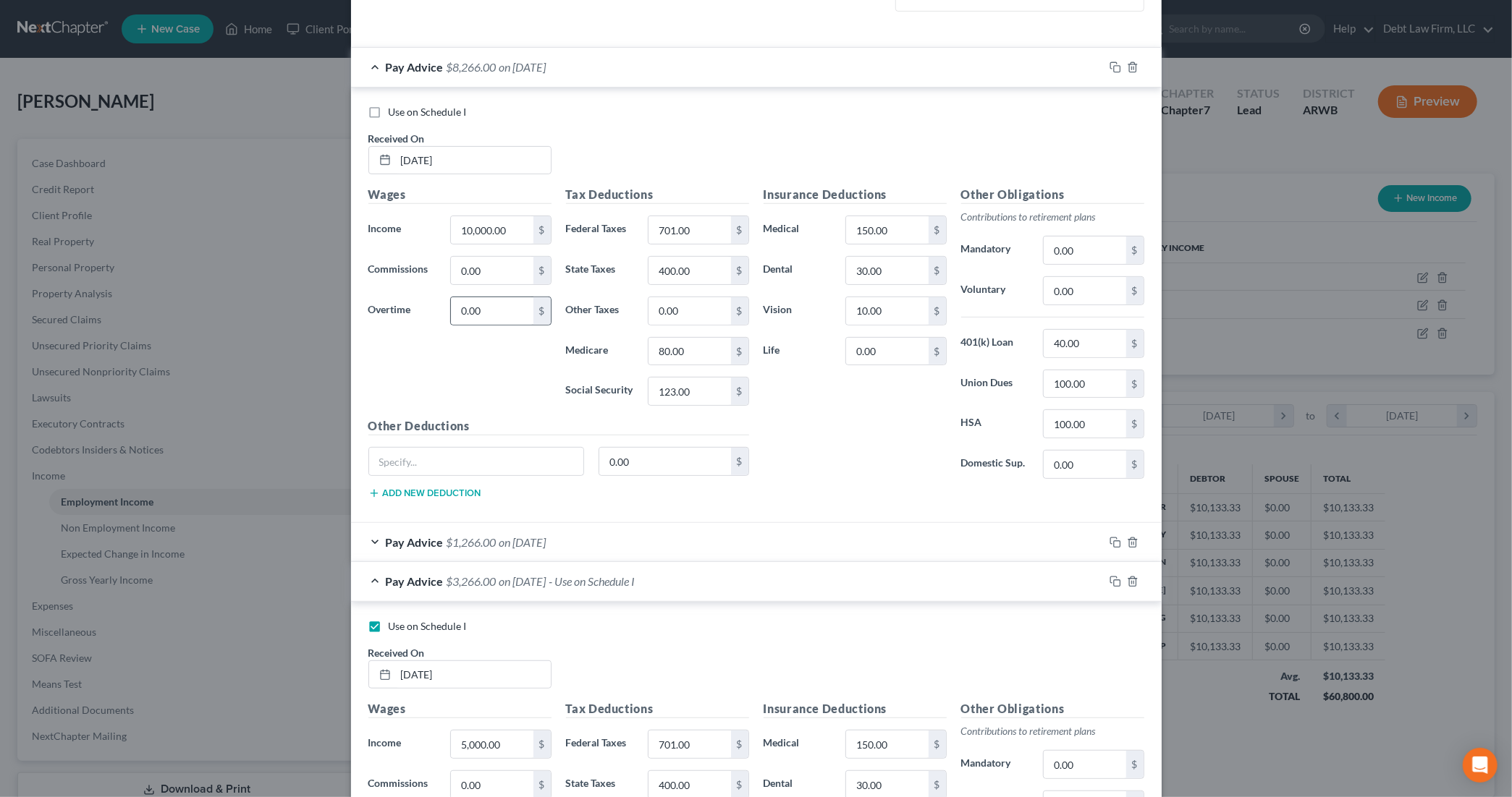
scroll to position [575, 0]
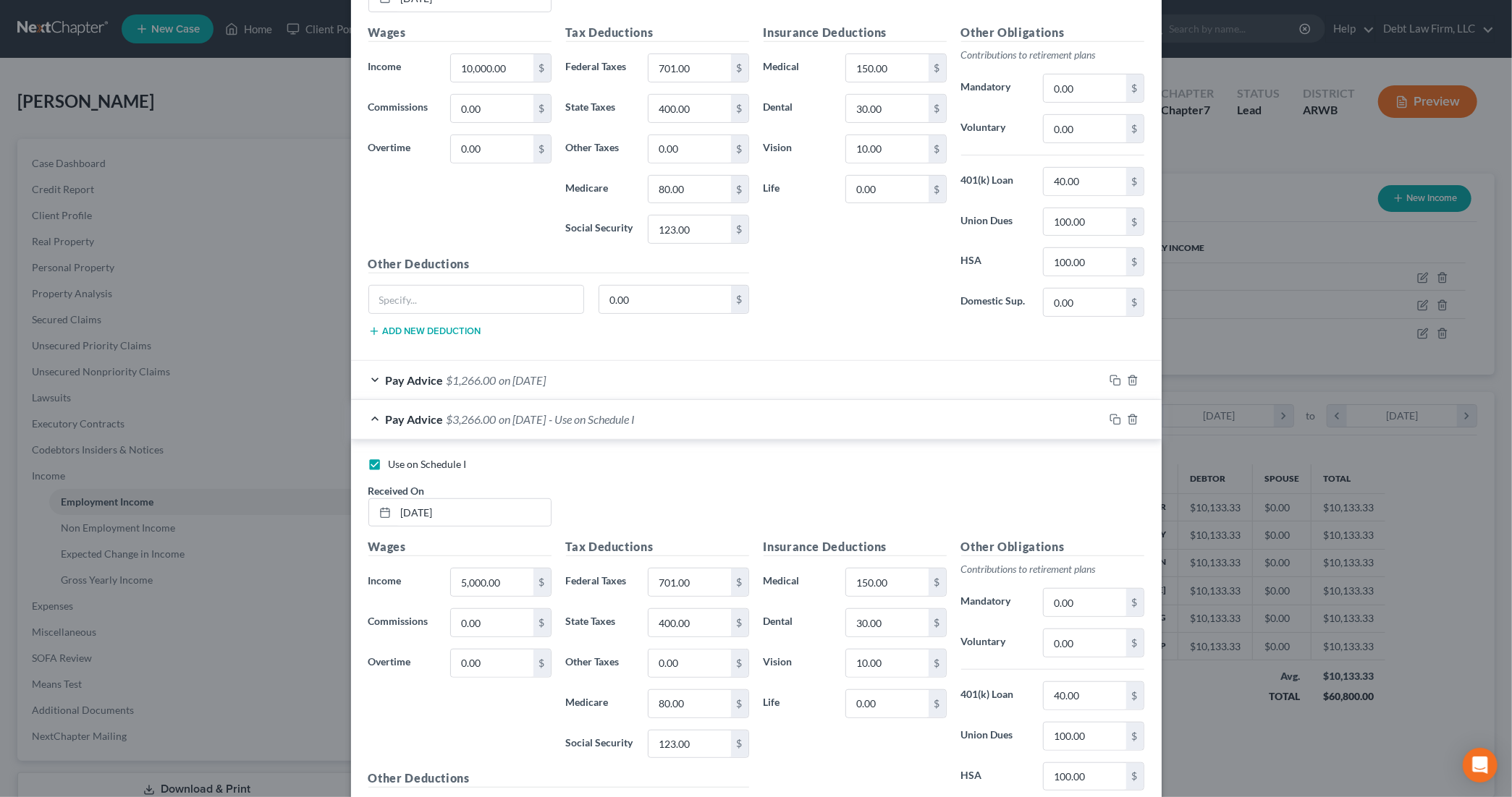
click at [393, 386] on span "Pay Advice" at bounding box center [415, 380] width 58 height 14
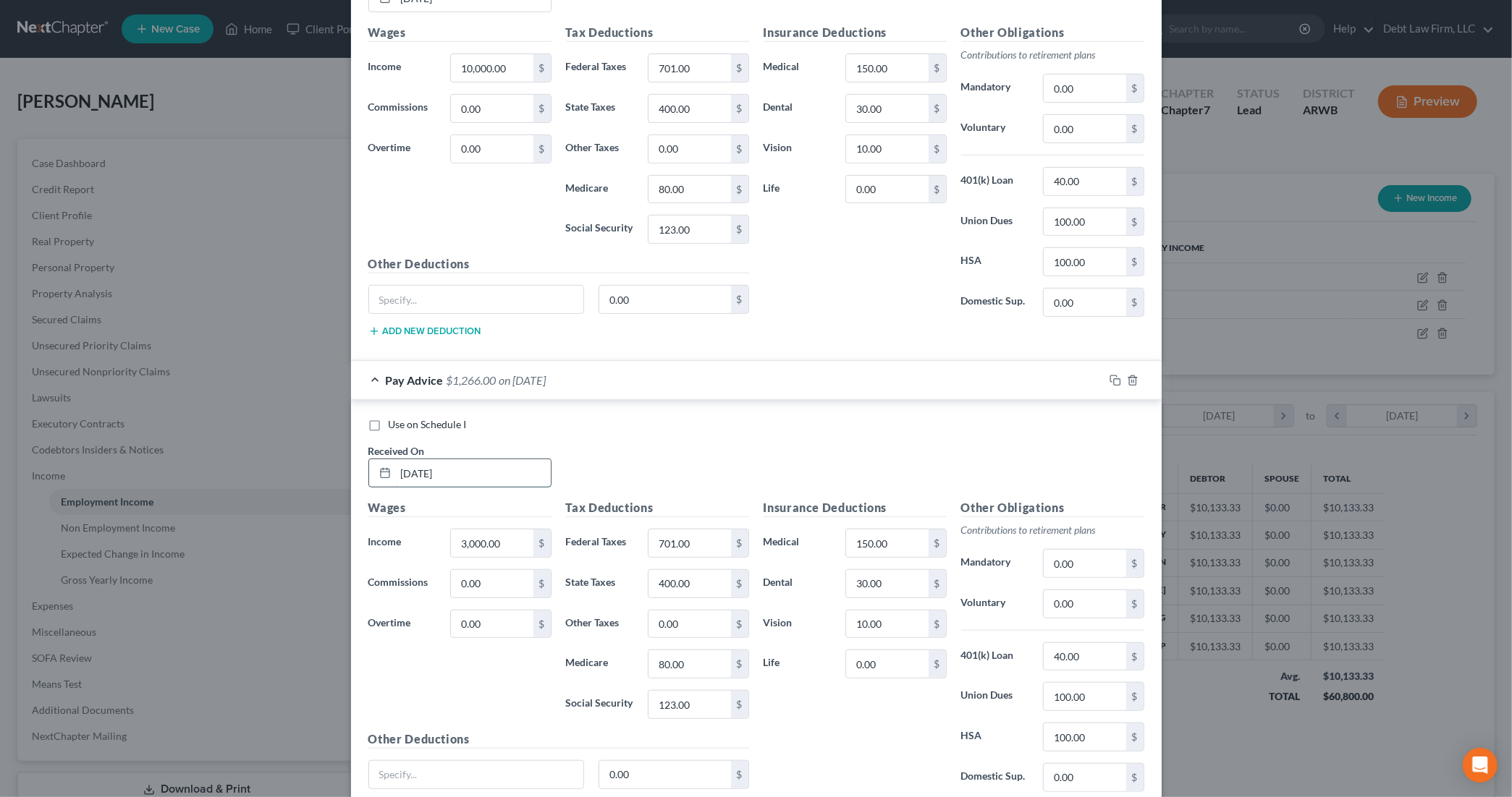
click at [413, 480] on input "[DATE]" at bounding box center [473, 473] width 155 height 27
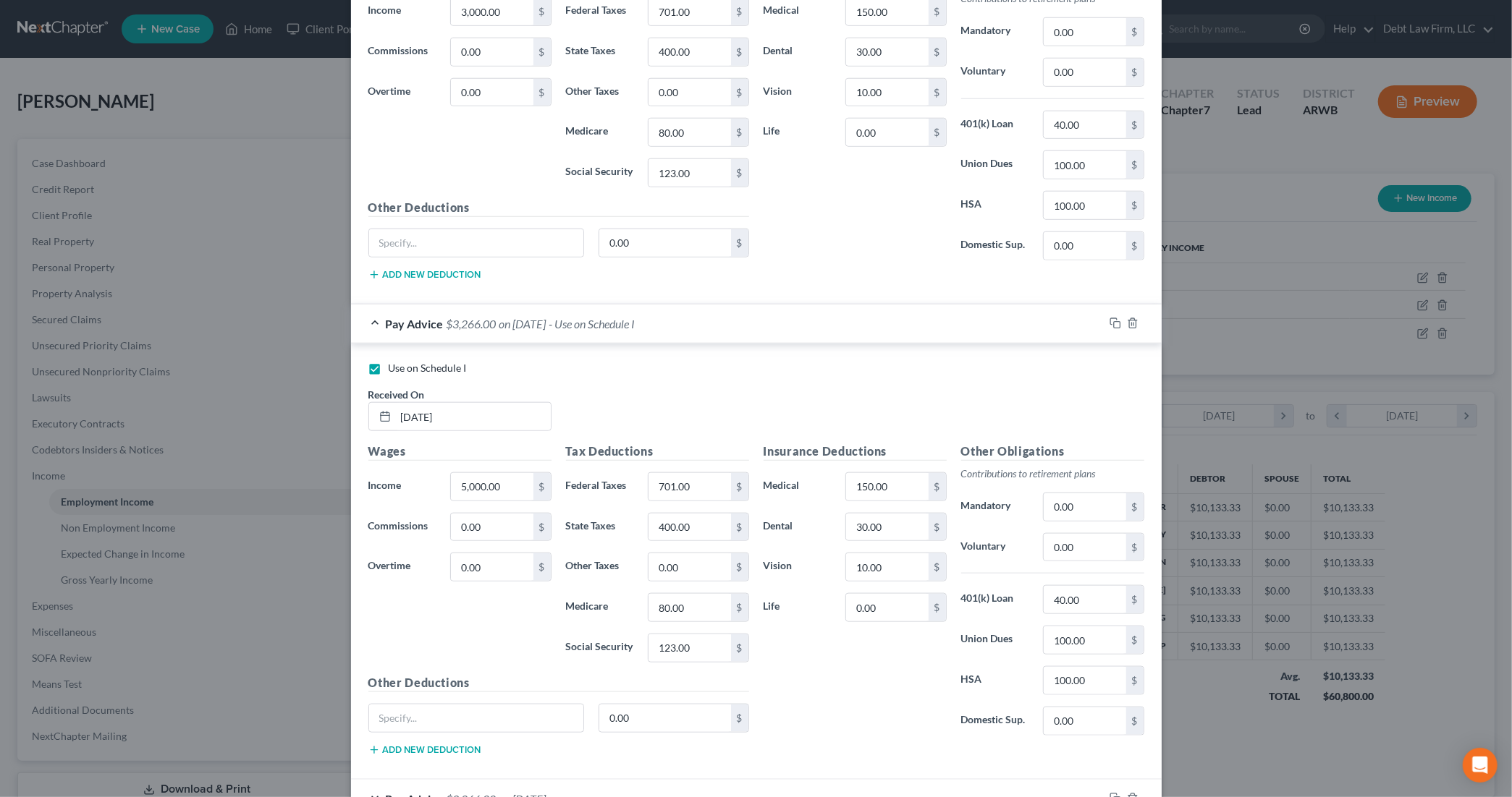
scroll to position [1133, 0]
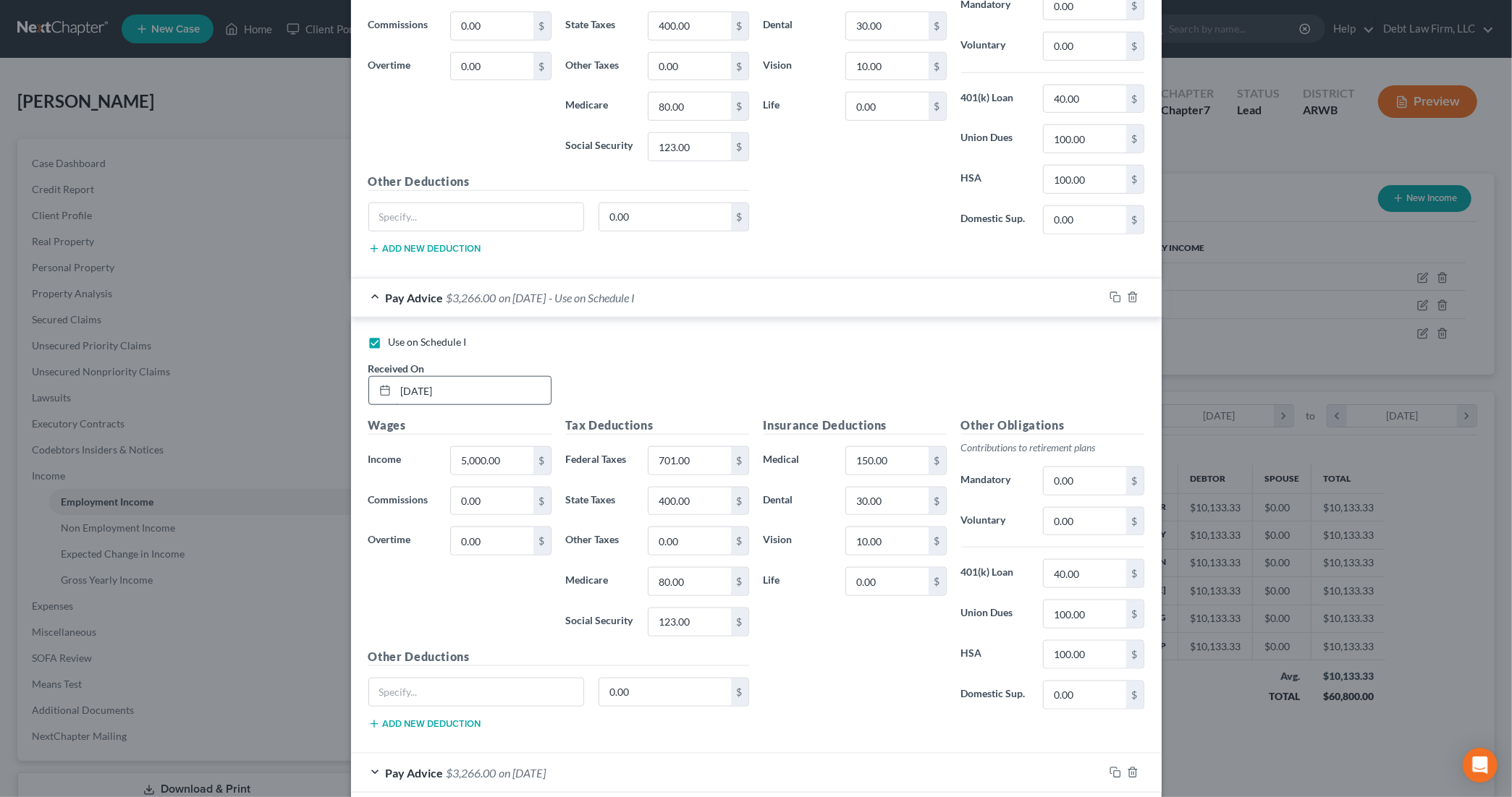
type input "06/23/2024"
click at [411, 404] on input "[DATE]" at bounding box center [473, 390] width 155 height 27
type input "07/23/2024"
click at [555, 398] on div "Received On * 07/23/2024" at bounding box center [460, 383] width 198 height 44
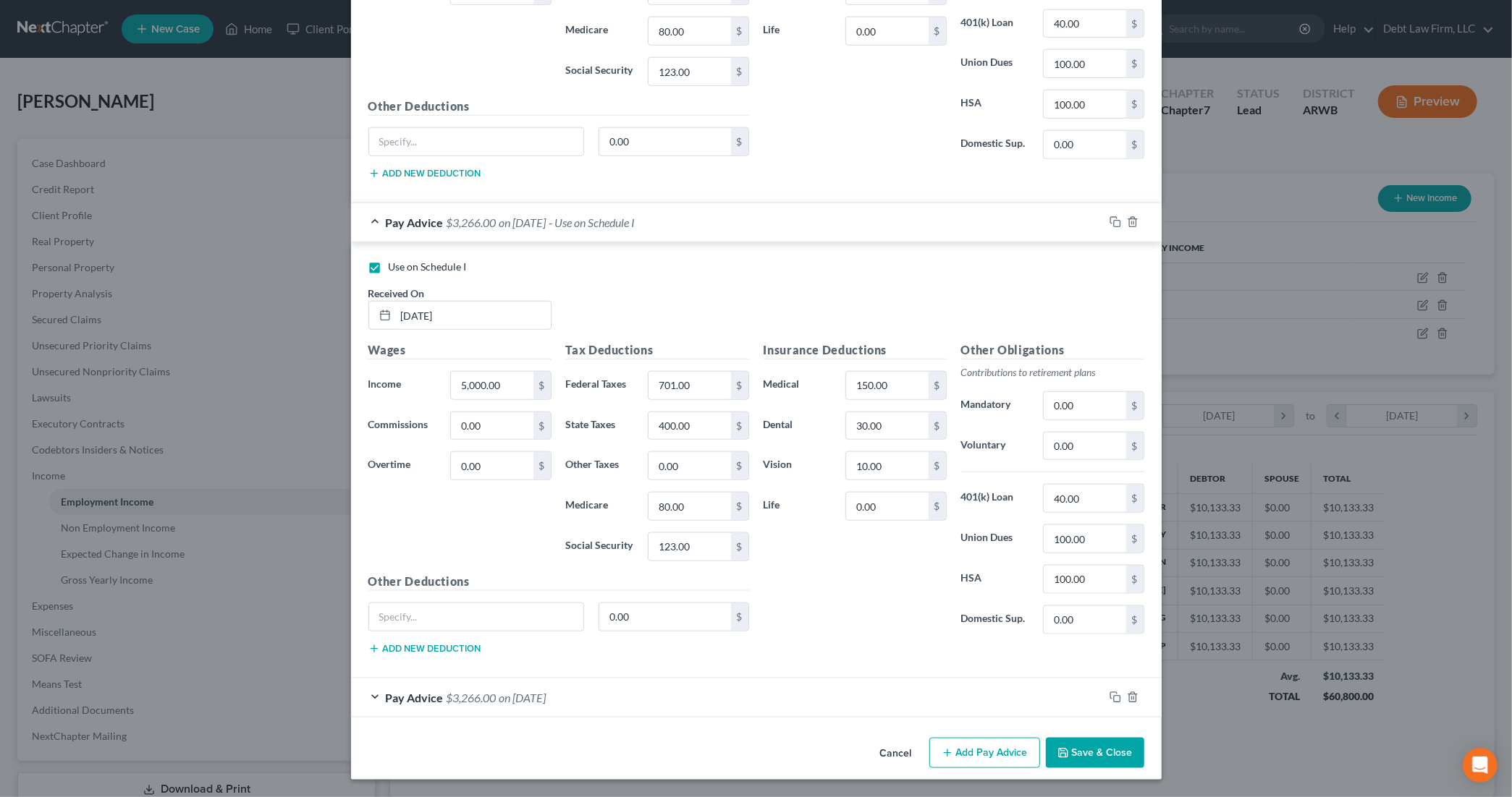
click at [416, 703] on span "Pay Advice" at bounding box center [415, 698] width 58 height 14
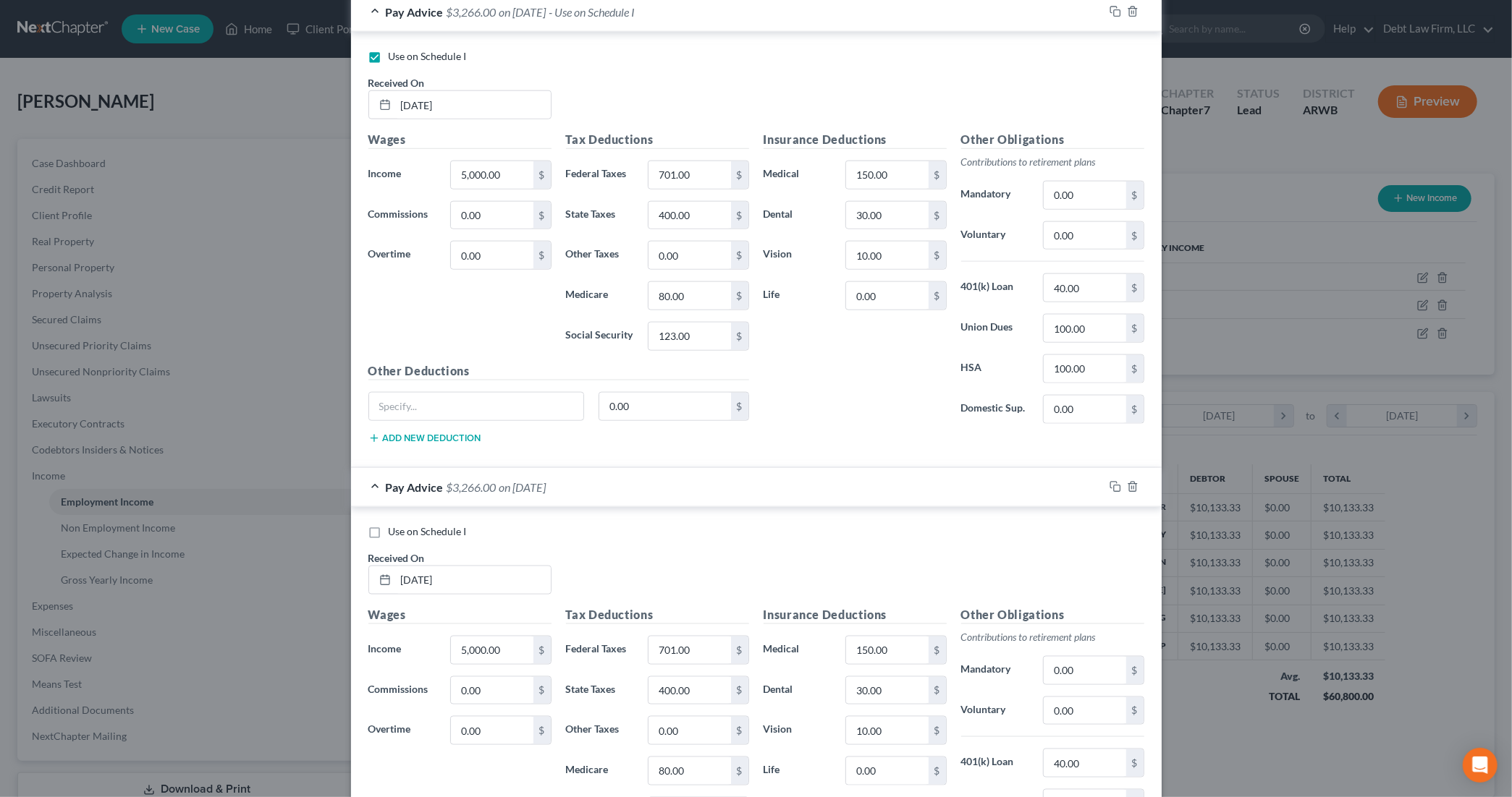
scroll to position [1430, 0]
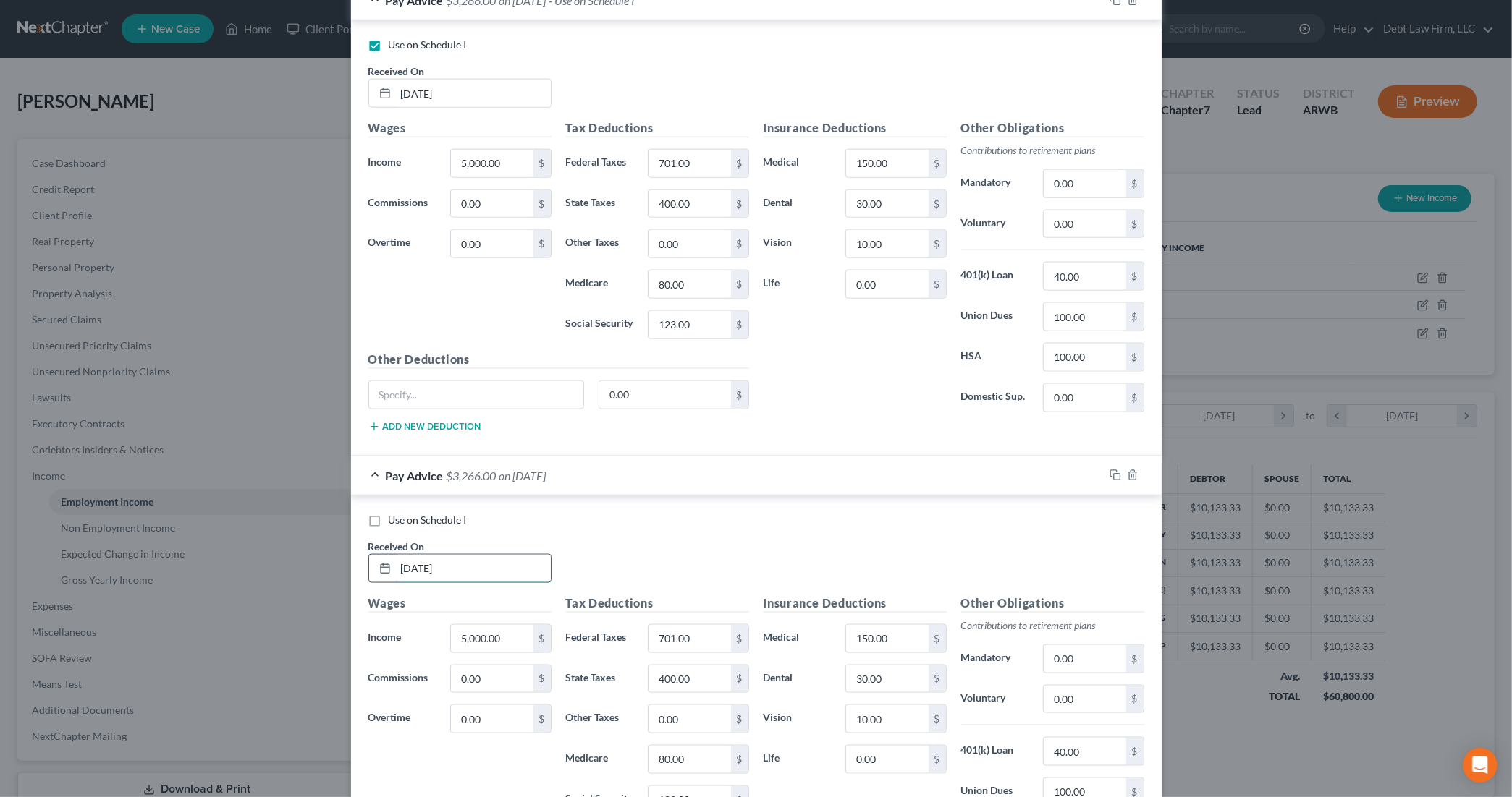
click at [414, 581] on input "[DATE]" at bounding box center [473, 568] width 155 height 27
click at [634, 569] on div "Use on Schedule I Received On * 08/22/2023" at bounding box center [756, 553] width 791 height 82
click at [460, 582] on input "08/22/2023" at bounding box center [473, 568] width 155 height 27
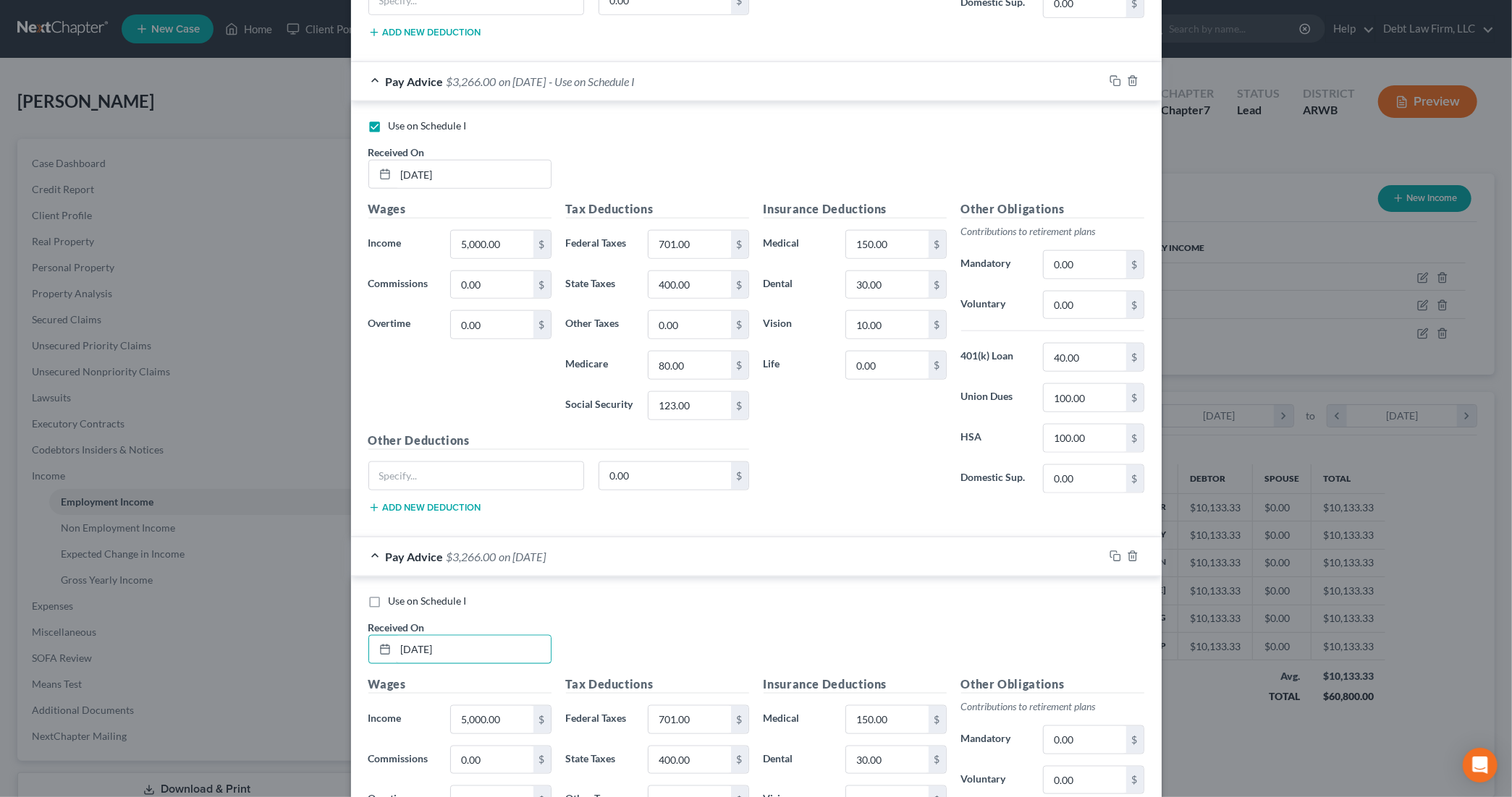
scroll to position [1270, 0]
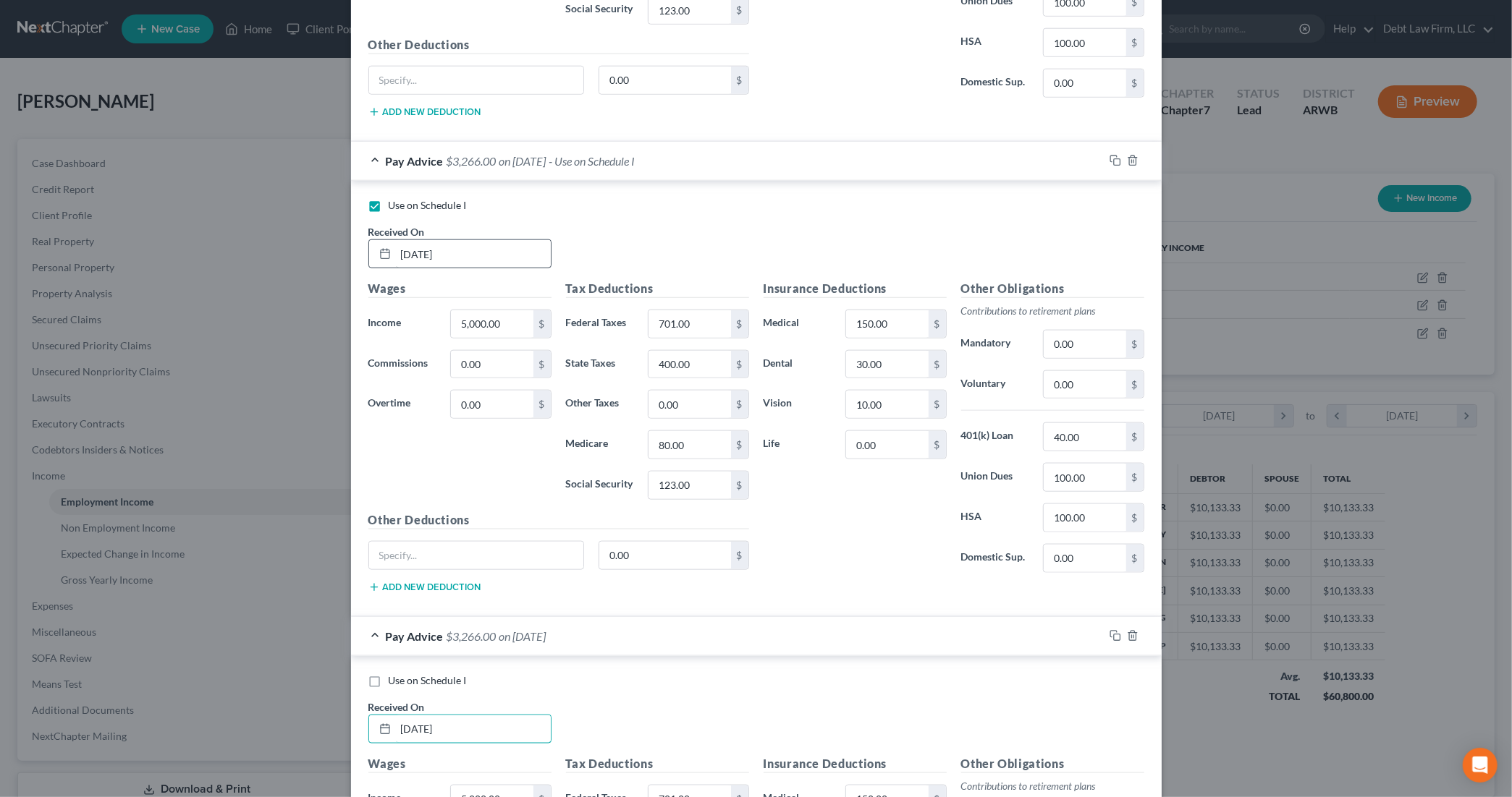
type input "08/22/2025"
click at [461, 268] on input "07/23/2024" at bounding box center [473, 253] width 155 height 27
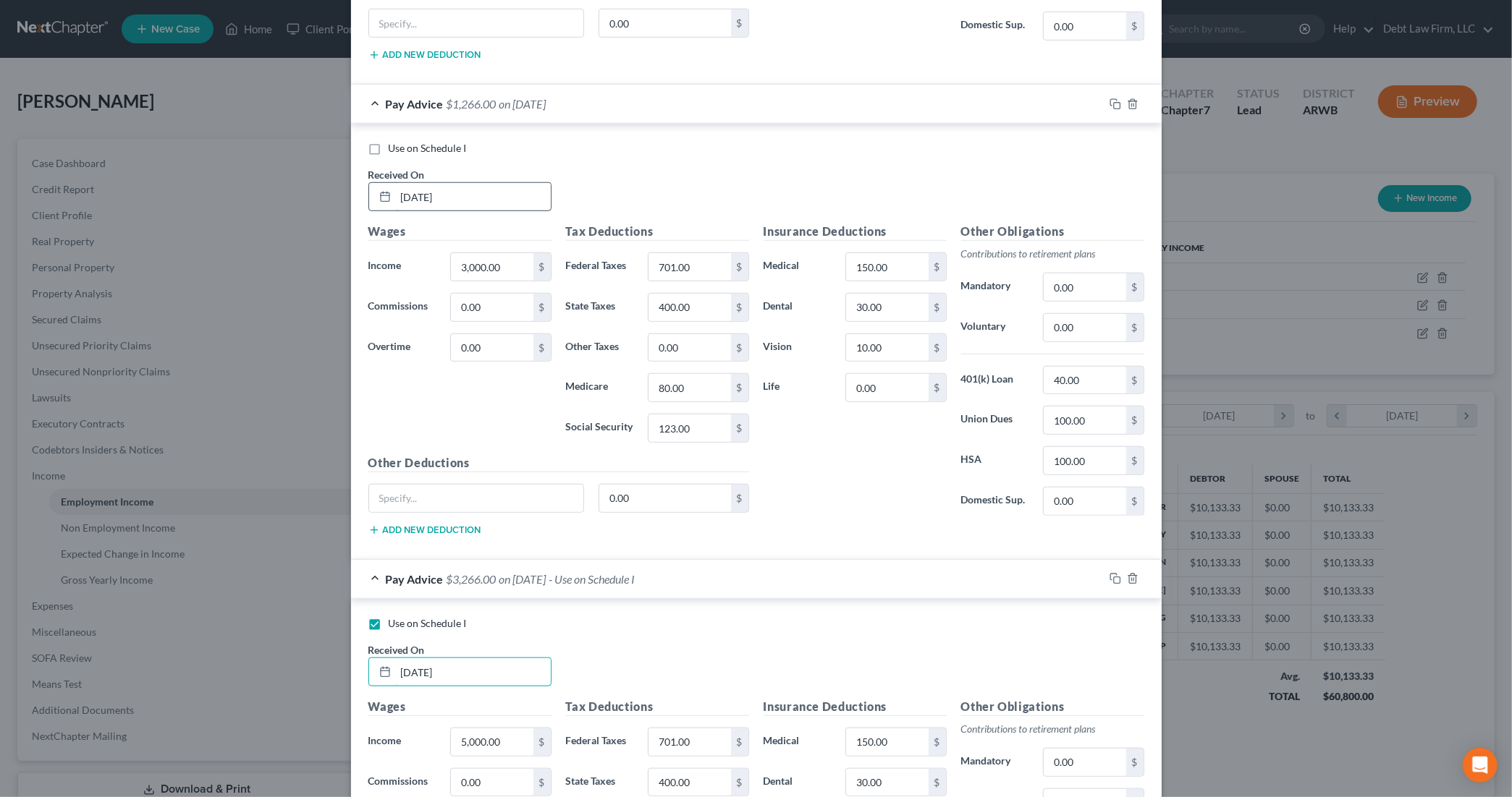
scroll to position [833, 0]
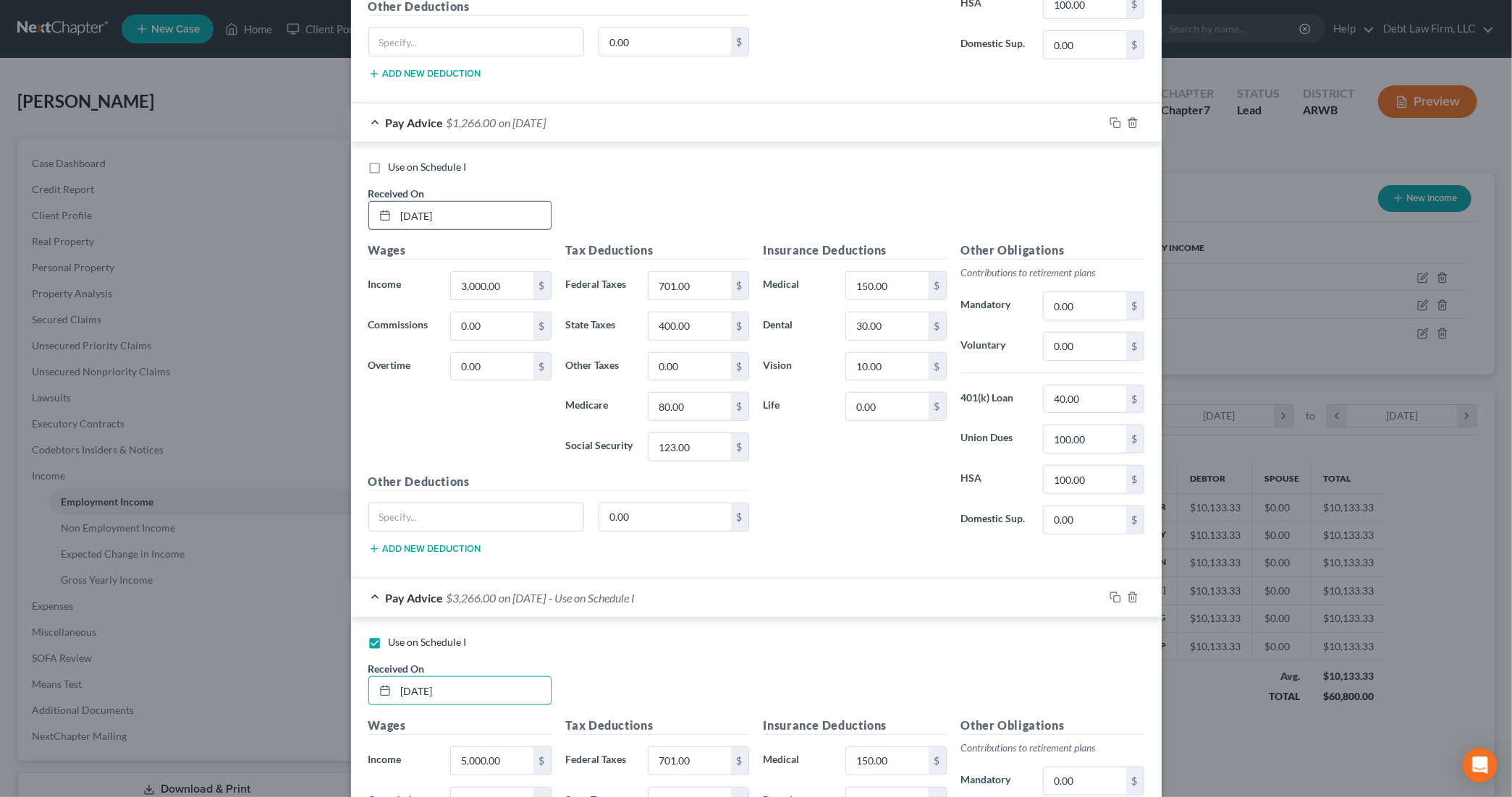
type input "07/23/2025"
click at [459, 224] on input "06/23/2024" at bounding box center [473, 215] width 155 height 27
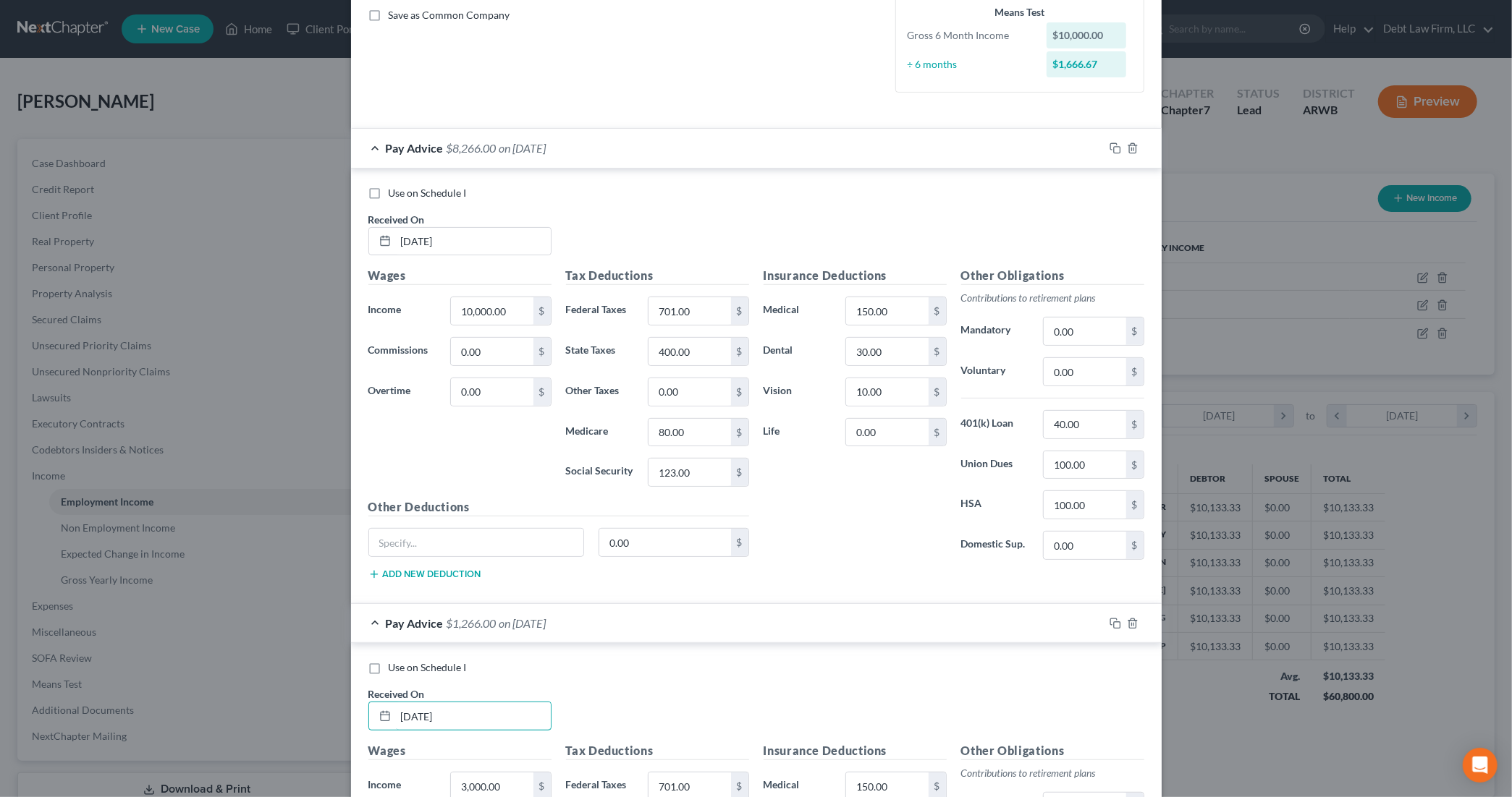
scroll to position [120, 0]
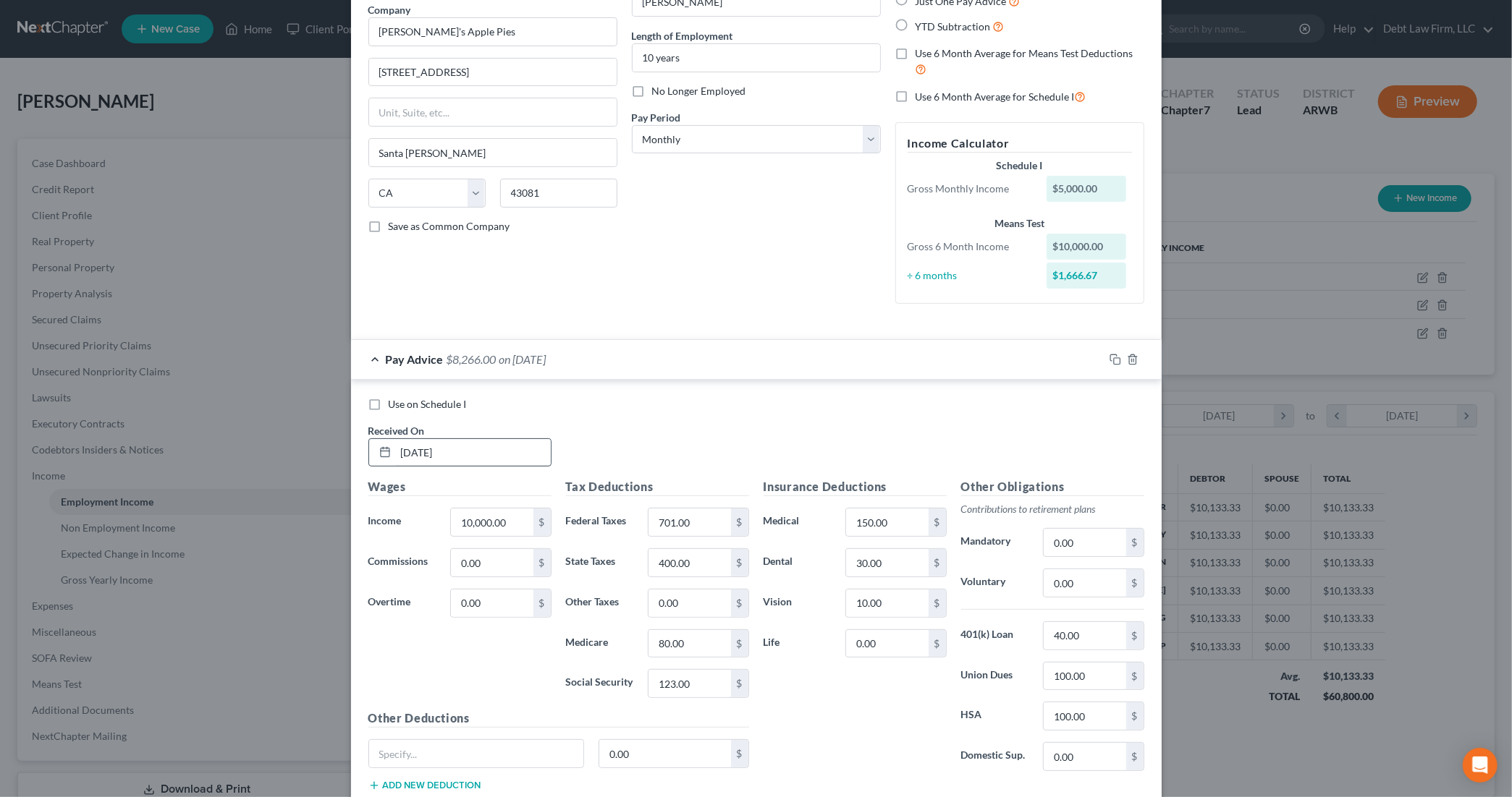
type input "06/23/2025"
click at [461, 455] on input "05/23/2024" at bounding box center [473, 452] width 155 height 27
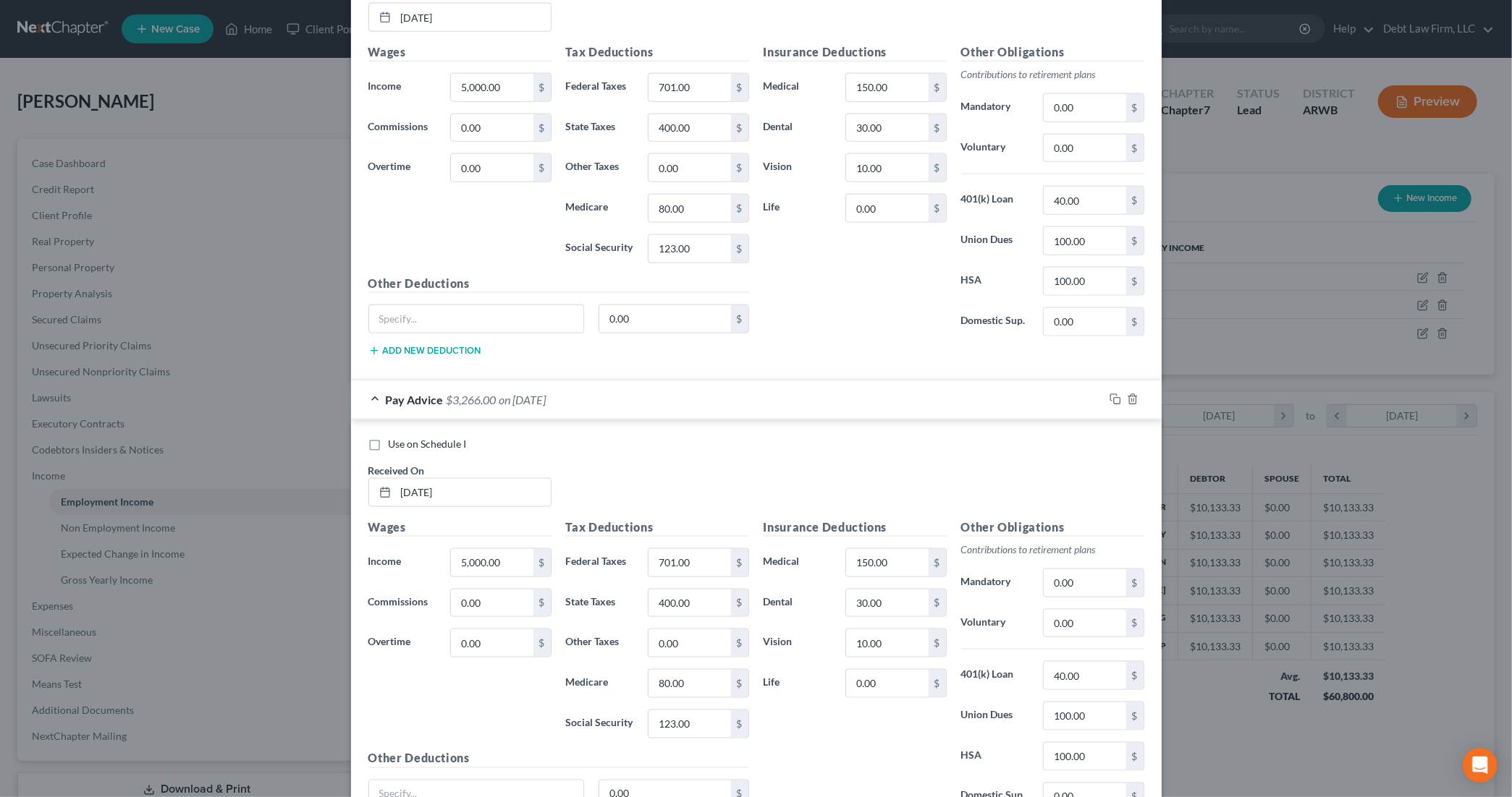
scroll to position [1662, 0]
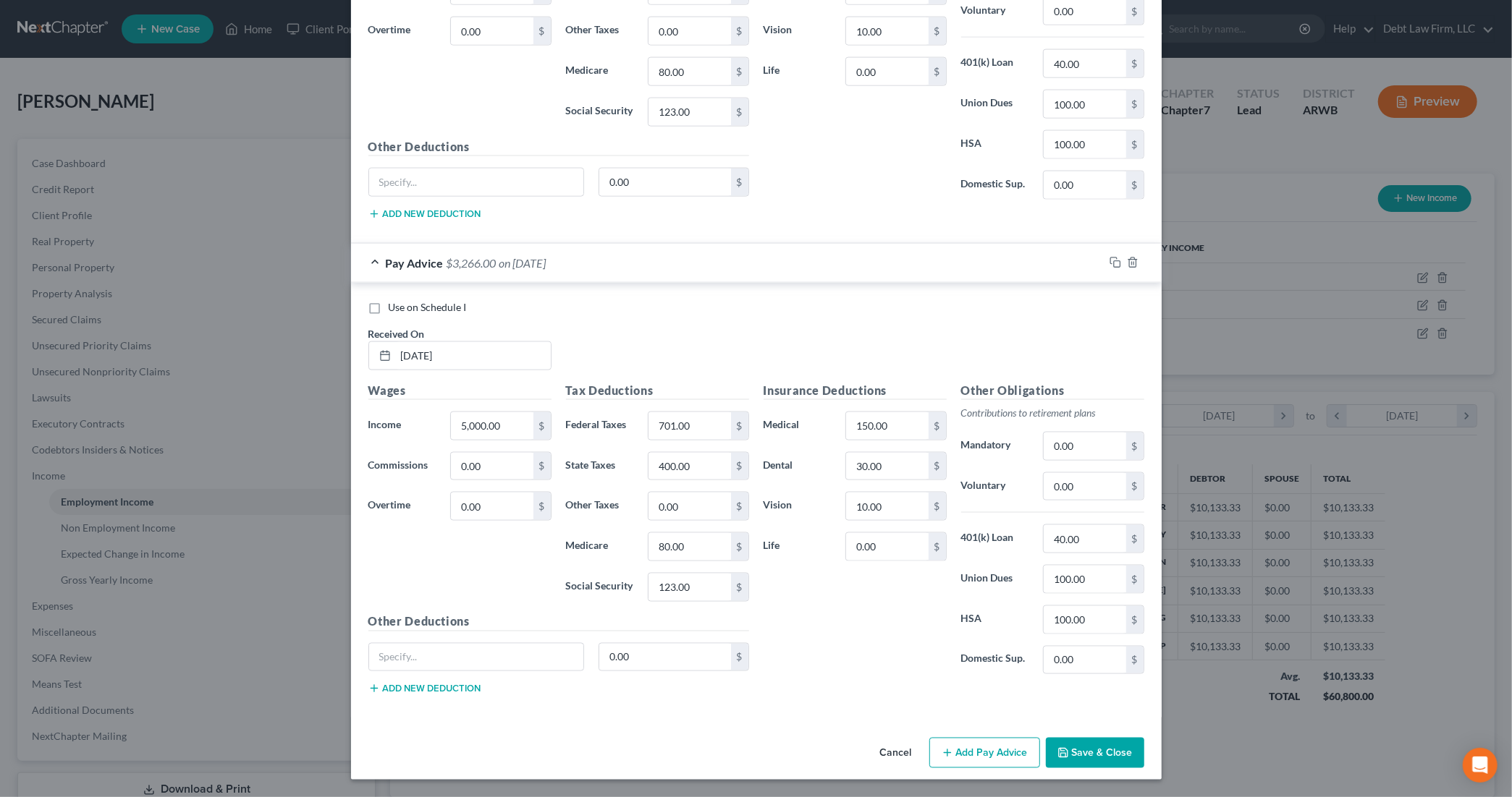
type input "05/23/2025"
click at [375, 264] on div "Pay Advice $3,266.00 on 08/22/2025" at bounding box center [727, 263] width 753 height 38
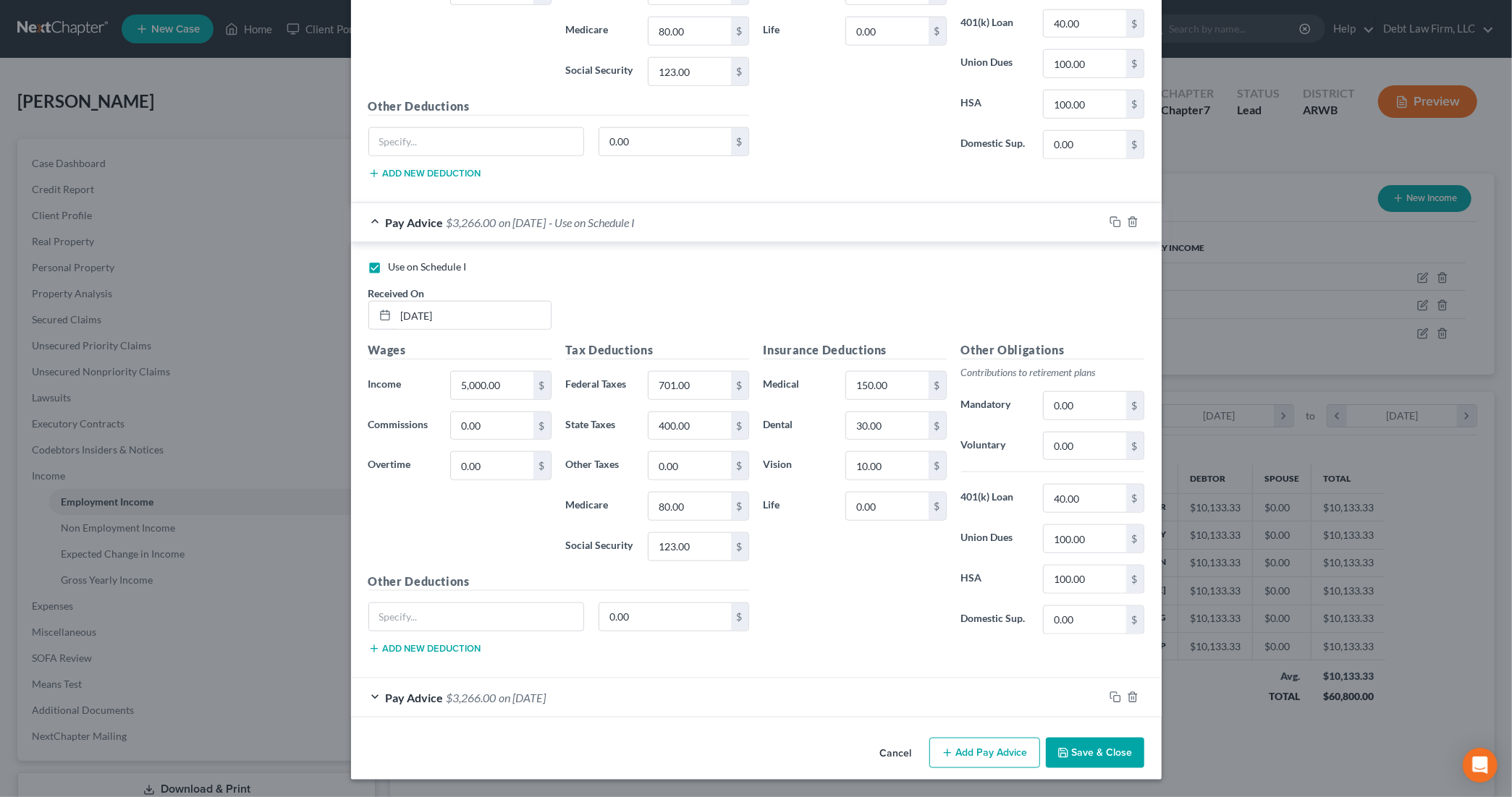
scroll to position [1222, 0]
click at [378, 230] on div "Pay Advice $3,266.00 on 07/23/2025 - Use on Schedule I" at bounding box center [727, 222] width 753 height 38
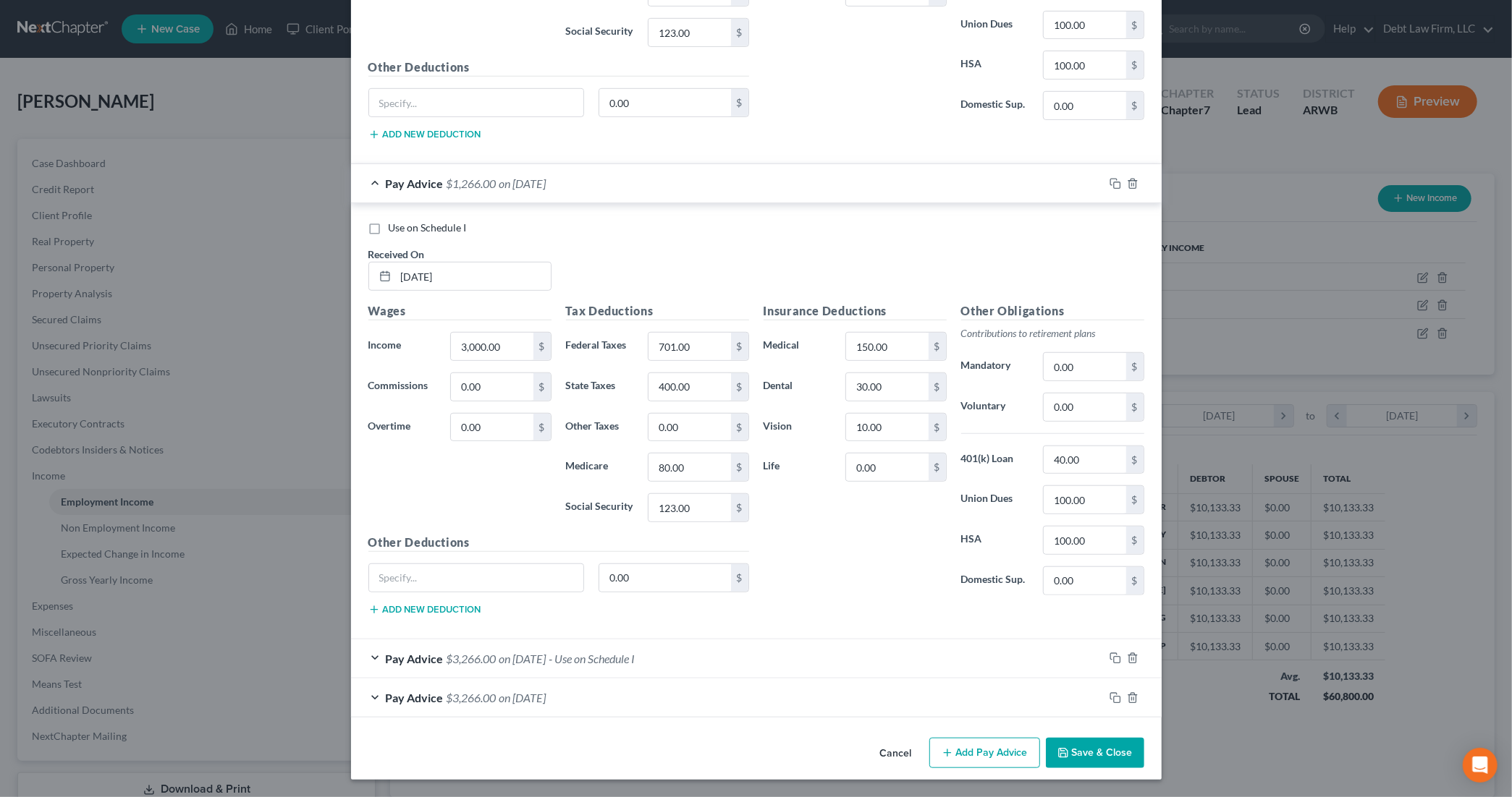
scroll to position [782, 0]
click at [379, 182] on div "Pay Advice $1,266.00 on 06/23/2025" at bounding box center [727, 183] width 753 height 38
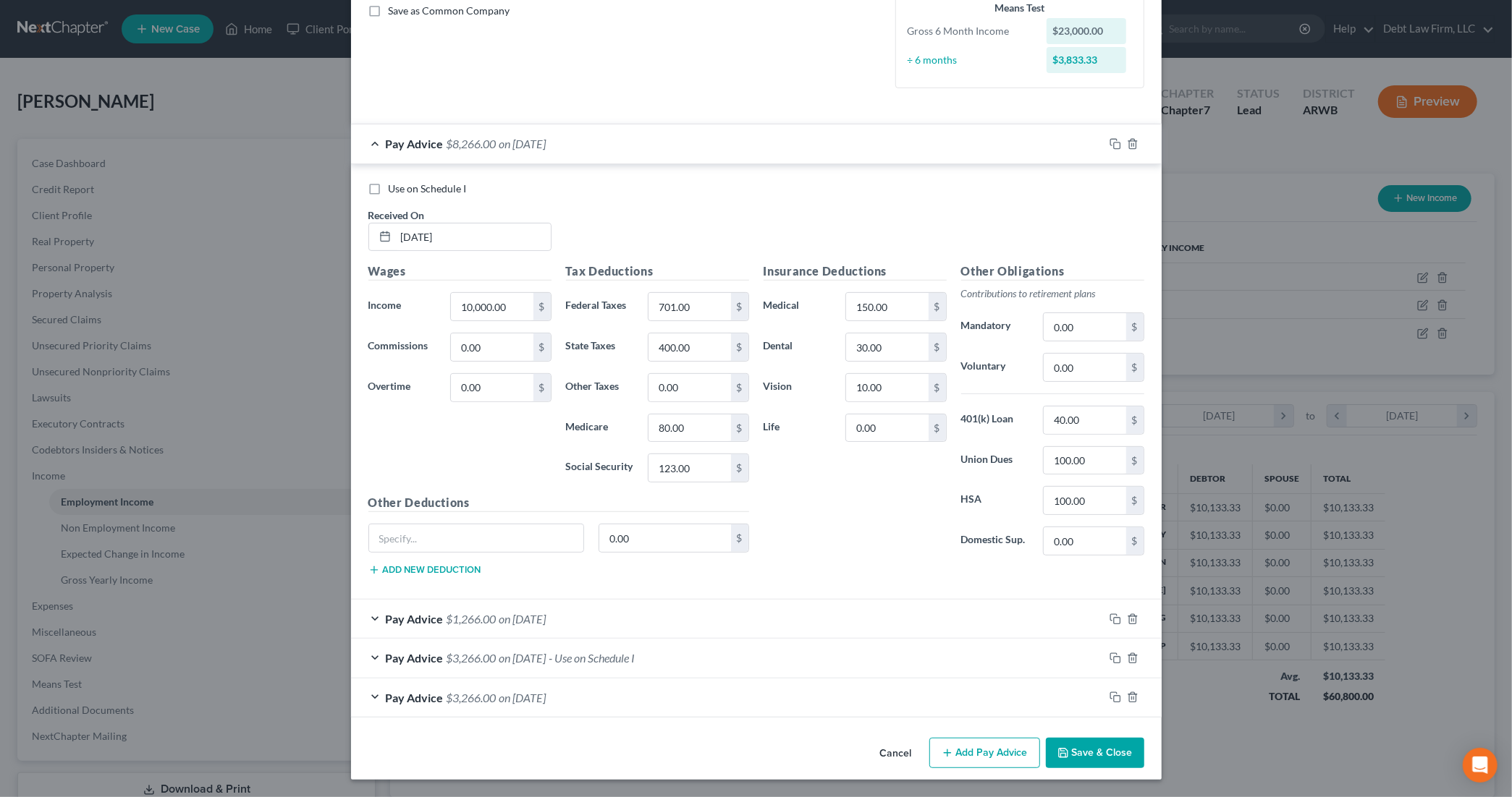
scroll to position [341, 0]
click at [380, 144] on div "Pay Advice $8,266.00 on 05/23/2025" at bounding box center [727, 143] width 753 height 38
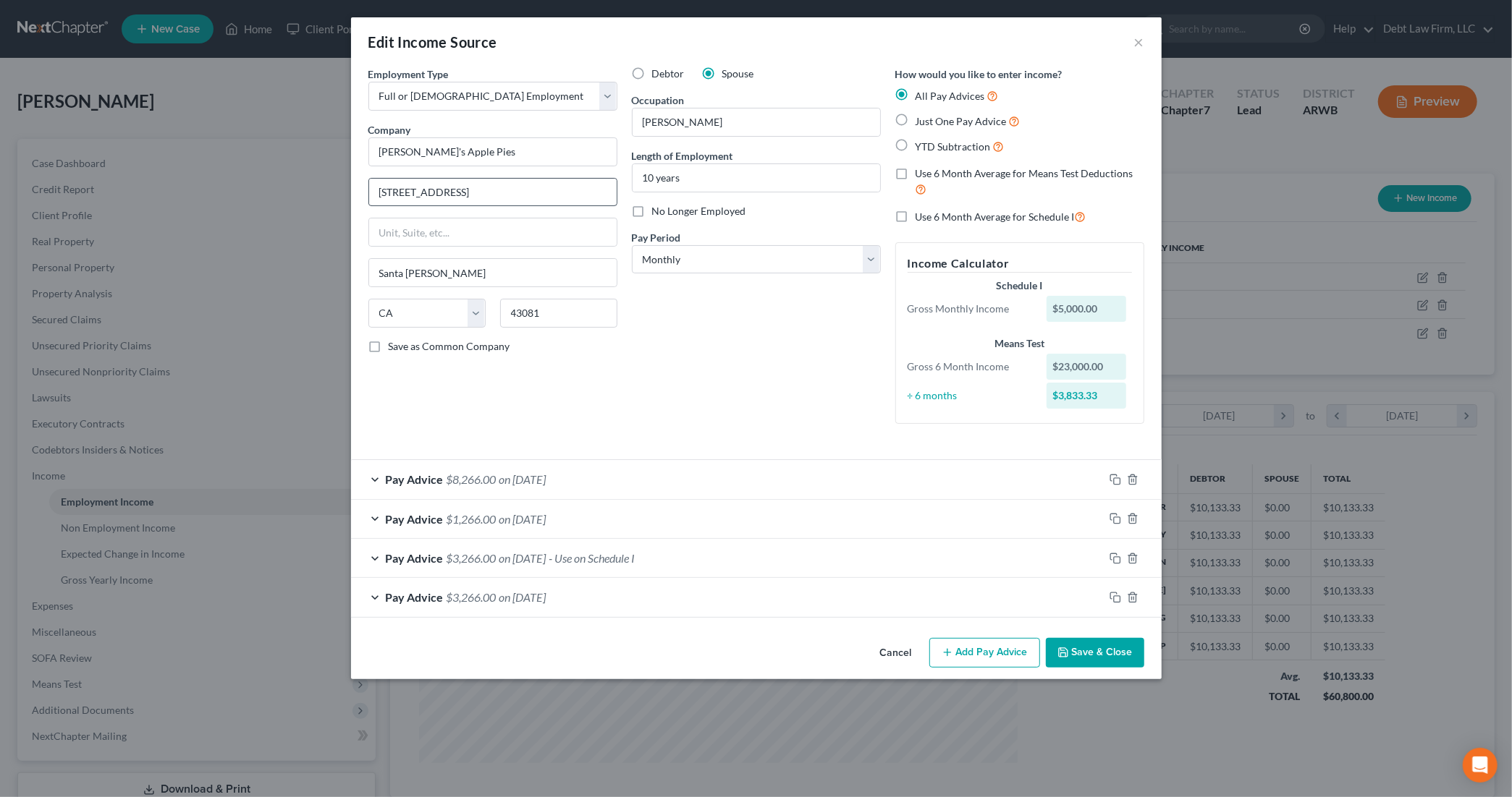
scroll to position [0, 0]
